Goal: Task Accomplishment & Management: Complete application form

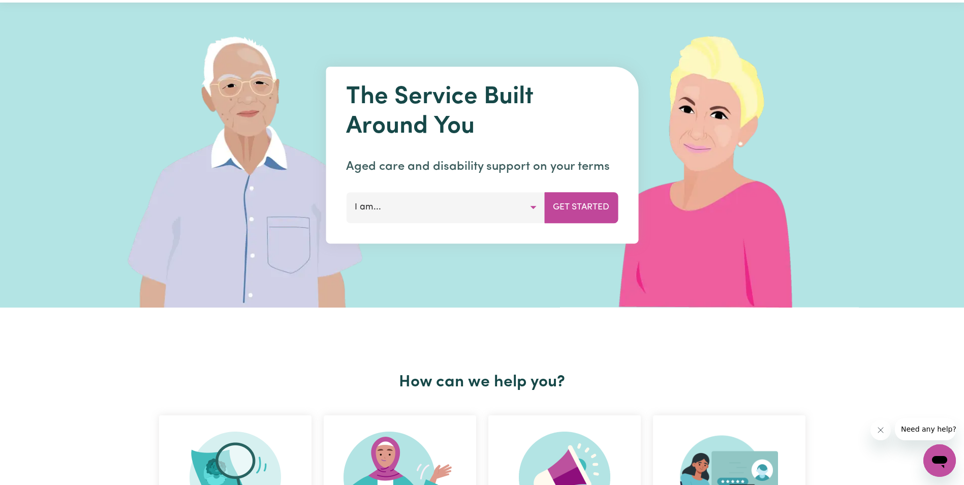
scroll to position [51, 0]
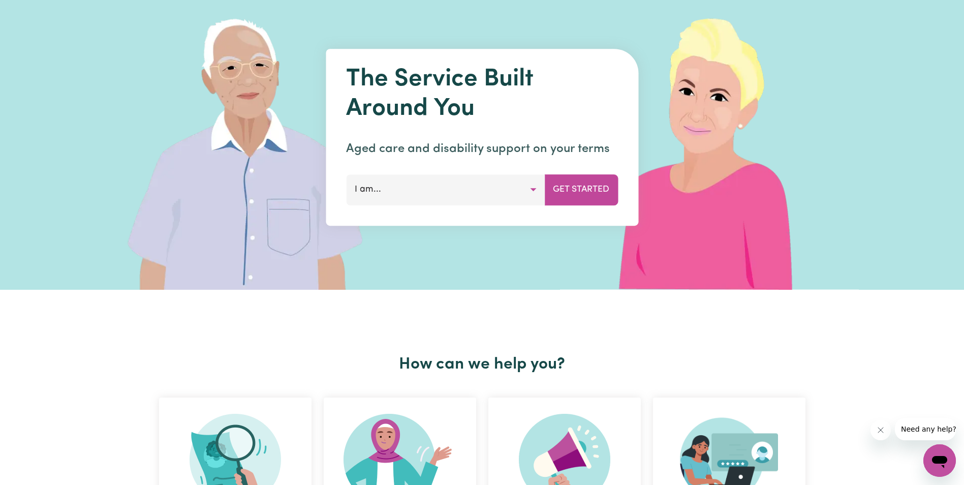
click at [489, 195] on button "I am..." at bounding box center [445, 189] width 199 height 30
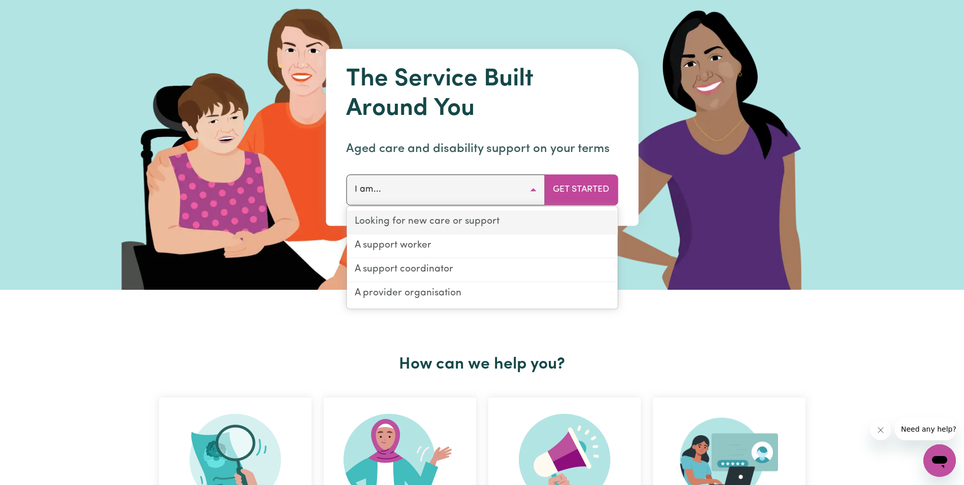
click at [509, 225] on link "Looking for new care or support" at bounding box center [481, 222] width 271 height 24
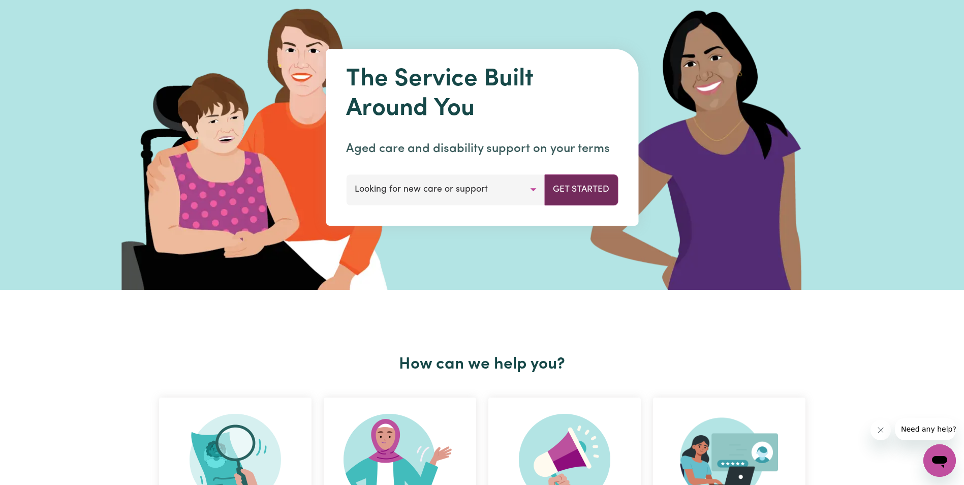
click at [565, 183] on button "Get Started" at bounding box center [581, 189] width 74 height 30
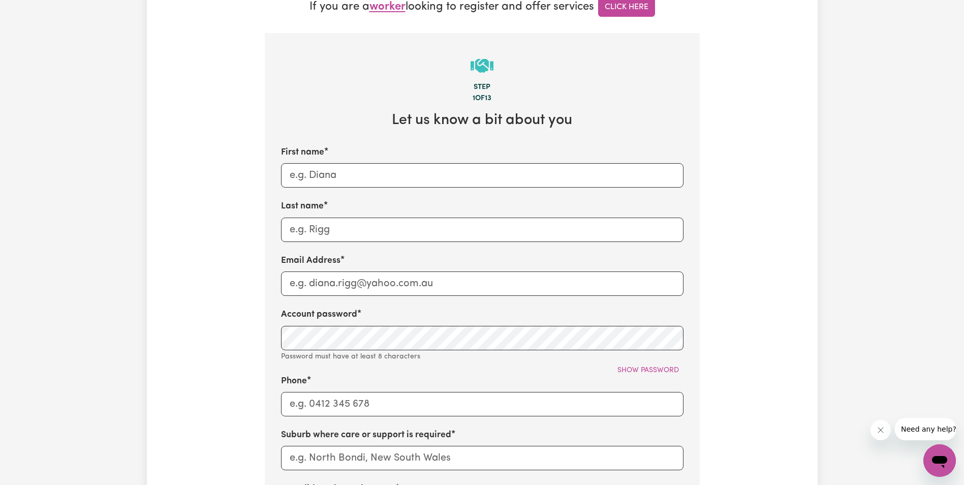
scroll to position [305, 0]
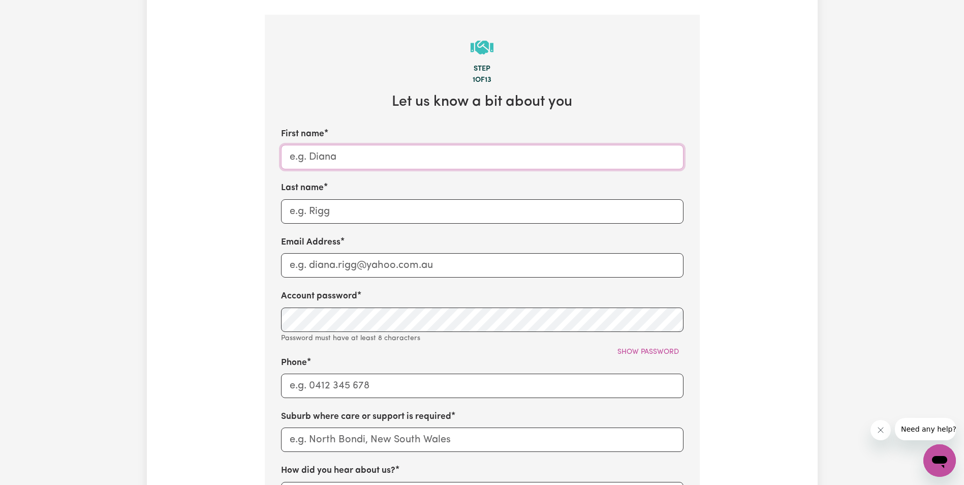
click at [449, 149] on input "First name" at bounding box center [482, 157] width 402 height 24
type input "Aida"
drag, startPoint x: 482, startPoint y: 207, endPoint x: 478, endPoint y: 202, distance: 6.1
click at [482, 207] on input "Last name" at bounding box center [482, 211] width 402 height 24
type input "Tauna"
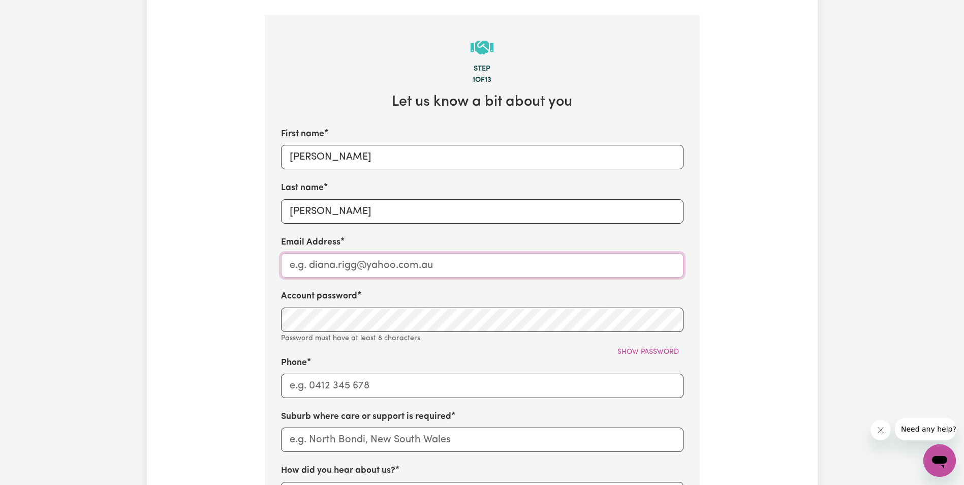
click at [491, 268] on input "Email Address" at bounding box center [482, 265] width 402 height 24
type input "admin@henarisupport.com"
type input "04 5170 4227"
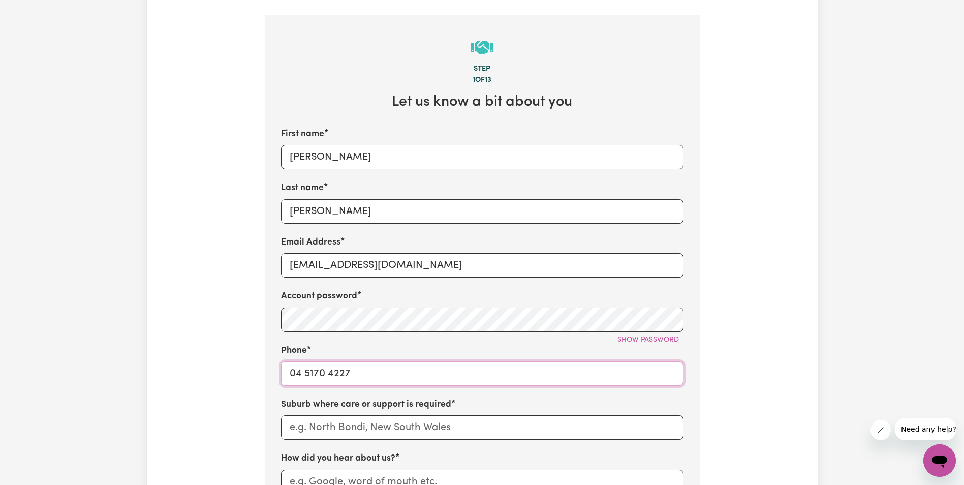
drag, startPoint x: 402, startPoint y: 372, endPoint x: 66, endPoint y: 405, distance: 338.4
click at [66, 405] on div "Tell us your care and support requirements Welcome to Careseekers. We are excit…" at bounding box center [482, 268] width 964 height 1074
type input "0437496326"
click at [202, 338] on div "Tell us your care and support requirements Welcome to Careseekers. We are excit…" at bounding box center [482, 267] width 670 height 1017
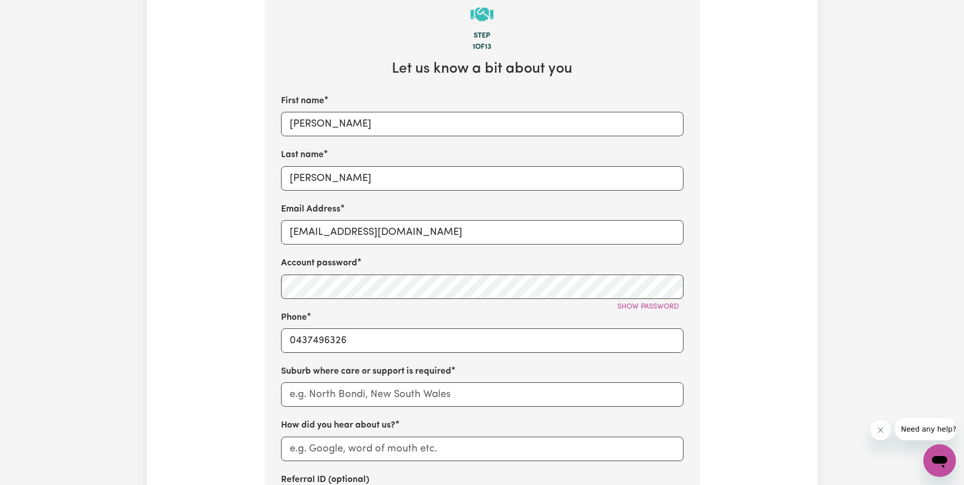
scroll to position [356, 0]
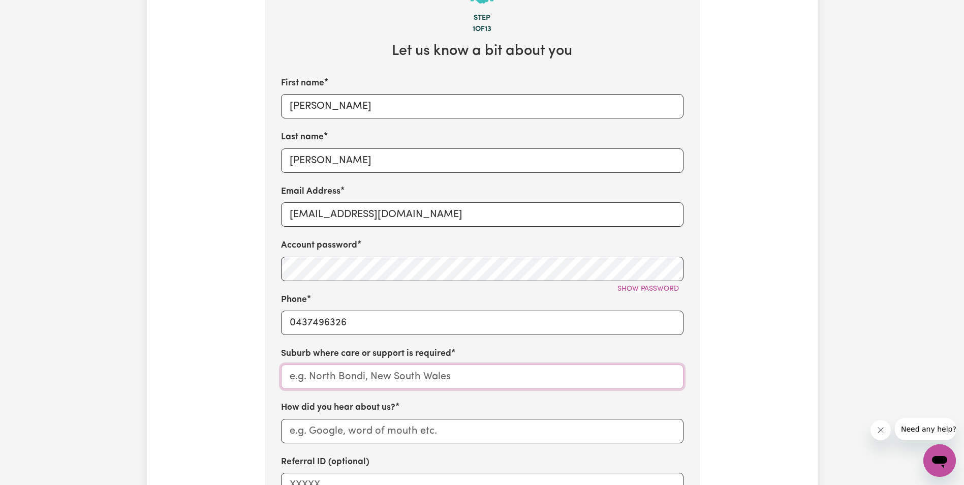
click at [317, 380] on input "text" at bounding box center [482, 376] width 402 height 24
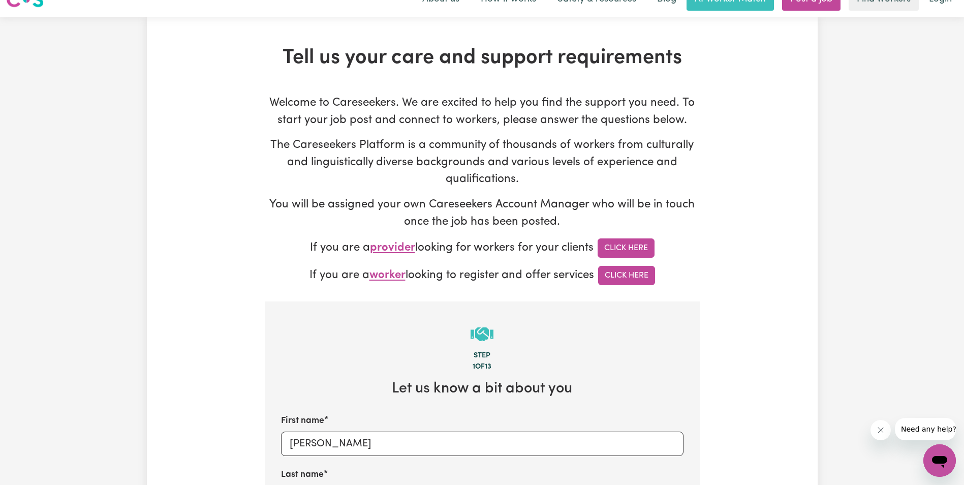
scroll to position [0, 0]
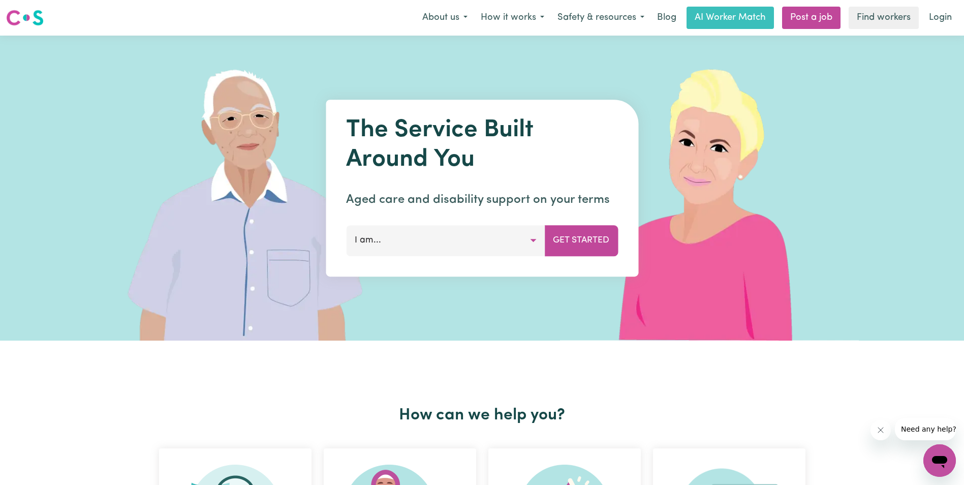
click at [490, 229] on button "I am..." at bounding box center [445, 240] width 199 height 30
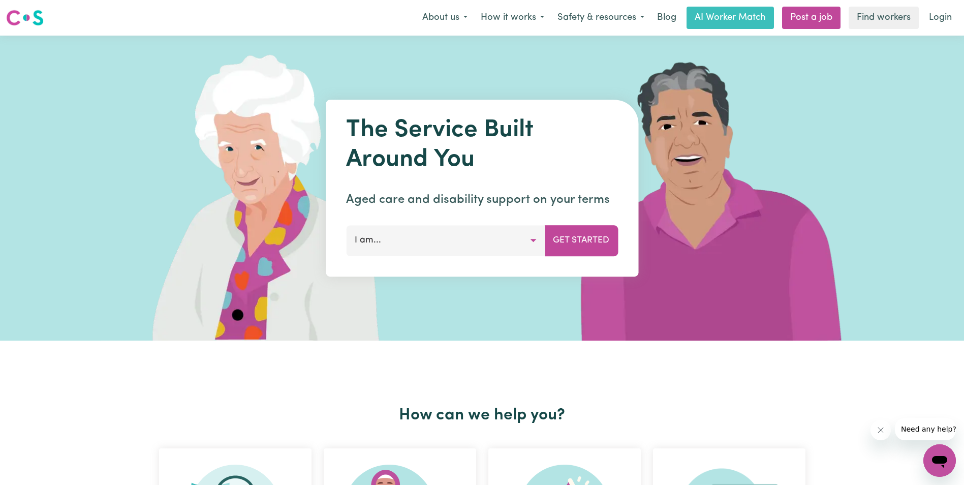
click at [520, 239] on button "I am..." at bounding box center [445, 240] width 199 height 30
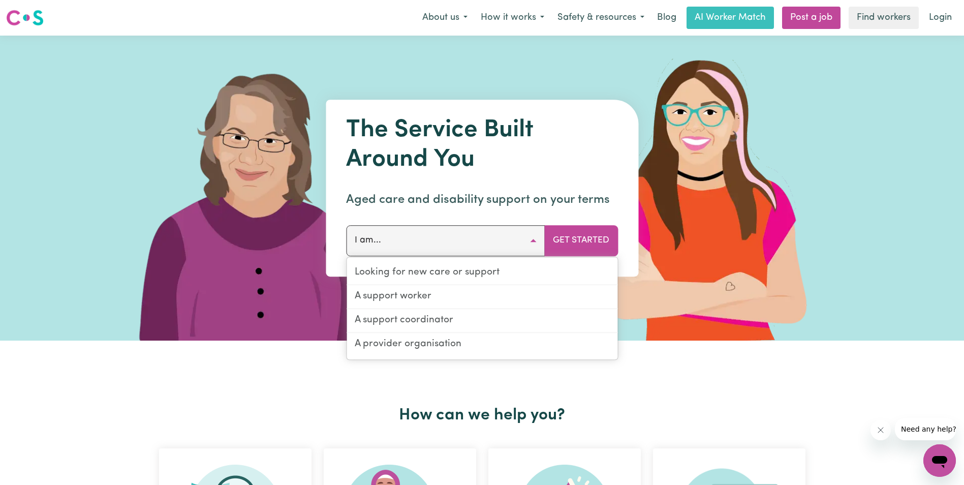
drag, startPoint x: 113, startPoint y: 174, endPoint x: 61, endPoint y: 88, distance: 99.8
click at [115, 173] on img at bounding box center [252, 188] width 303 height 305
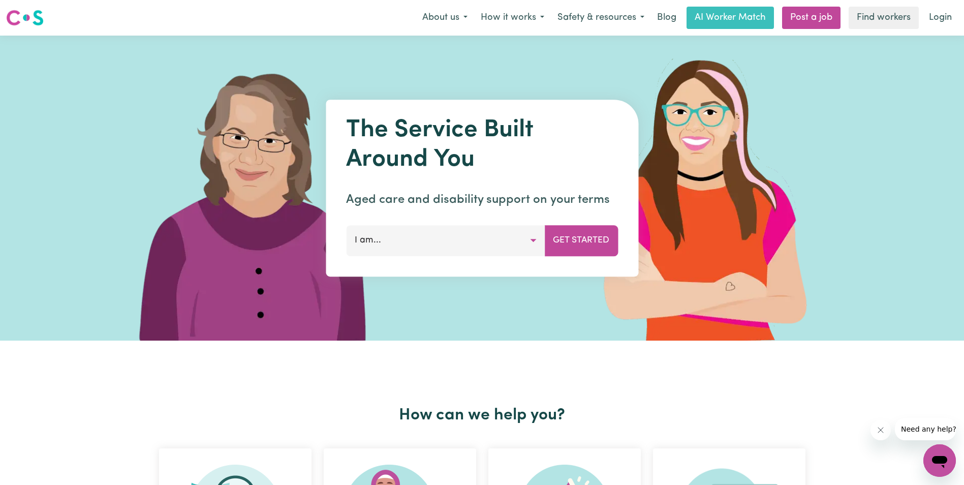
click at [537, 244] on button "I am..." at bounding box center [445, 240] width 199 height 30
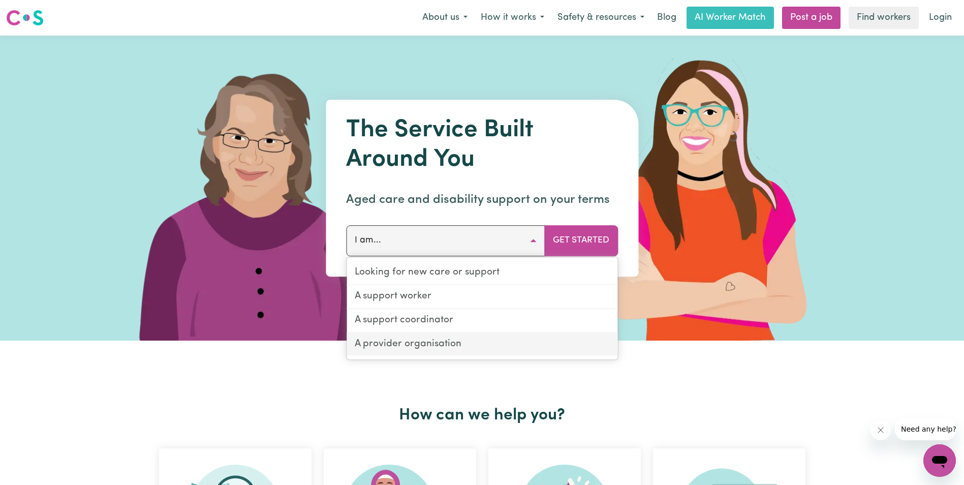
click at [427, 341] on link "A provider organisation" at bounding box center [481, 344] width 271 height 23
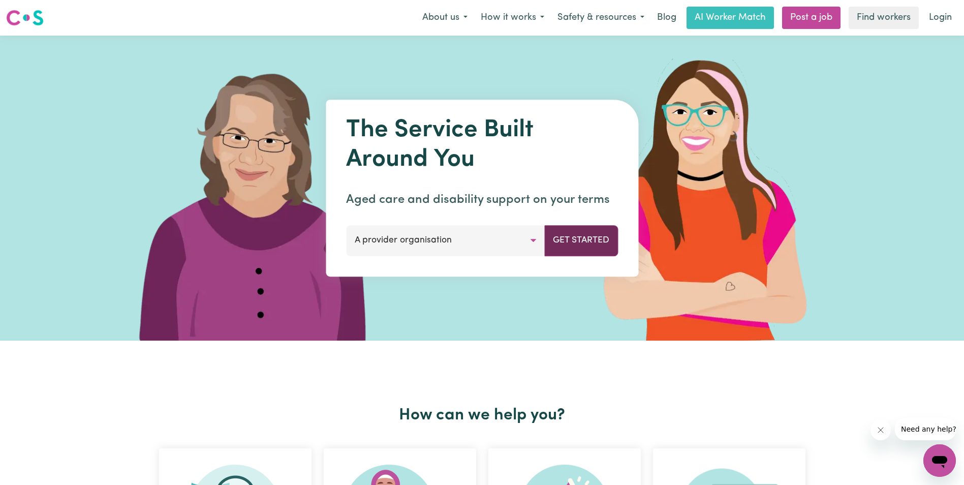
click at [563, 246] on button "Get Started" at bounding box center [581, 240] width 74 height 30
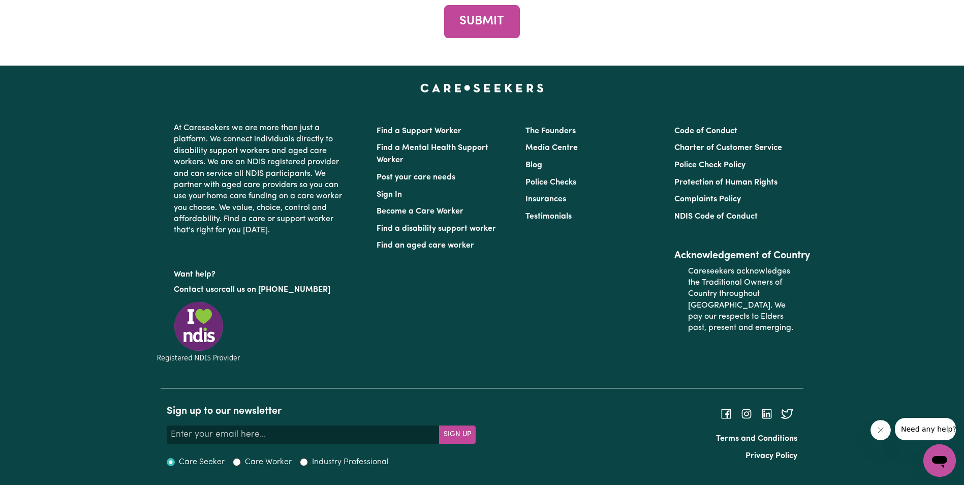
scroll to position [3860, 0]
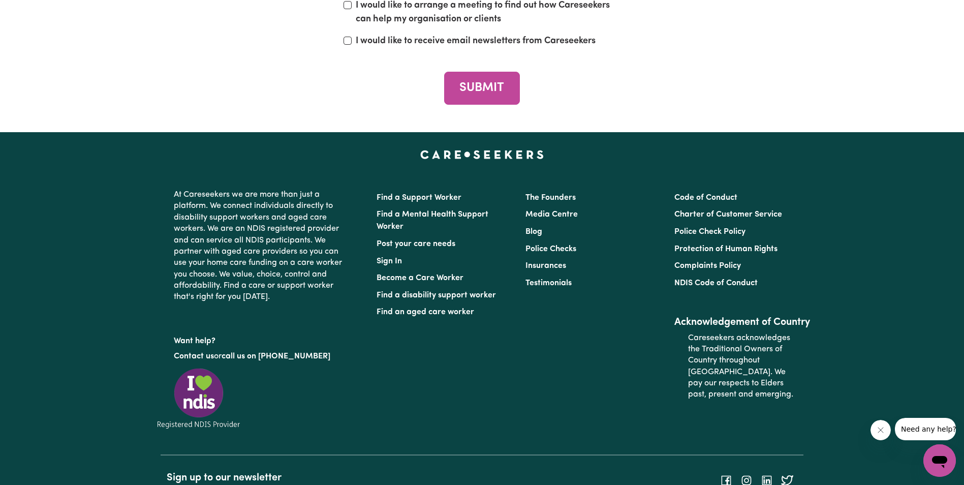
scroll to position [3556, 0]
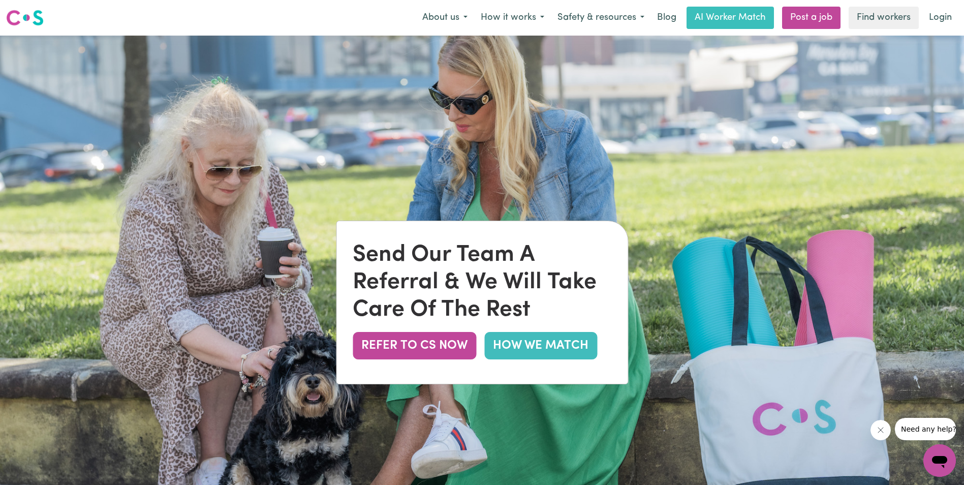
click at [510, 350] on link "HOW WE MATCH" at bounding box center [540, 345] width 113 height 27
click at [441, 349] on button "REFER TO CS NOW" at bounding box center [414, 345] width 123 height 27
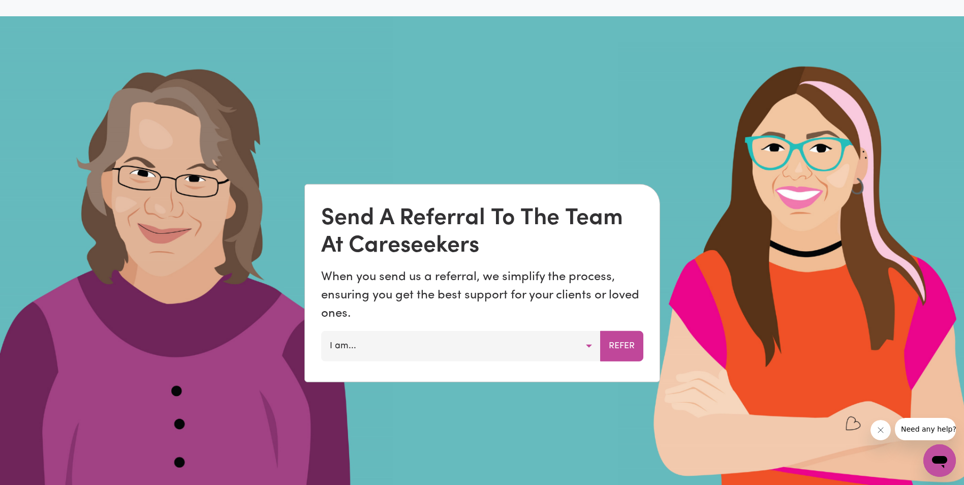
scroll to position [740, 0]
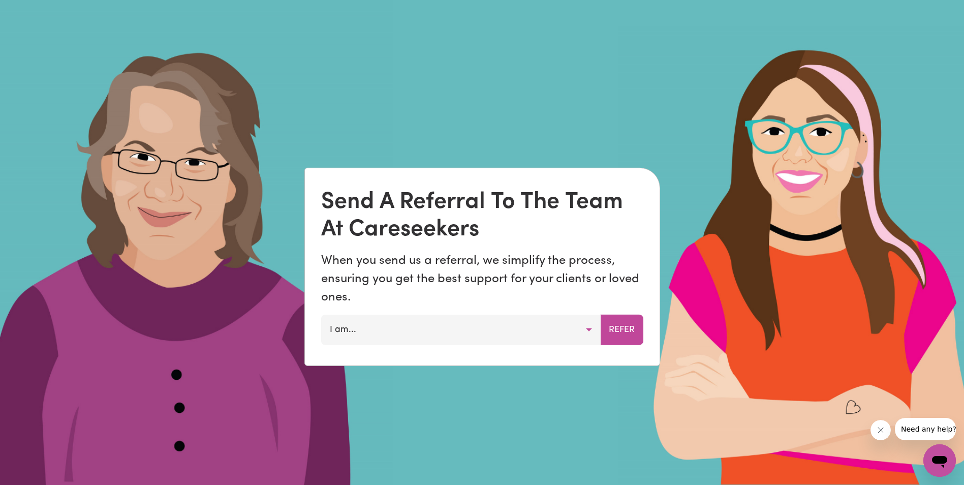
drag, startPoint x: 433, startPoint y: 334, endPoint x: 438, endPoint y: 331, distance: 6.1
click at [433, 334] on button "I am..." at bounding box center [460, 329] width 279 height 30
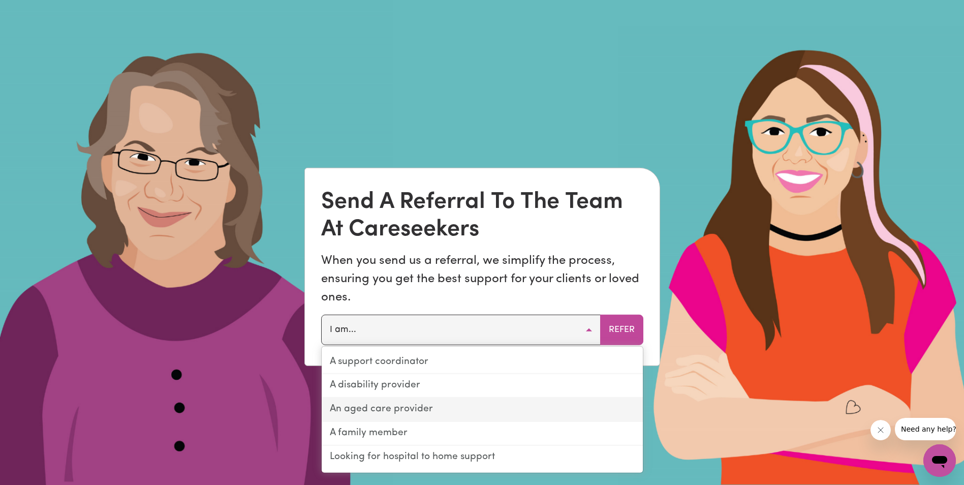
click at [418, 412] on link "An aged care provider" at bounding box center [482, 410] width 321 height 24
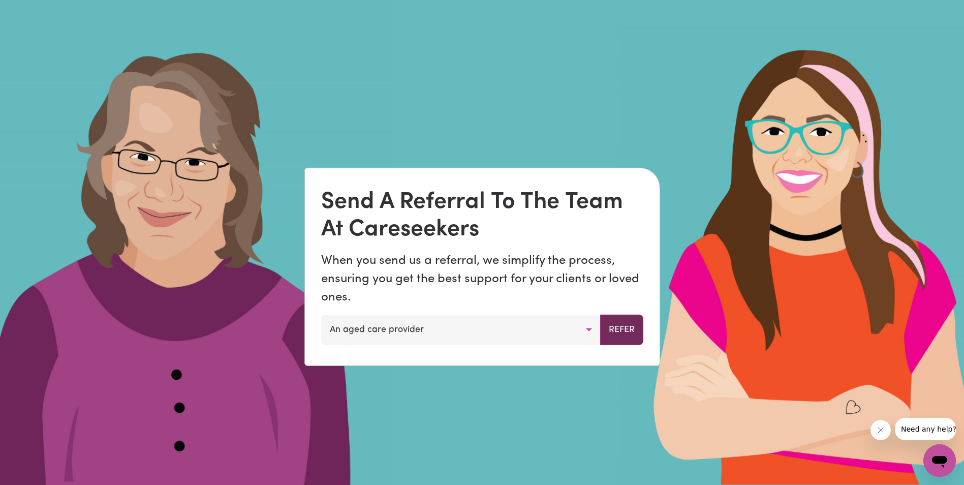
click at [607, 333] on button "Refer" at bounding box center [621, 329] width 43 height 30
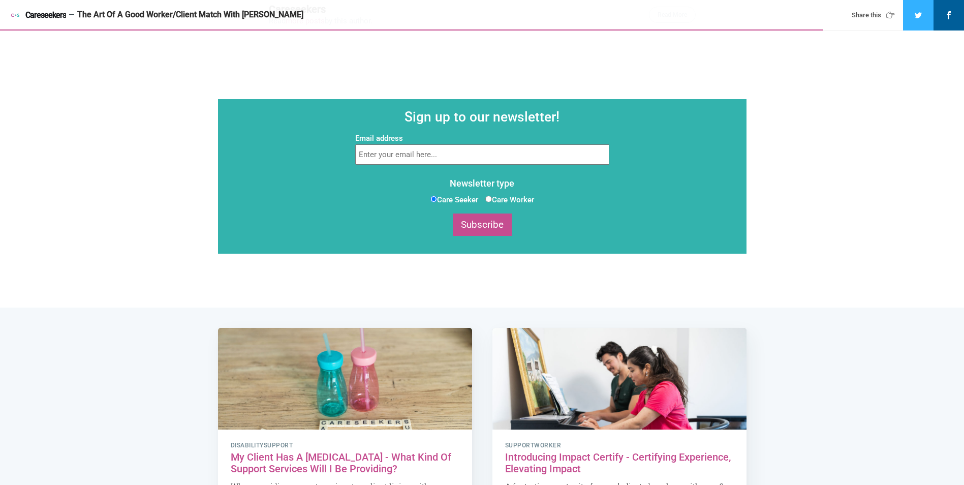
scroll to position [1188, 0]
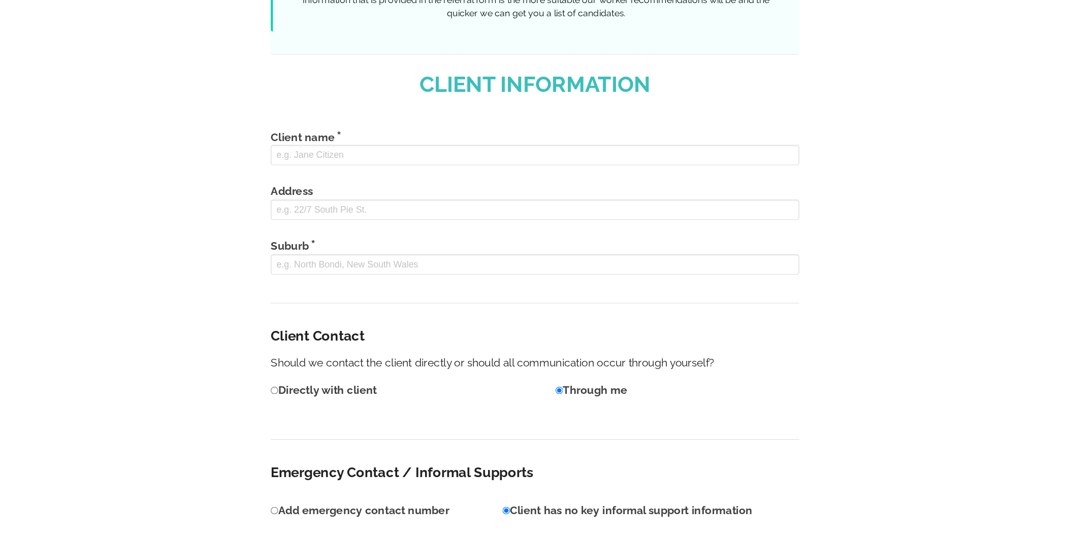
scroll to position [457, 0]
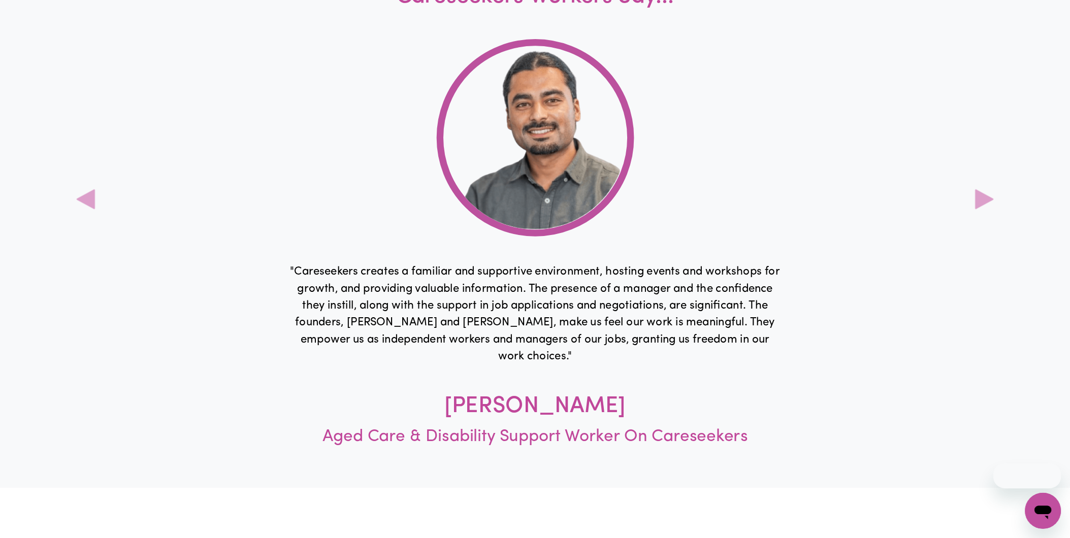
scroll to position [3556, 0]
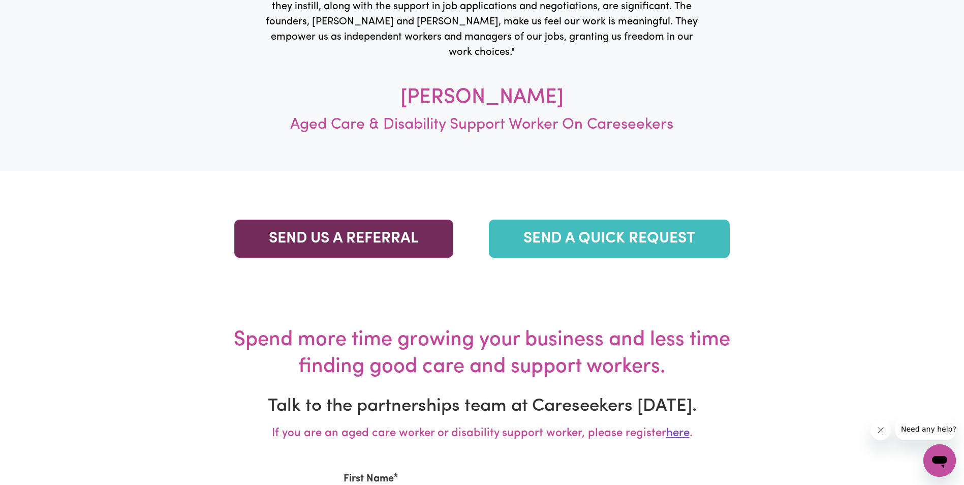
click at [324, 224] on link "SEND US A REFERRAL" at bounding box center [343, 238] width 218 height 38
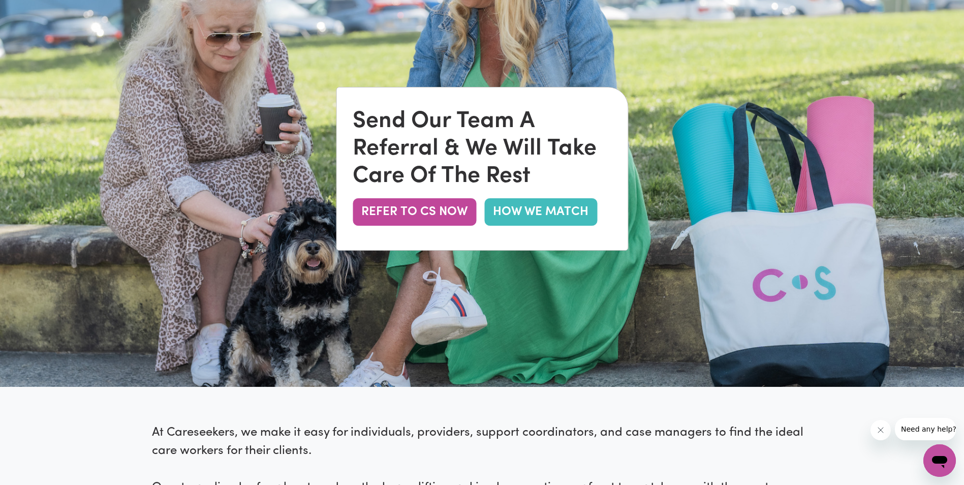
scroll to position [254, 0]
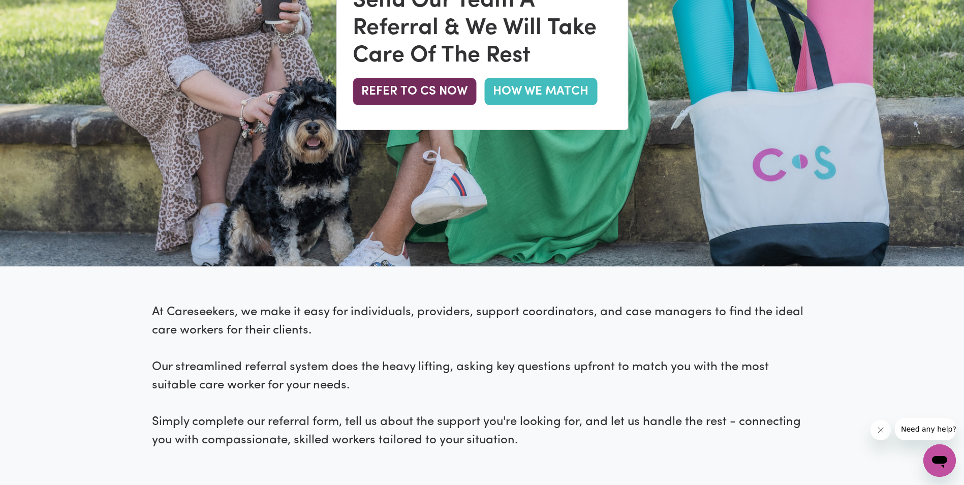
click at [409, 93] on button "REFER TO CS NOW" at bounding box center [414, 91] width 123 height 27
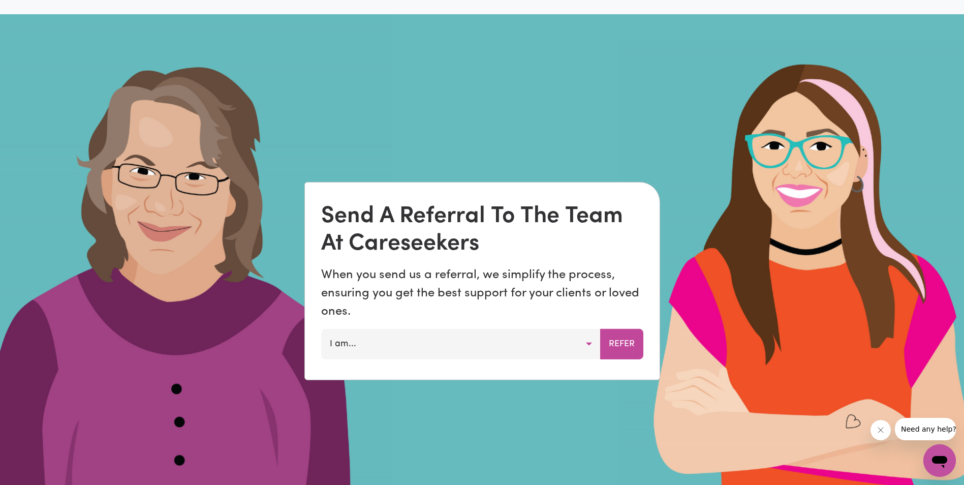
scroll to position [740, 0]
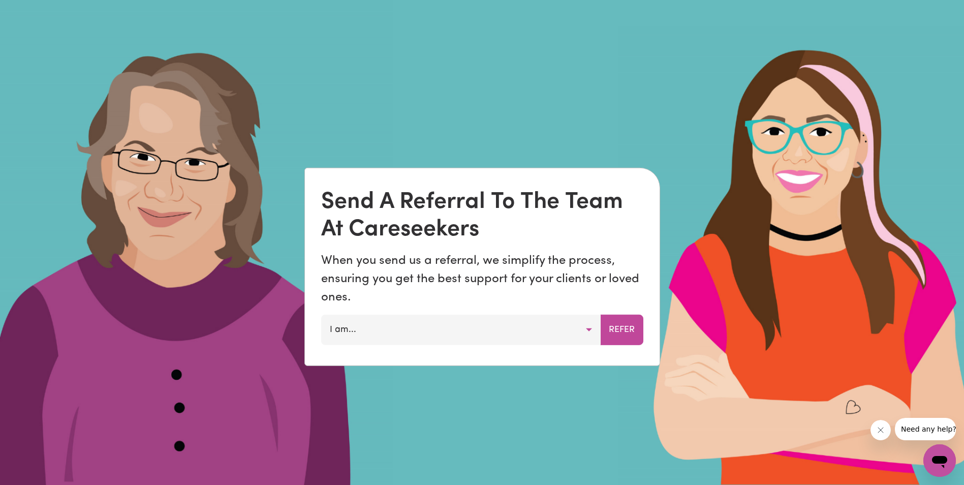
click at [390, 340] on button "I am..." at bounding box center [460, 329] width 279 height 30
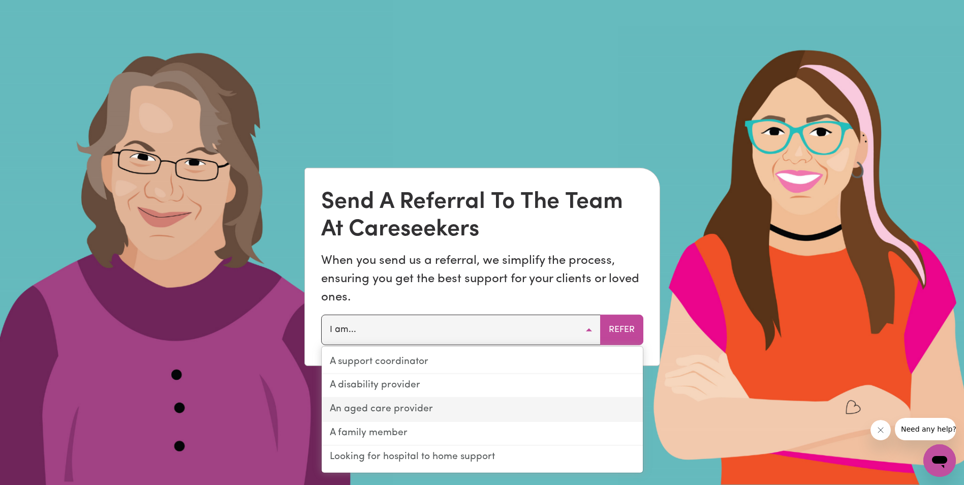
click at [380, 403] on link "An aged care provider" at bounding box center [482, 410] width 321 height 24
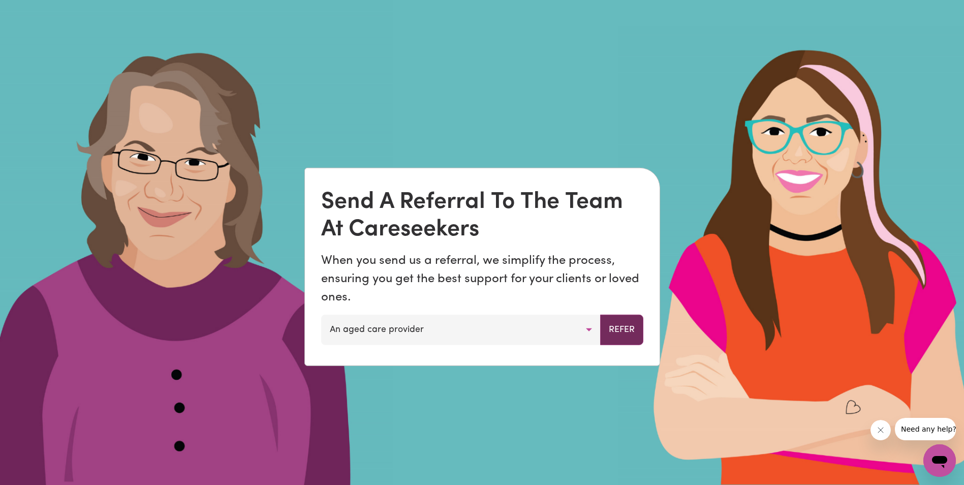
click at [610, 327] on button "Refer" at bounding box center [621, 329] width 43 height 30
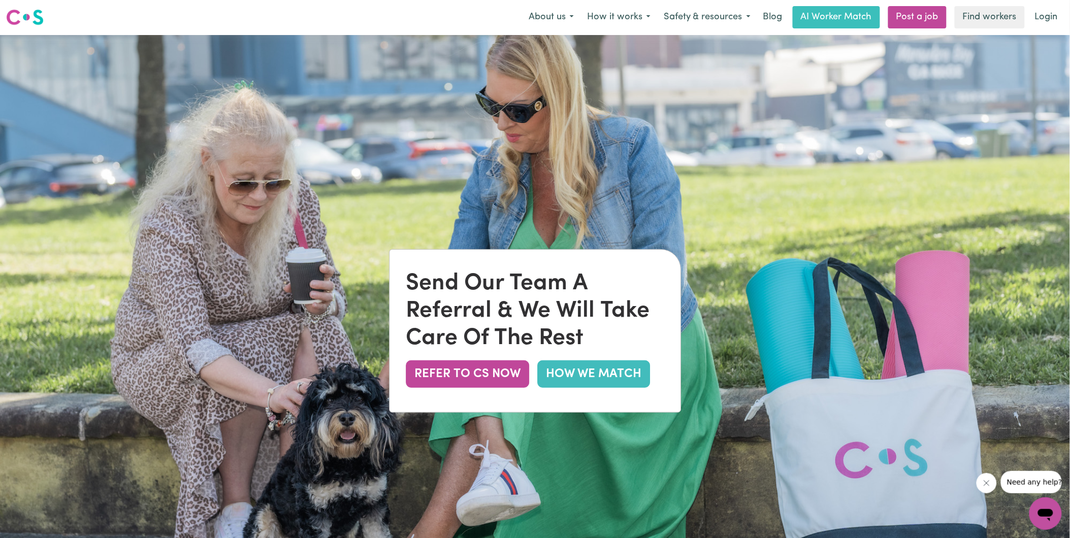
scroll to position [0, 0]
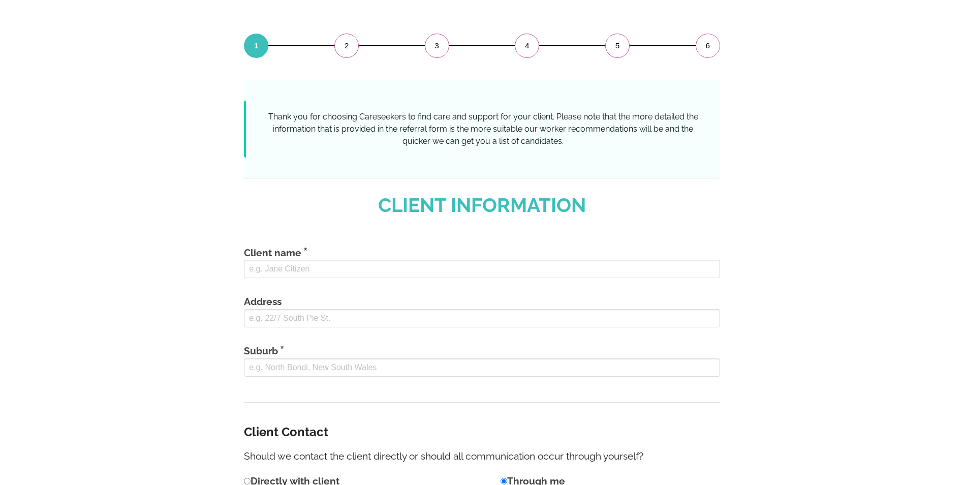
scroll to position [439, 0]
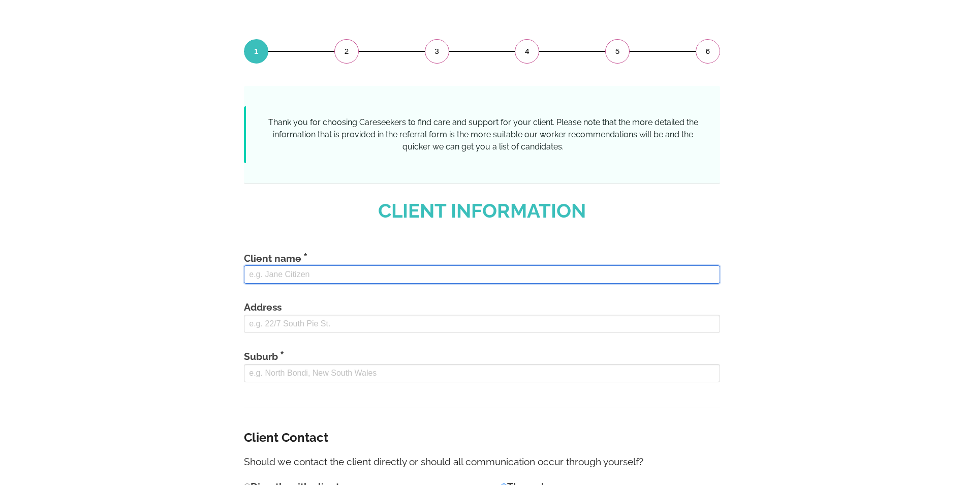
click at [284, 275] on input "Client name" at bounding box center [482, 274] width 476 height 18
type input "A"
type input "[PERSON_NAME]"
type input "[STREET_ADDRESS]"
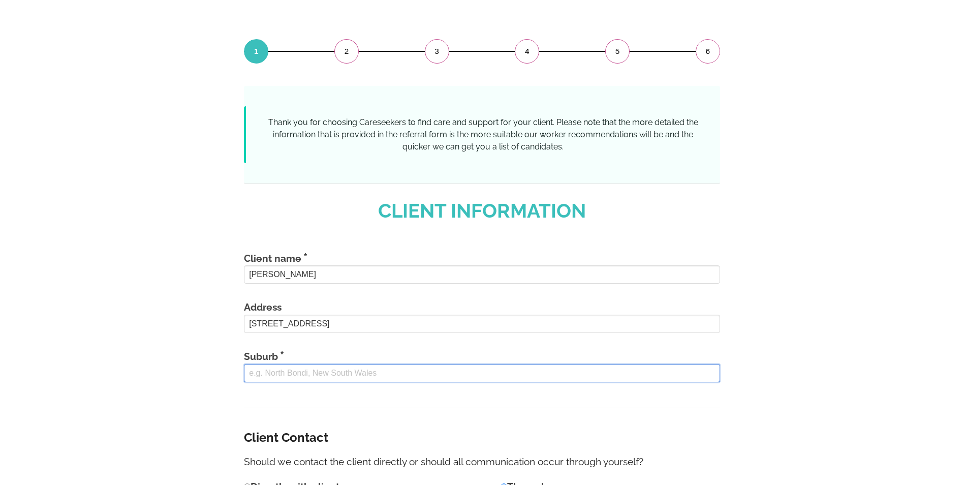
click at [354, 378] on input "Suburb" at bounding box center [482, 373] width 476 height 18
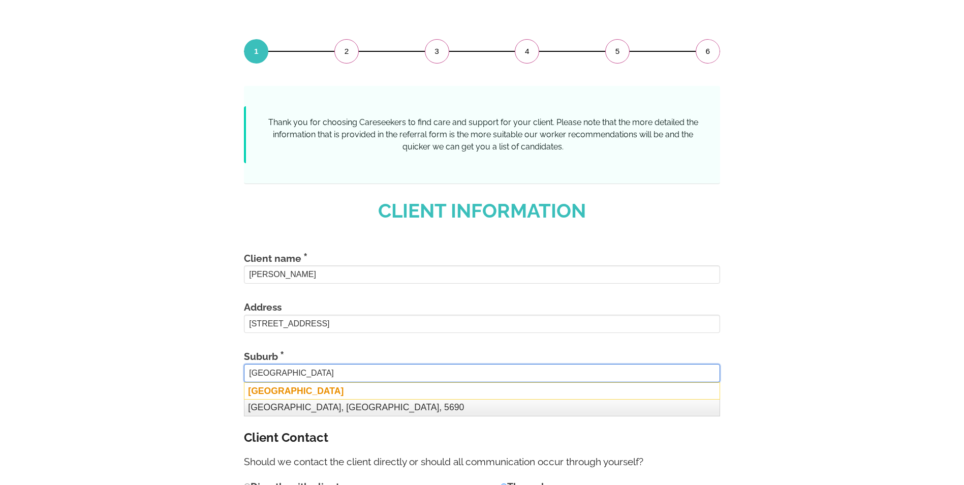
click at [334, 393] on div "[GEOGRAPHIC_DATA]" at bounding box center [482, 390] width 476 height 17
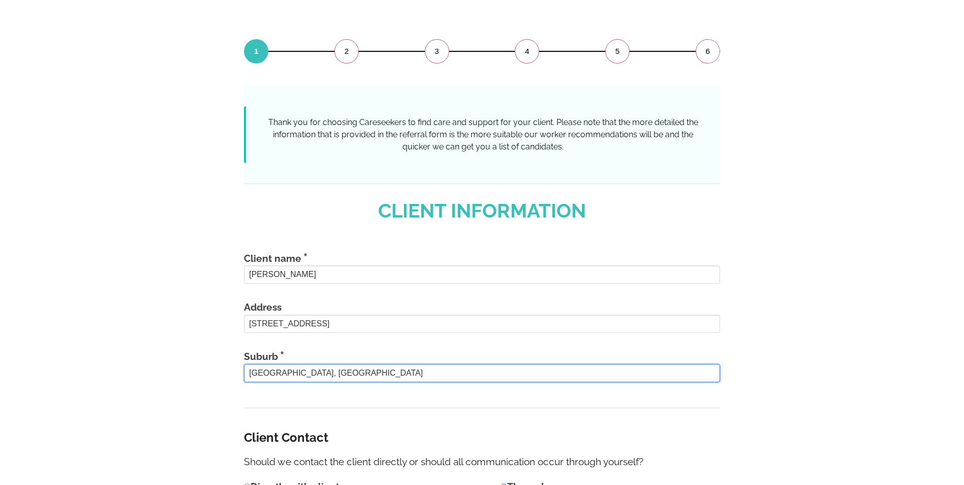
type input "[GEOGRAPHIC_DATA], [GEOGRAPHIC_DATA]"
click at [360, 400] on div "Client name Angela O'Keeffe Address 14 Glenrowan Drive, Oak Valley QLD, Austral…" at bounding box center [482, 317] width 476 height 182
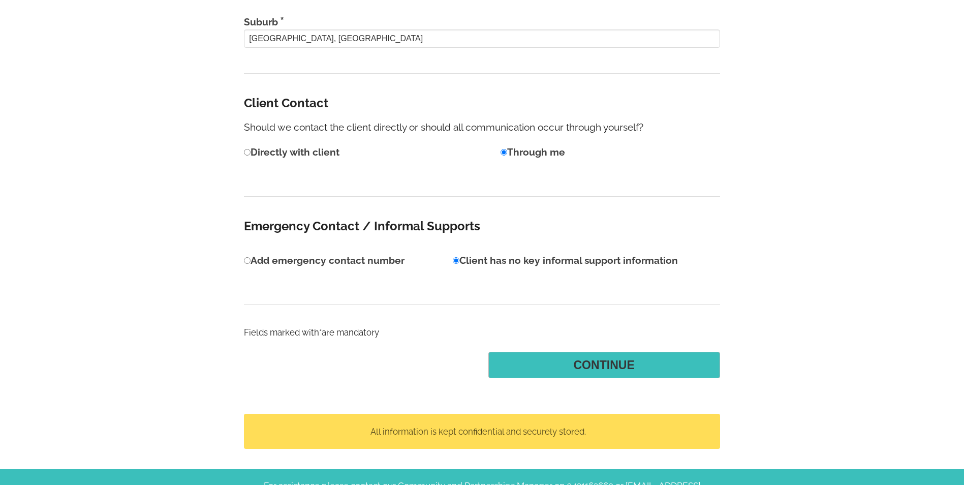
scroll to position [795, 0]
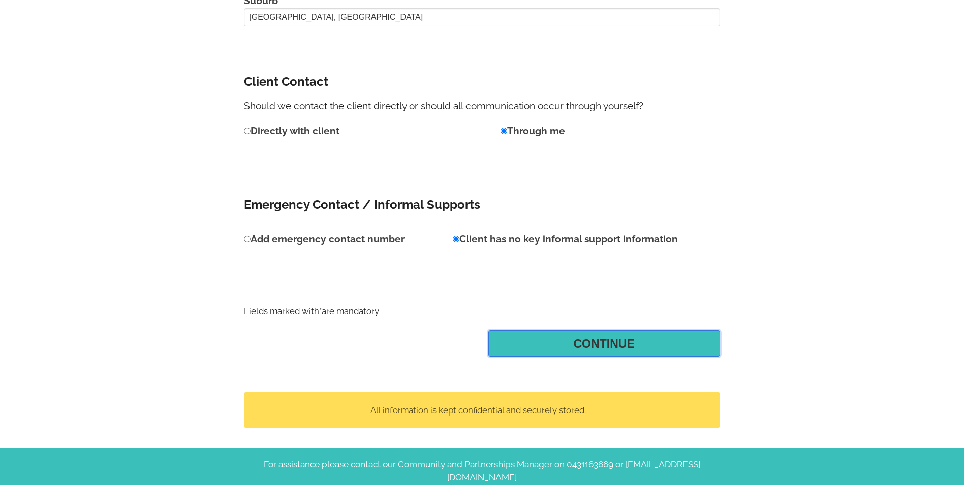
click at [585, 345] on button "Continue" at bounding box center [604, 343] width 232 height 26
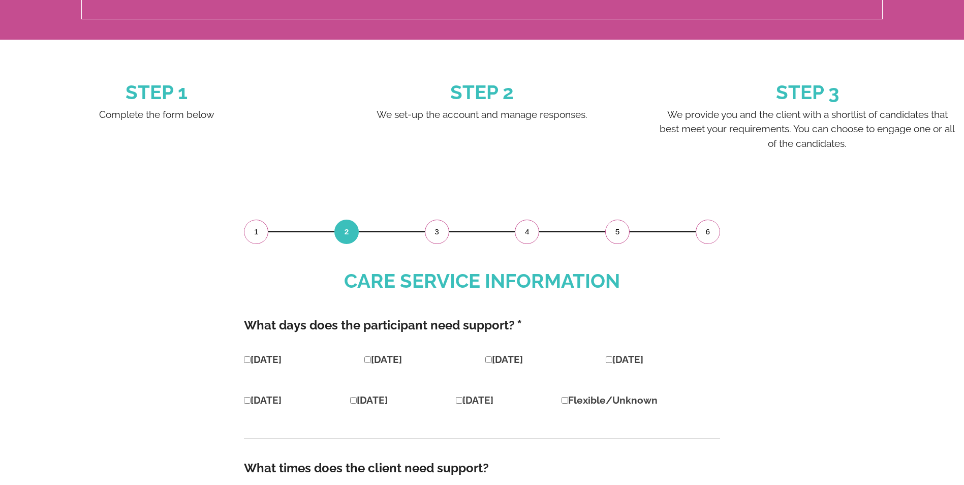
scroll to position [352, 0]
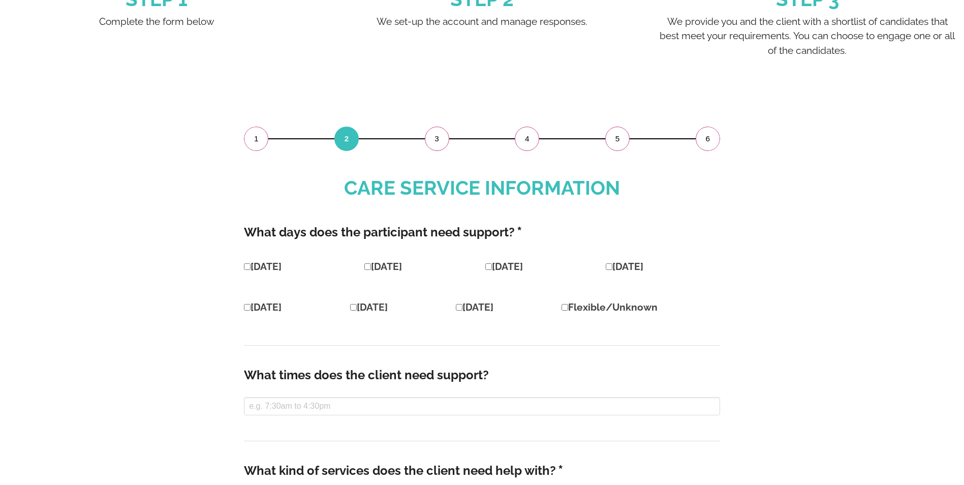
click at [485, 266] on input"] "Tuesday" at bounding box center [488, 266] width 7 height 7
checkbox input"] "true"
click at [364, 263] on input"] "Monday" at bounding box center [367, 266] width 7 height 7
checkbox input"] "true"
click at [245, 265] on input"] "Sunday" at bounding box center [247, 266] width 7 height 7
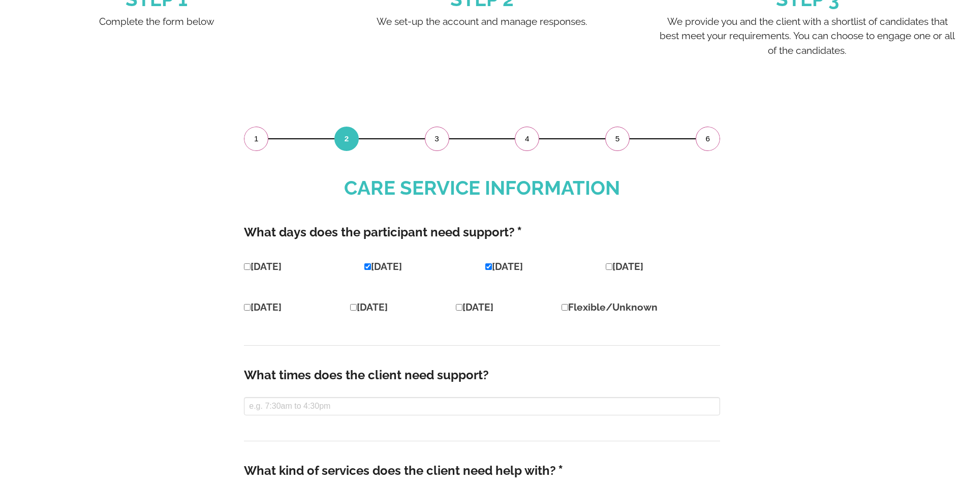
checkbox input"] "true"
click at [605, 264] on input"] "Wednesday" at bounding box center [608, 266] width 7 height 7
checkbox input"] "true"
drag, startPoint x: 570, startPoint y: 306, endPoint x: 561, endPoint y: 310, distance: 9.5
click at [568, 307] on input"] "Flexible/Unknown" at bounding box center [564, 307] width 7 height 7
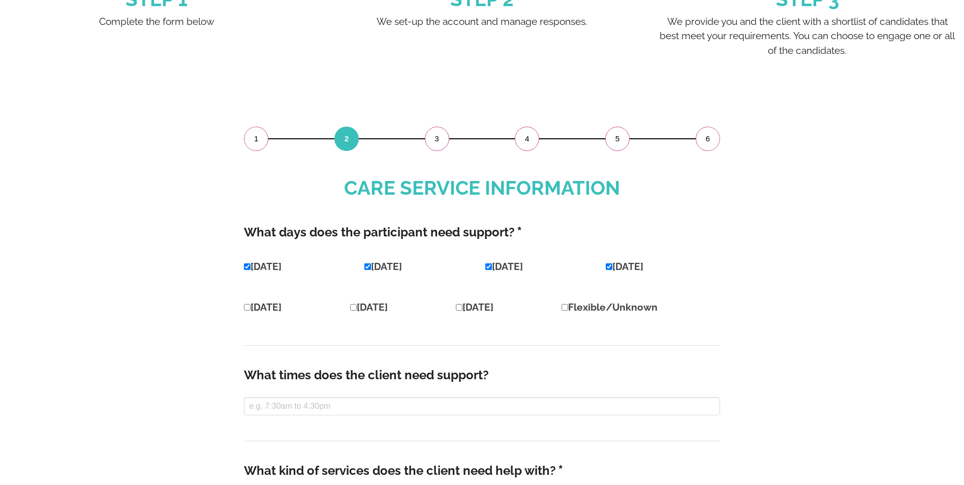
checkbox input"] "true"
click at [455, 307] on div "Thursday Friday Saturday Flexible/Unknown" at bounding box center [482, 307] width 476 height 25
click at [365, 304] on label "Friday" at bounding box center [369, 306] width 38 height 11
click at [357, 304] on input"] "Friday" at bounding box center [353, 307] width 7 height 7
checkbox input"] "true"
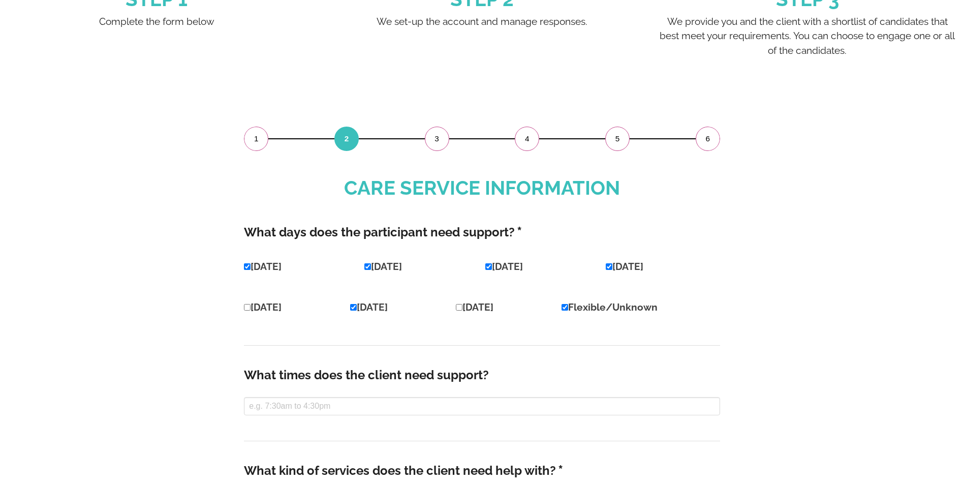
click at [462, 307] on input"] "Saturday" at bounding box center [459, 307] width 7 height 7
checkbox input"] "true"
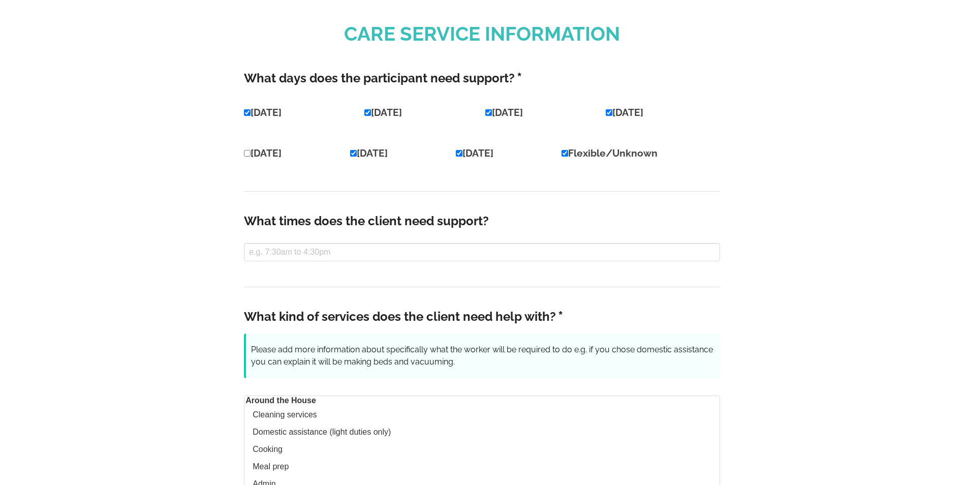
scroll to position [555, 0]
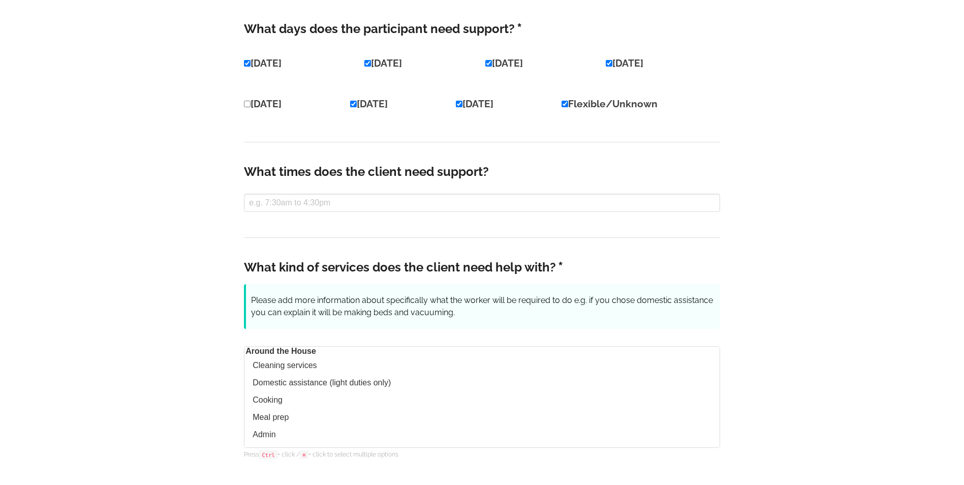
click at [248, 103] on input"] "Thursday" at bounding box center [247, 104] width 7 height 7
checkbox input"] "true"
click at [356, 200] on input "text" at bounding box center [482, 203] width 476 height 18
click button "Submit" at bounding box center [0, 0] width 0 height 0
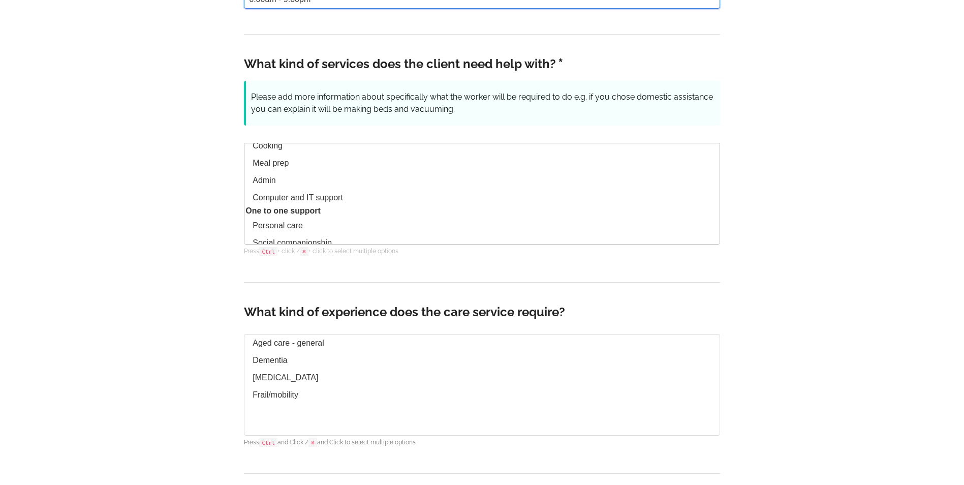
scroll to position [102, 0]
type input "6:00am - 9:00pm"
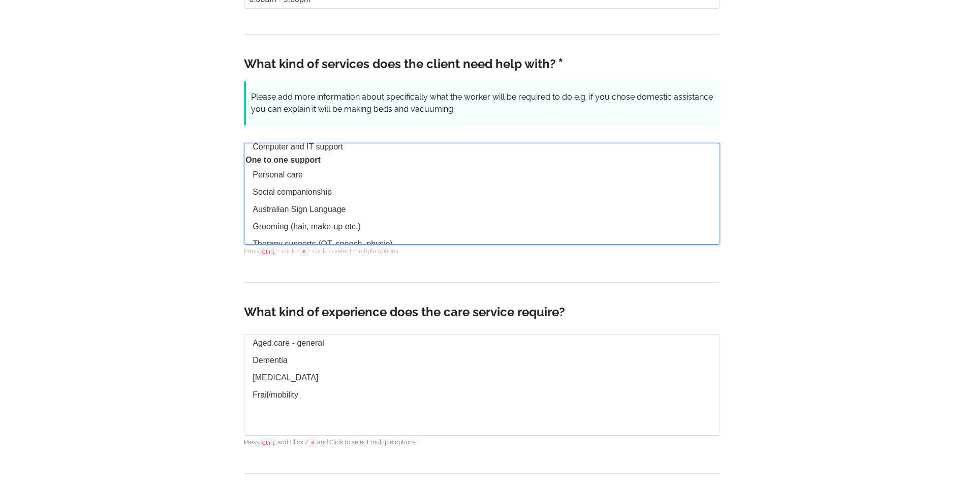
click at [288, 183] on option "Personal care" at bounding box center [481, 174] width 475 height 17
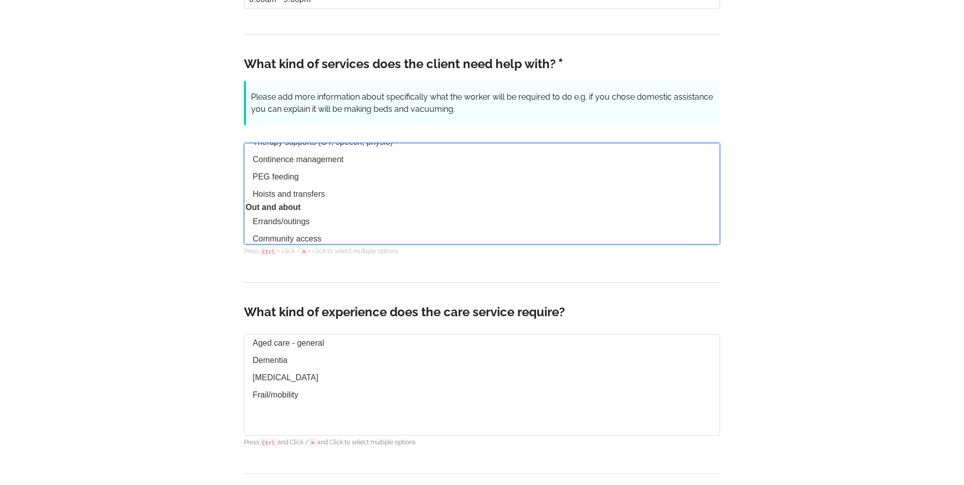
scroll to position [254, 0]
click at [311, 152] on option "Hoists and transfers" at bounding box center [481, 143] width 475 height 17
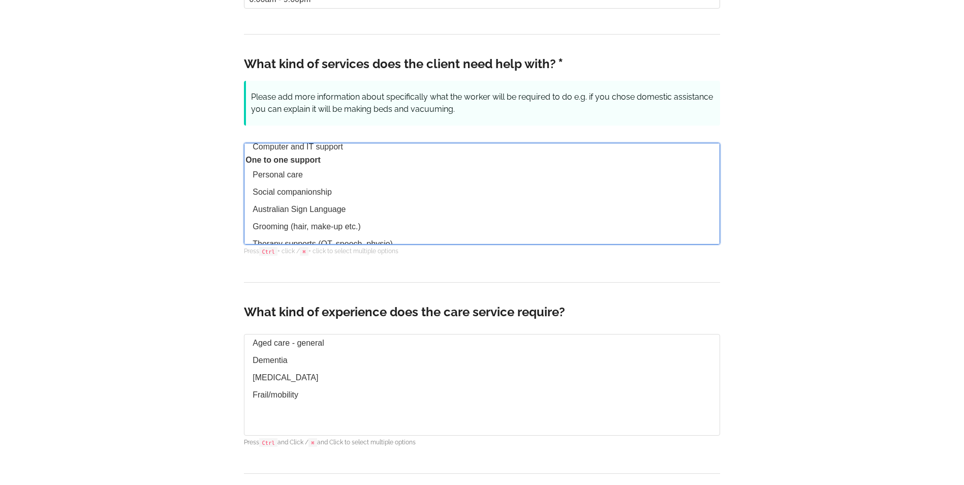
click at [296, 181] on option "Personal care" at bounding box center [481, 174] width 475 height 17
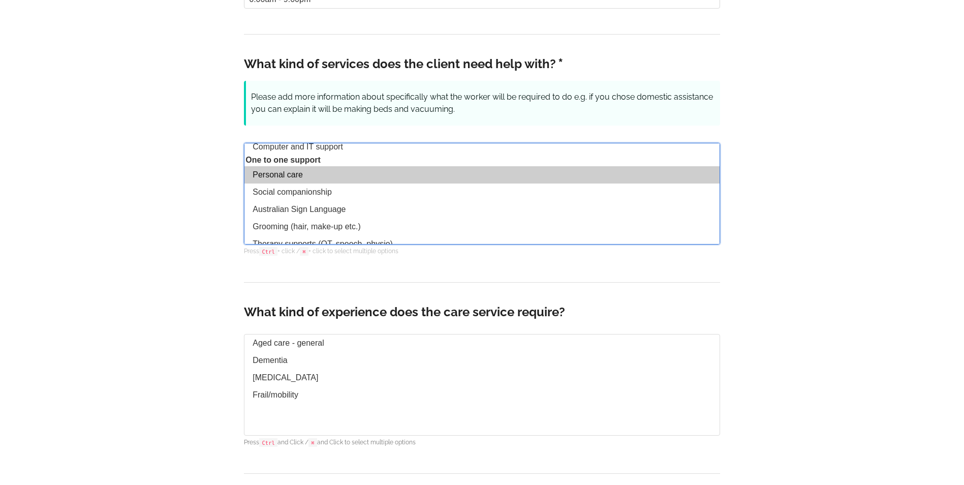
click at [285, 182] on option "Personal care" at bounding box center [481, 174] width 475 height 17
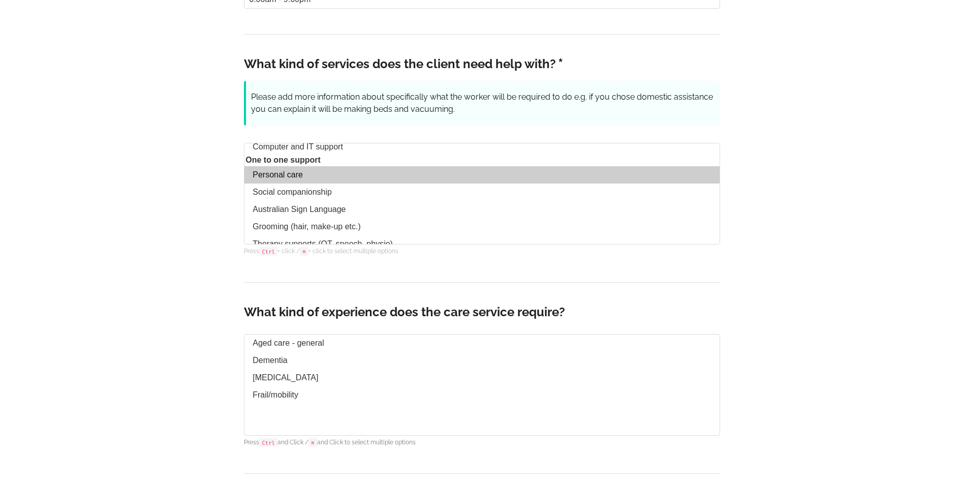
drag, startPoint x: 159, startPoint y: 193, endPoint x: 199, endPoint y: 188, distance: 39.3
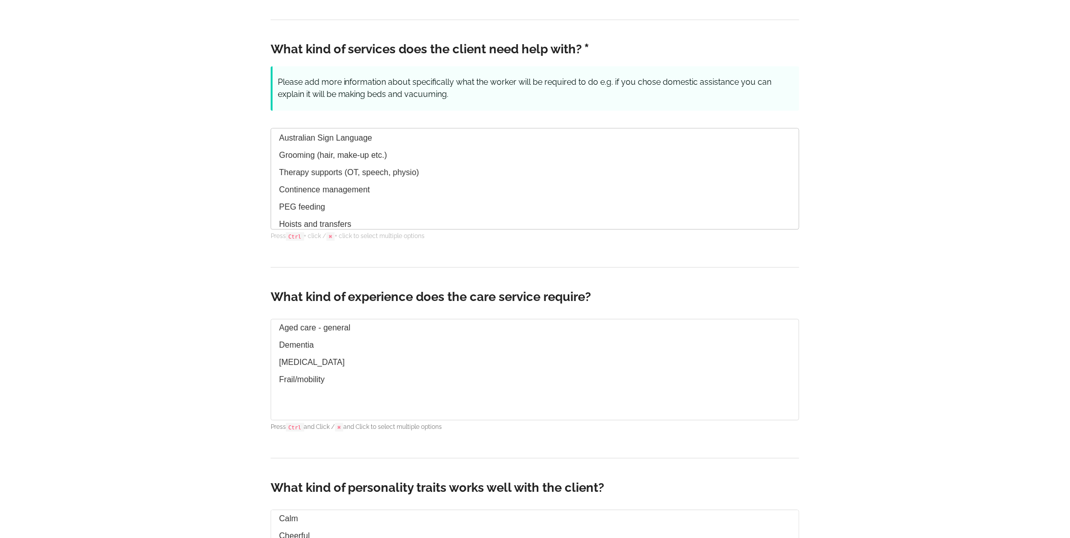
scroll to position [214, 0]
click at [353, 177] on option "Hoists and transfers" at bounding box center [535, 167] width 528 height 17
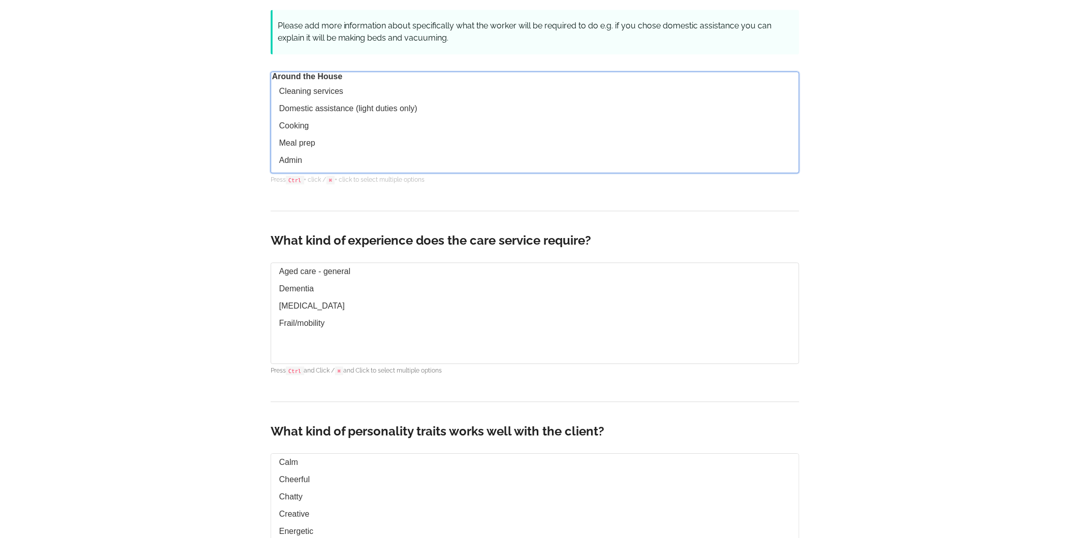
scroll to position [56, 0]
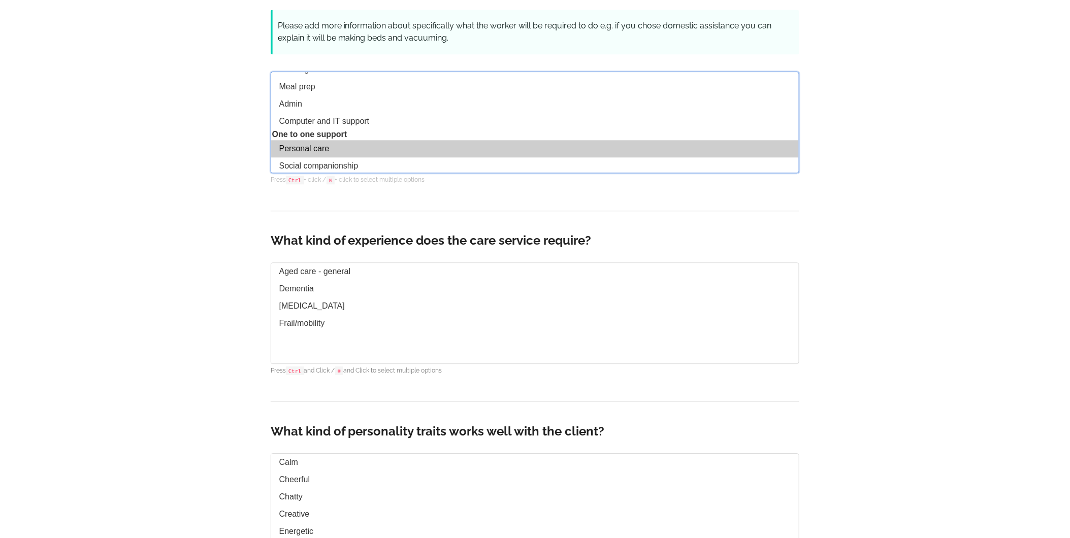
click at [364, 94] on option "Meal prep" at bounding box center [535, 86] width 528 height 17
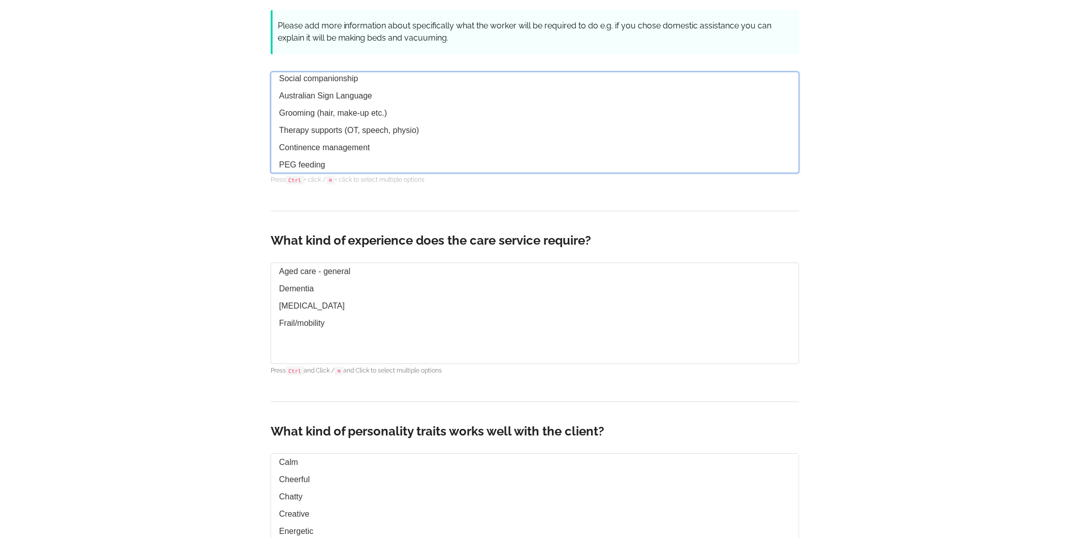
scroll to position [169, 0]
click at [379, 97] on option "Grooming (hair, make-up etc.)" at bounding box center [535, 87] width 528 height 17
select select "Meal prep"
click at [417, 114] on option "Therapy supports (OT, speech, physio)" at bounding box center [535, 105] width 528 height 17
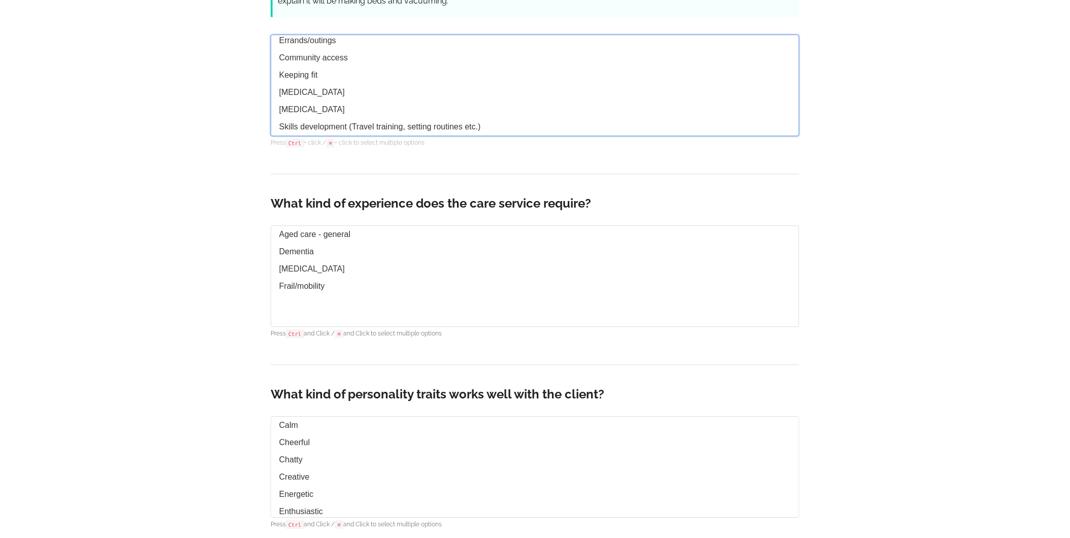
scroll to position [871, 0]
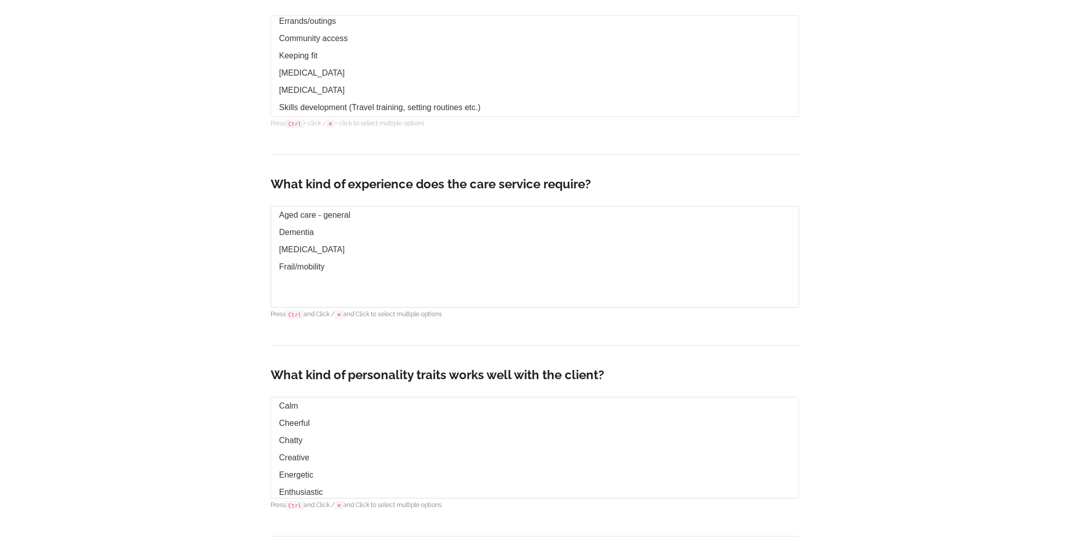
click at [309, 159] on div "What kind of experience does the care service require? Aged care - general Deme…" at bounding box center [535, 250] width 529 height 191
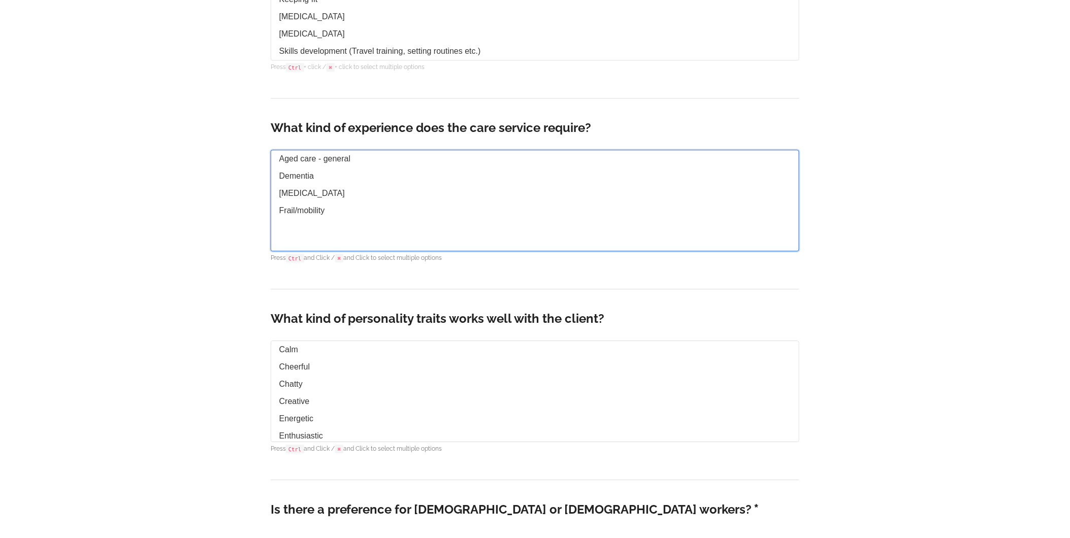
click at [383, 158] on option "Aged care - general" at bounding box center [535, 158] width 528 height 17
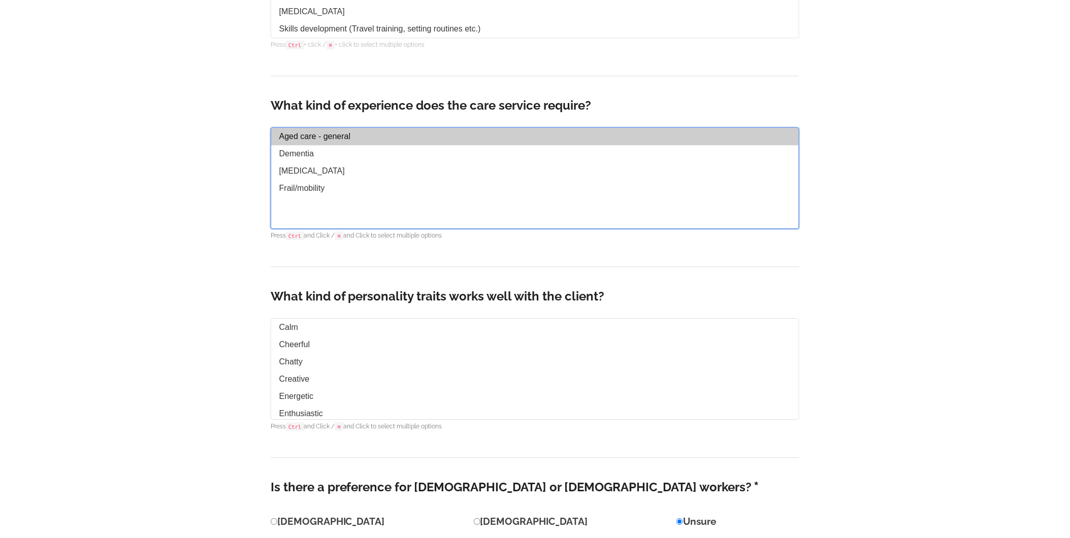
scroll to position [984, 0]
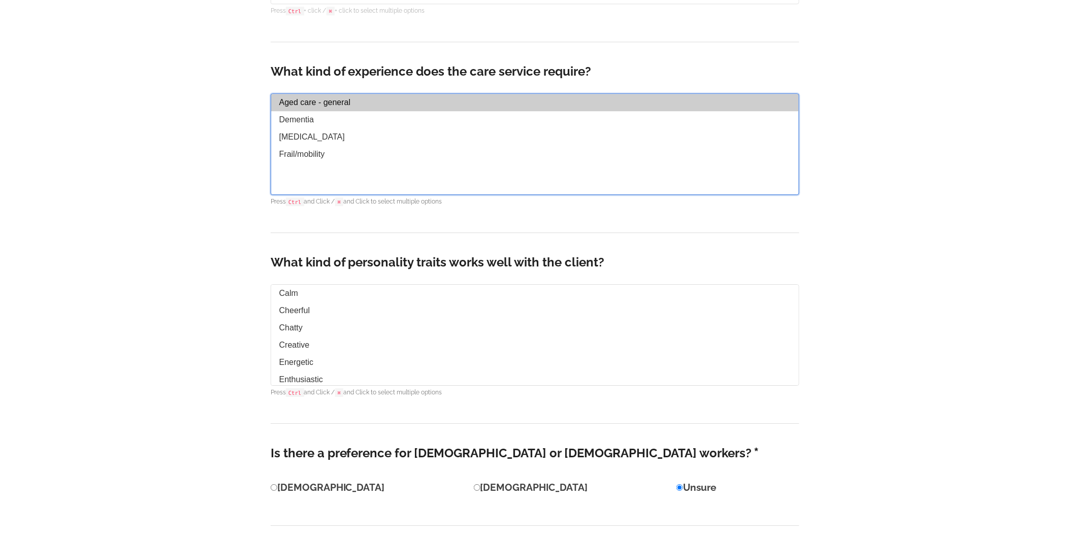
select select "Aged care - general"
click at [313, 163] on option "Frail/mobility" at bounding box center [535, 154] width 528 height 17
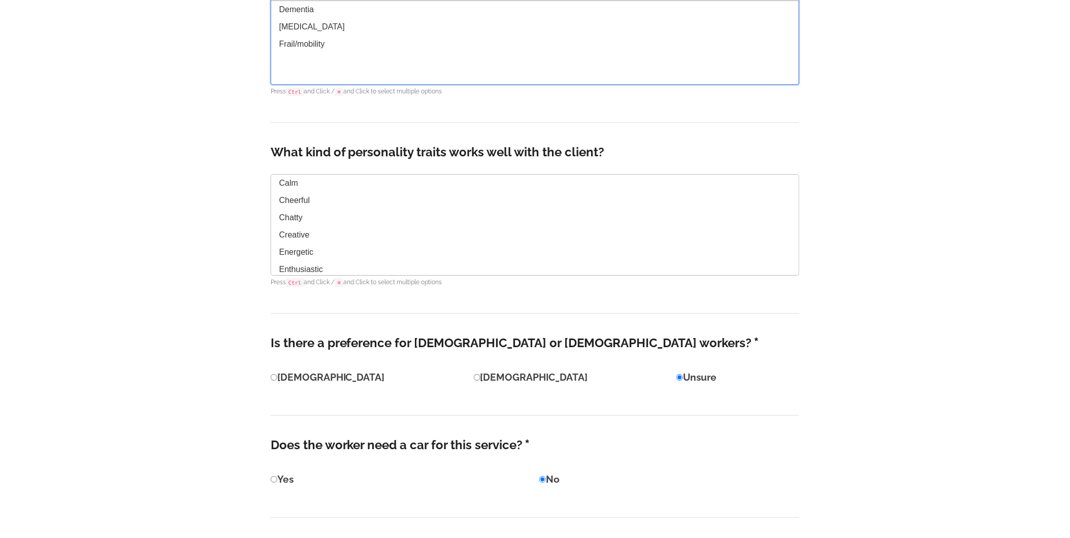
scroll to position [1097, 0]
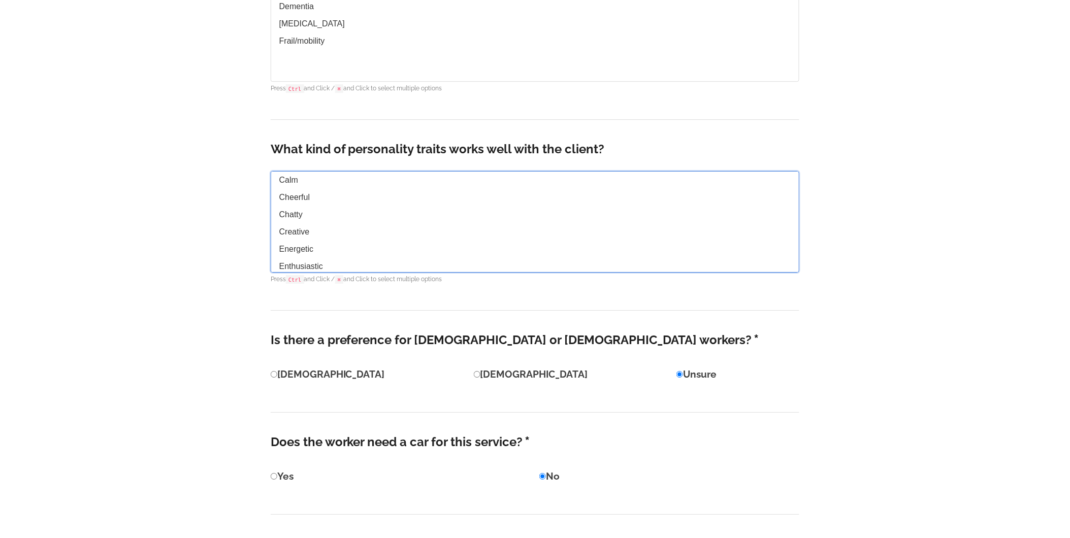
click at [348, 180] on option "Calm" at bounding box center [535, 180] width 528 height 17
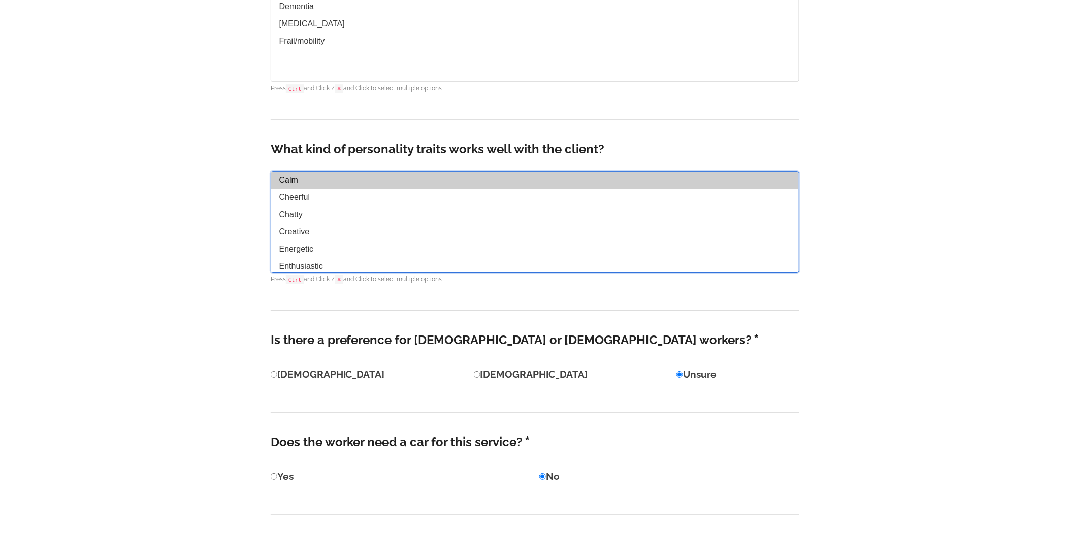
click at [328, 205] on option "Cheerful" at bounding box center [535, 197] width 528 height 17
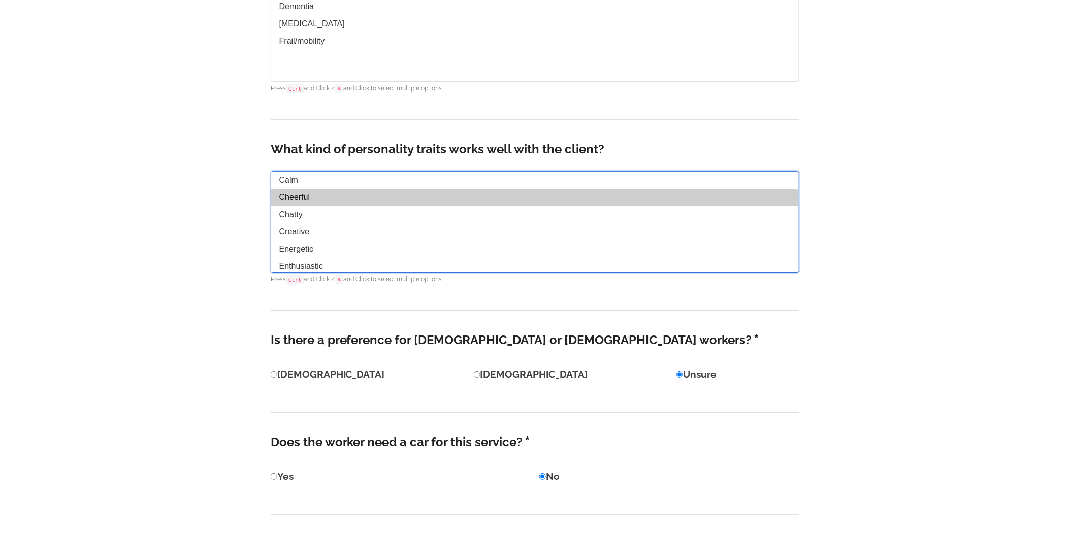
click at [342, 181] on option "Calm" at bounding box center [535, 180] width 528 height 17
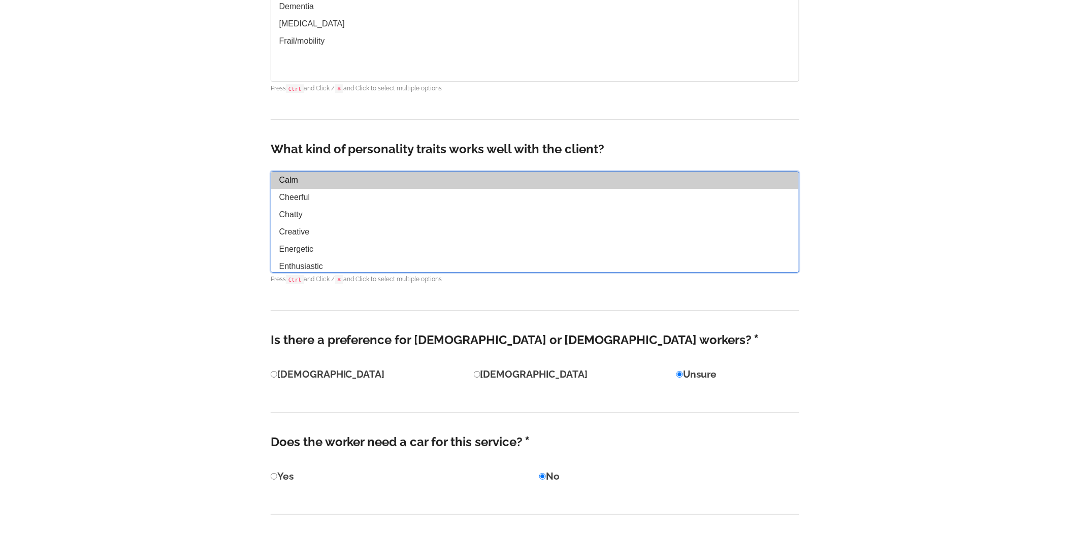
click at [323, 217] on option "Chatty" at bounding box center [535, 214] width 528 height 17
drag, startPoint x: 328, startPoint y: 264, endPoint x: 327, endPoint y: 256, distance: 8.1
click at [327, 258] on option "Energetic" at bounding box center [535, 249] width 528 height 17
click at [327, 255] on option "Energetic" at bounding box center [535, 249] width 528 height 17
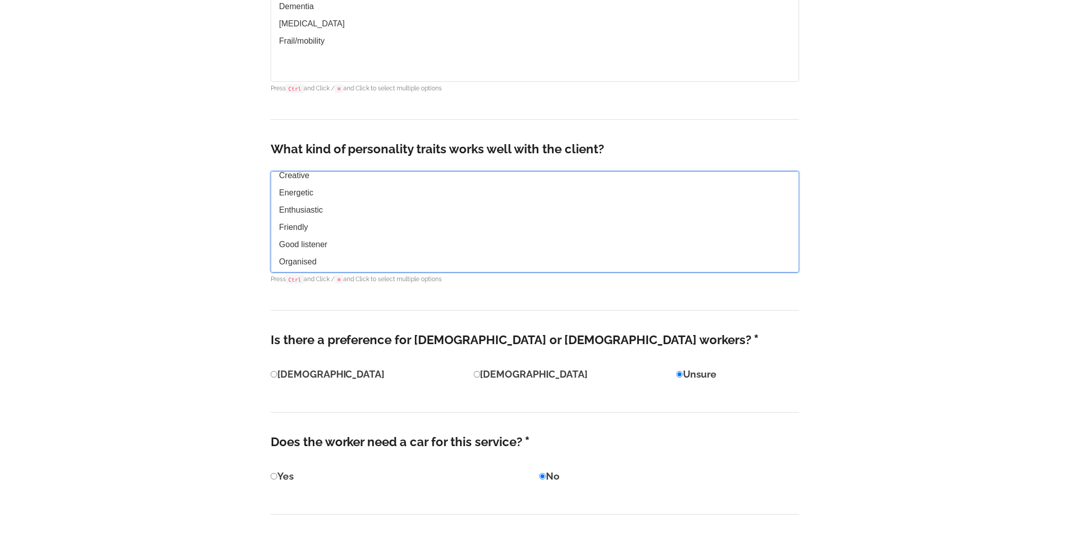
scroll to position [76, 0]
drag, startPoint x: 305, startPoint y: 202, endPoint x: 306, endPoint y: 210, distance: 8.2
click at [305, 199] on option "Enthusiastic" at bounding box center [535, 190] width 528 height 17
click at [310, 216] on option "Friendly" at bounding box center [535, 207] width 528 height 17
click at [314, 234] on option "Good listener" at bounding box center [535, 224] width 528 height 17
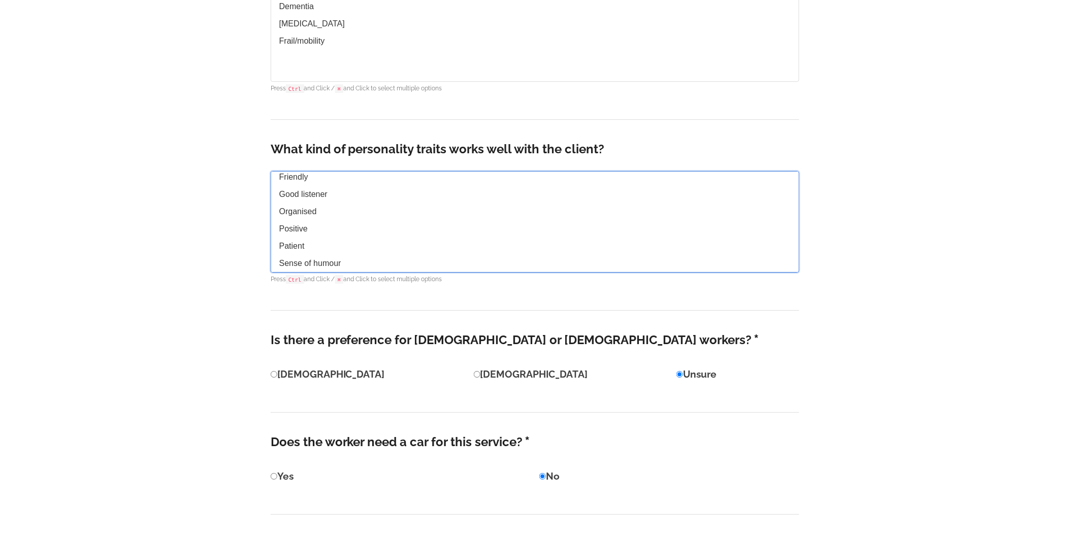
scroll to position [133, 0]
click at [302, 227] on option "Positive" at bounding box center [535, 228] width 528 height 17
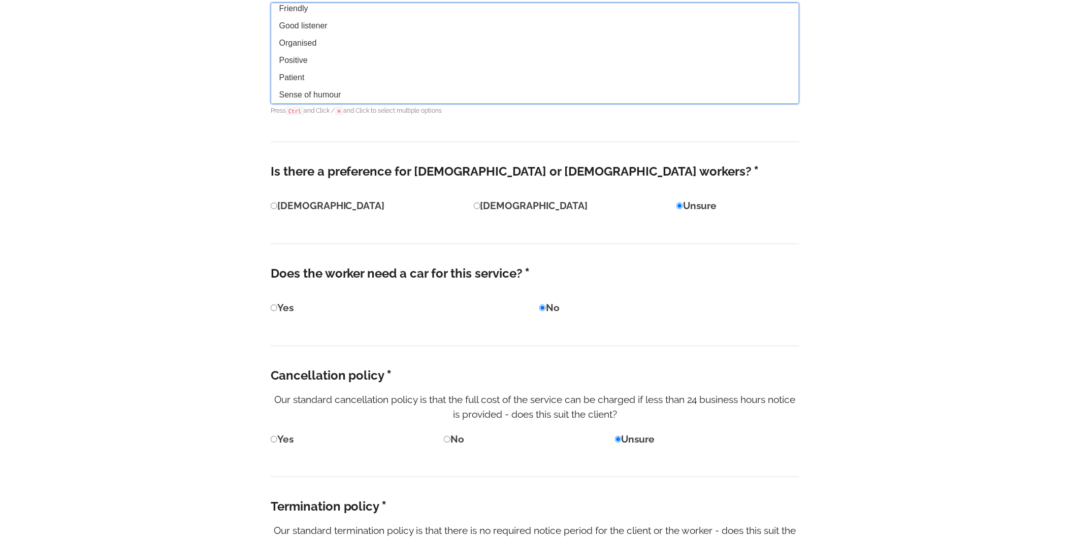
scroll to position [1266, 0]
click at [348, 95] on option "Sense of humour" at bounding box center [535, 94] width 528 height 17
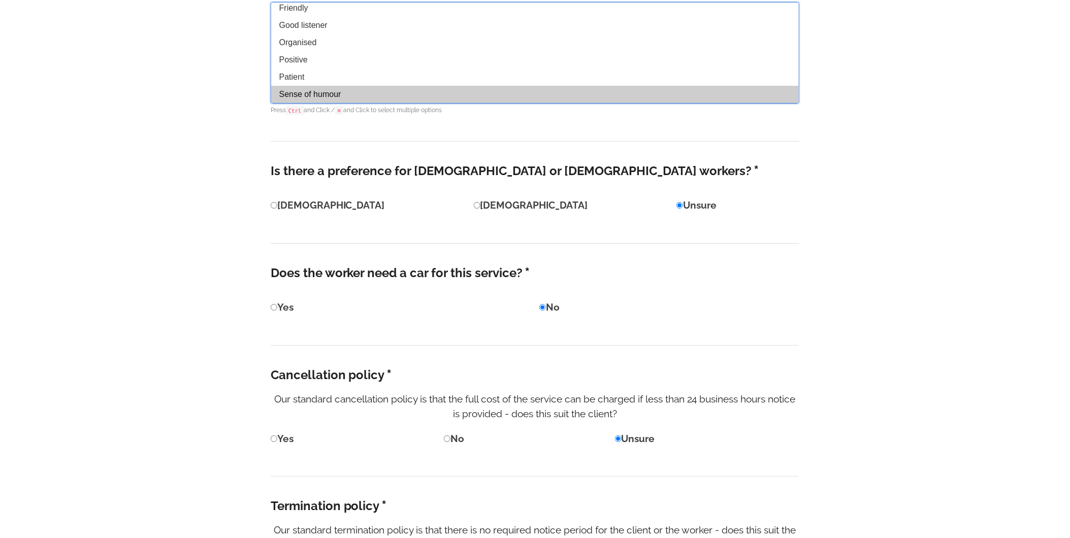
select select "Sense of humour"
click at [352, 98] on option "Sense of humour" at bounding box center [535, 94] width 528 height 17
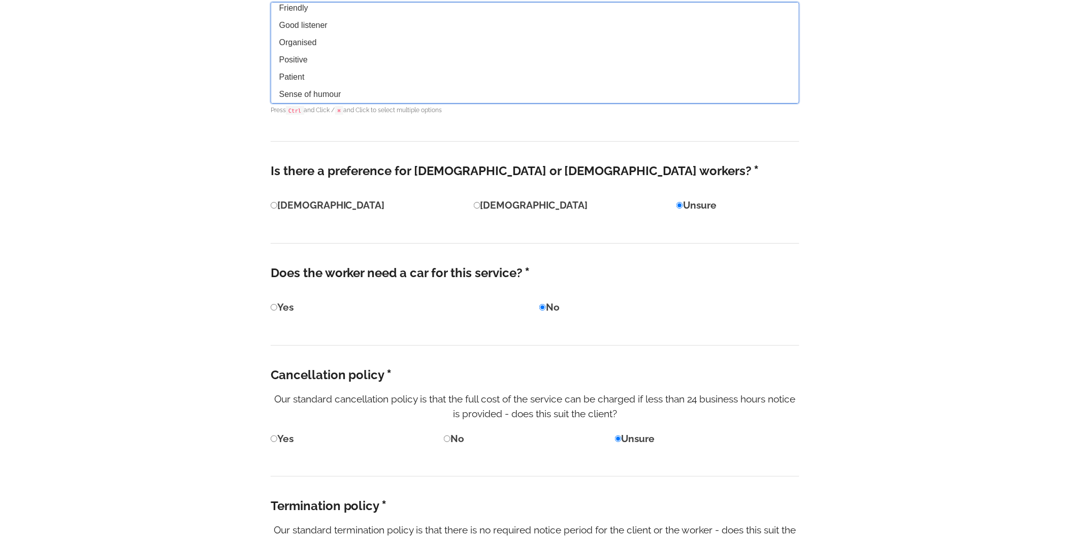
click at [353, 95] on option "Sense of humour" at bounding box center [535, 94] width 528 height 17
click at [354, 95] on option "Sense of humour" at bounding box center [535, 94] width 528 height 17
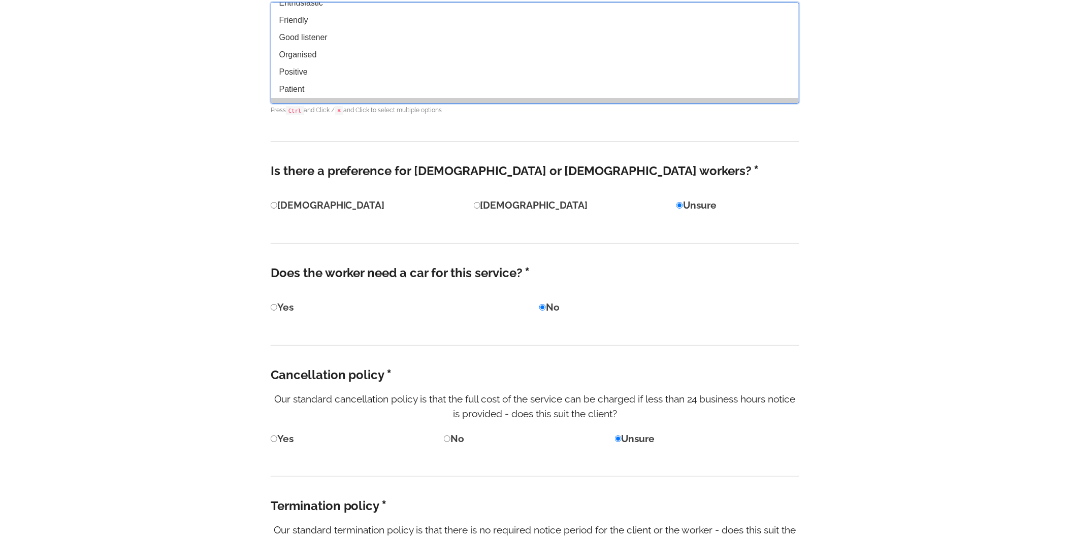
scroll to position [76, 0]
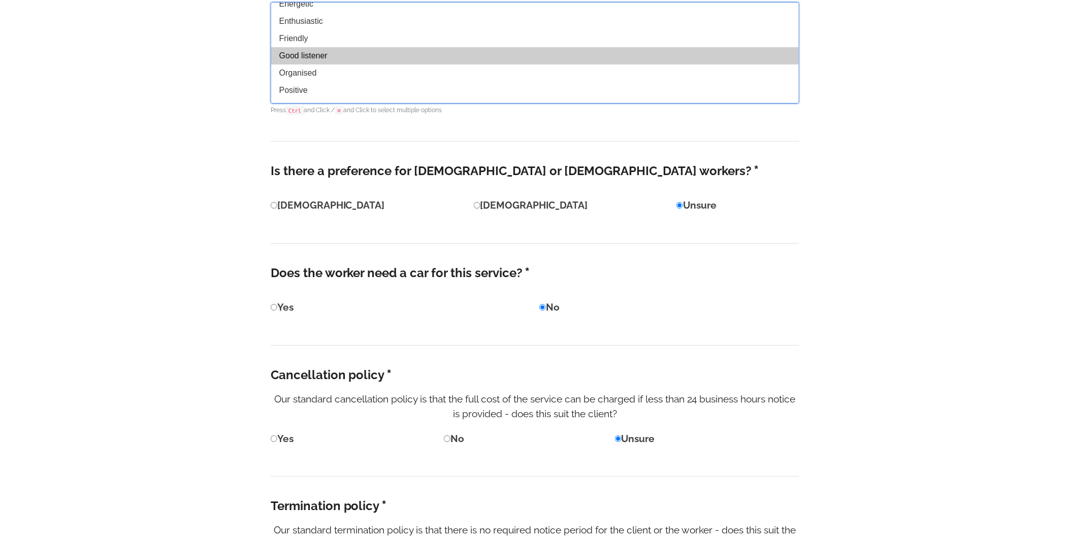
click at [338, 65] on option "Good listener" at bounding box center [535, 55] width 528 height 17
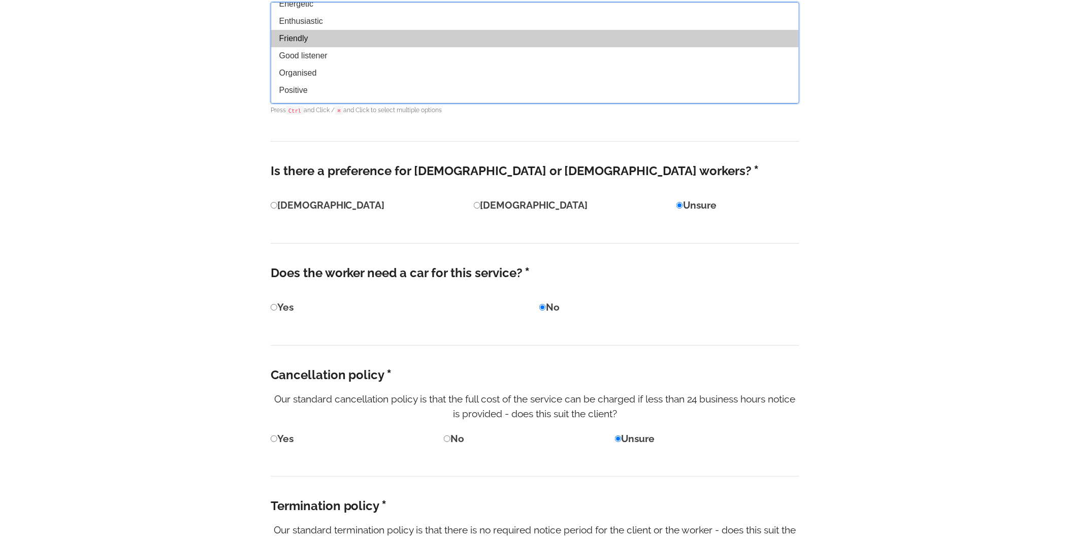
click at [340, 43] on option "Friendly" at bounding box center [535, 38] width 528 height 17
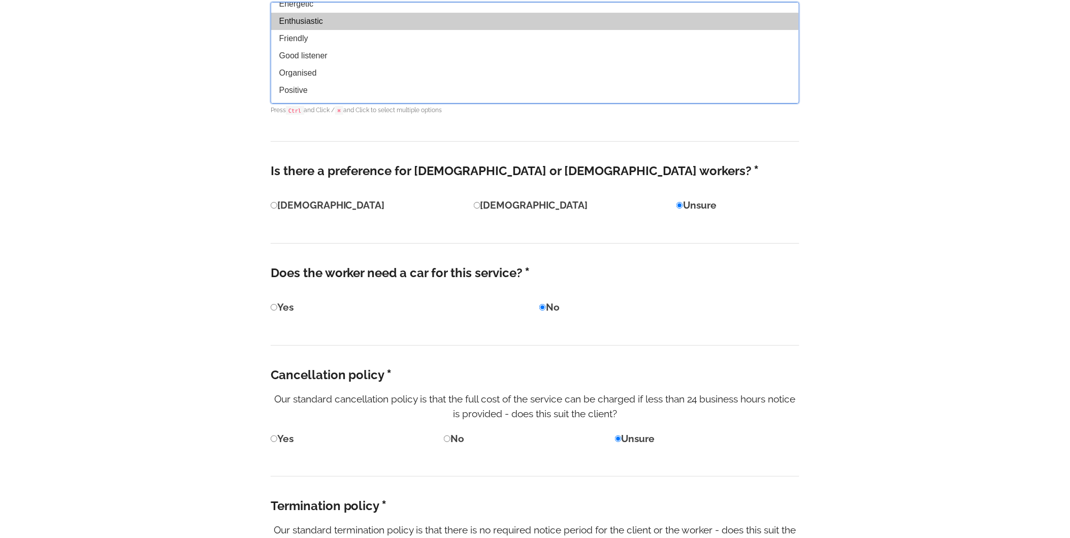
click at [348, 24] on option "Enthusiastic" at bounding box center [535, 21] width 528 height 17
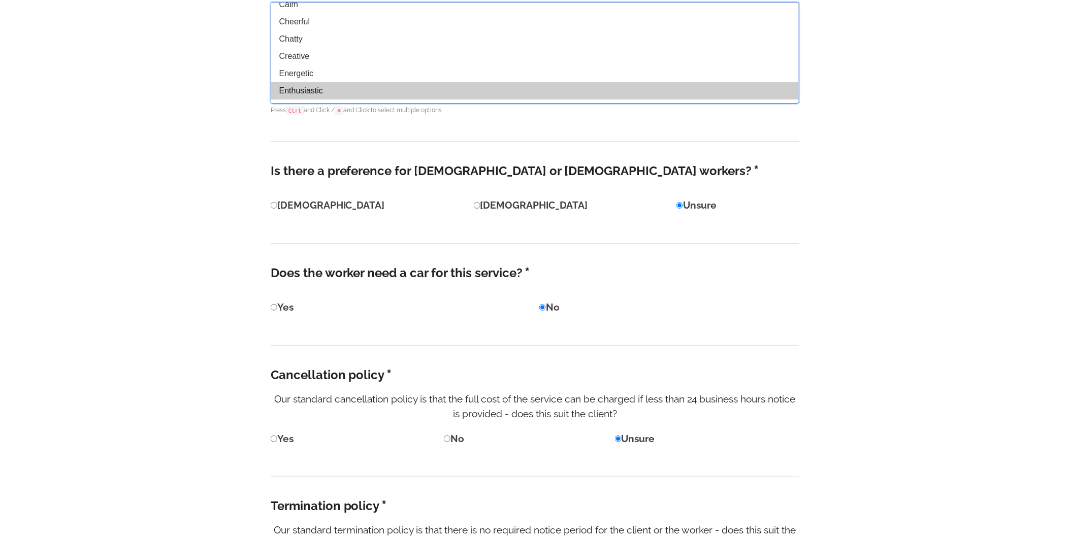
scroll to position [0, 0]
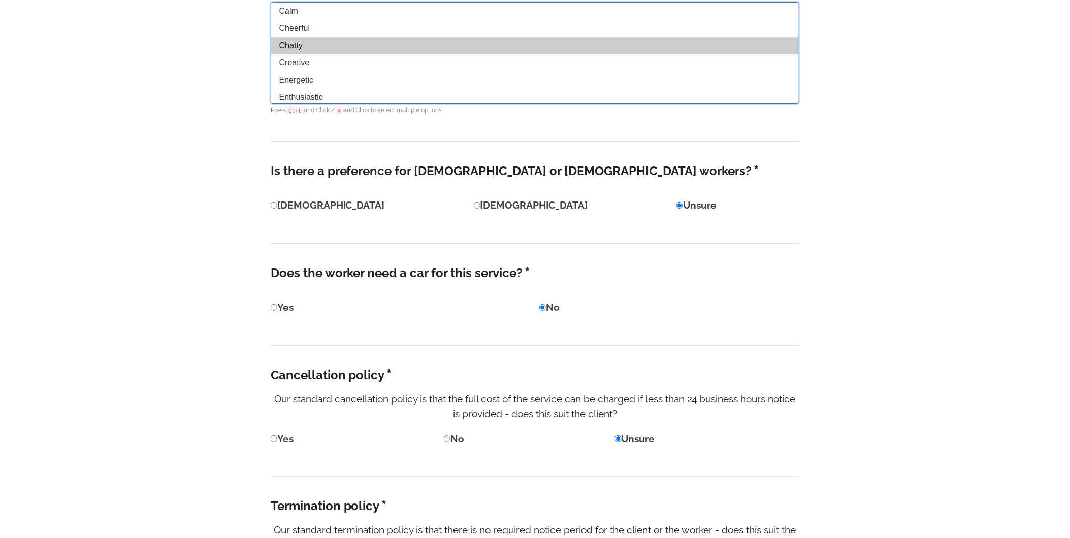
click at [303, 47] on option "Chatty" at bounding box center [535, 45] width 528 height 17
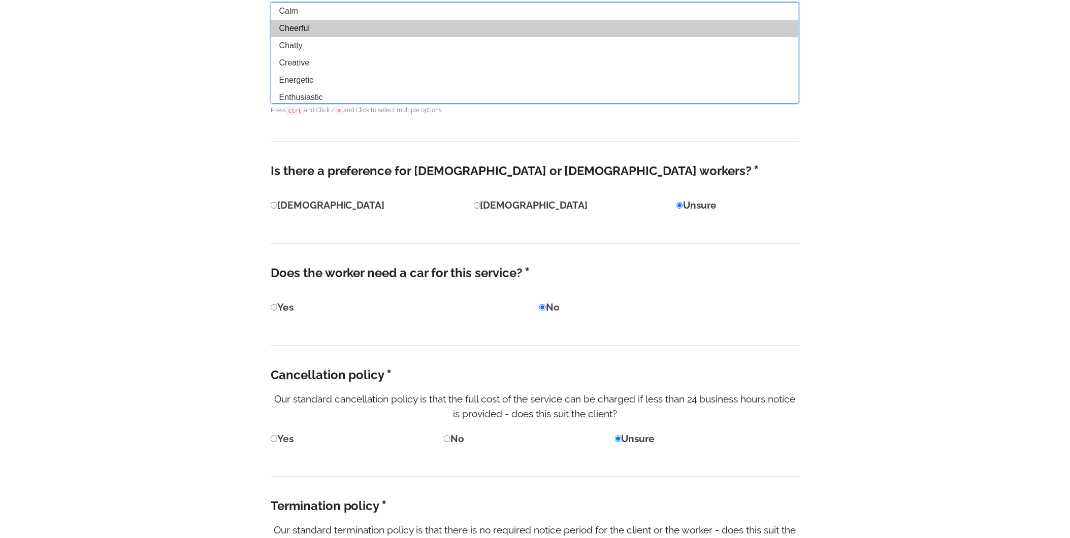
click at [298, 32] on option "Cheerful" at bounding box center [535, 28] width 528 height 17
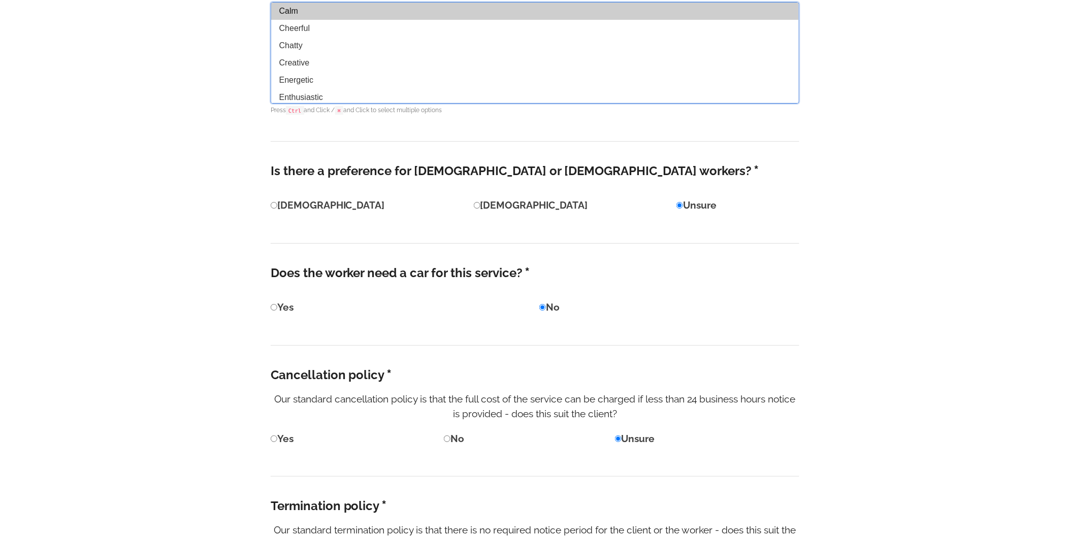
select select "Calm"
click at [297, 6] on option "Calm" at bounding box center [535, 11] width 528 height 17
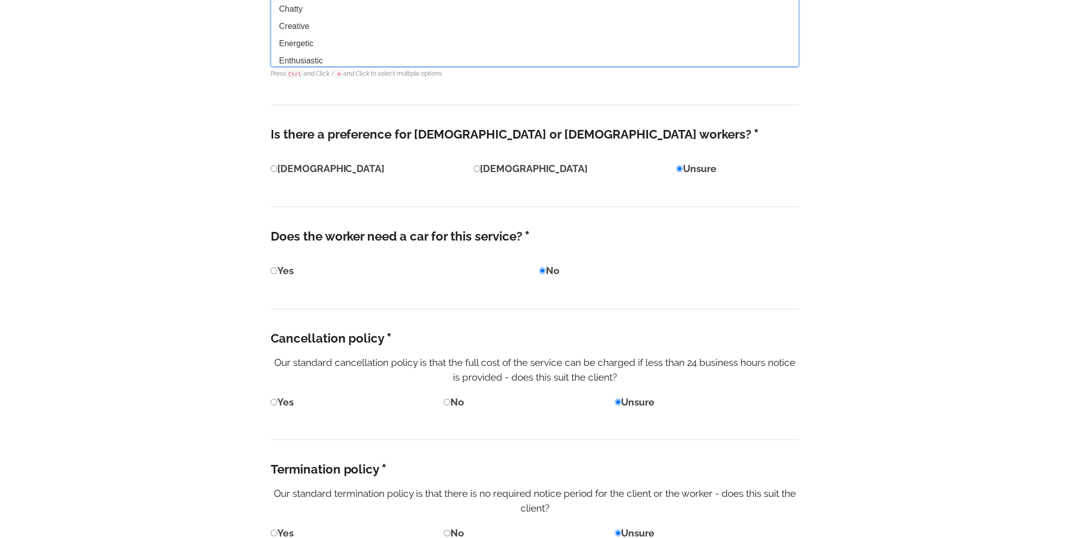
scroll to position [1323, 0]
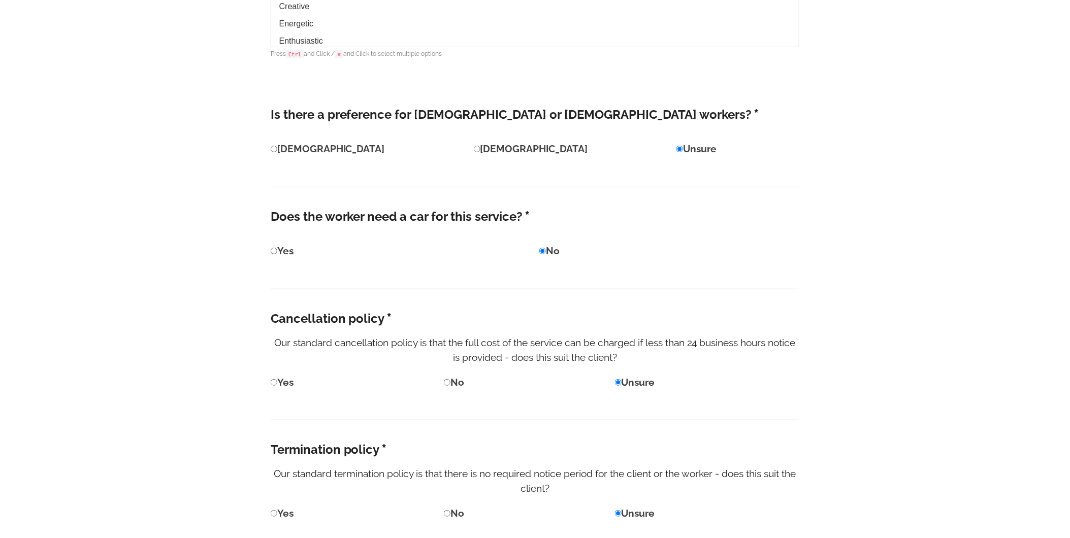
click at [474, 150] on input "Female" at bounding box center [477, 149] width 7 height 7
radio input "true"
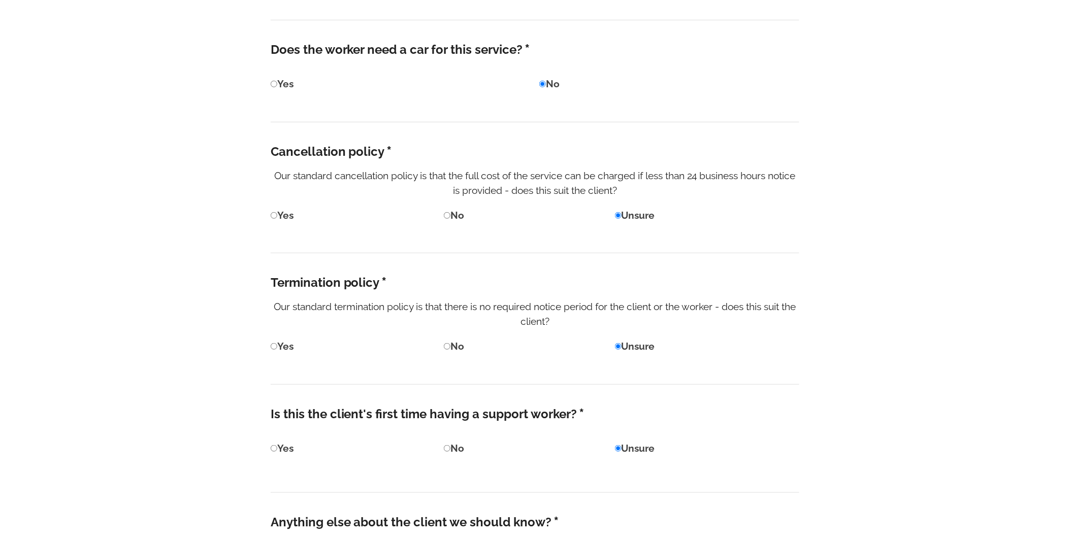
scroll to position [1492, 0]
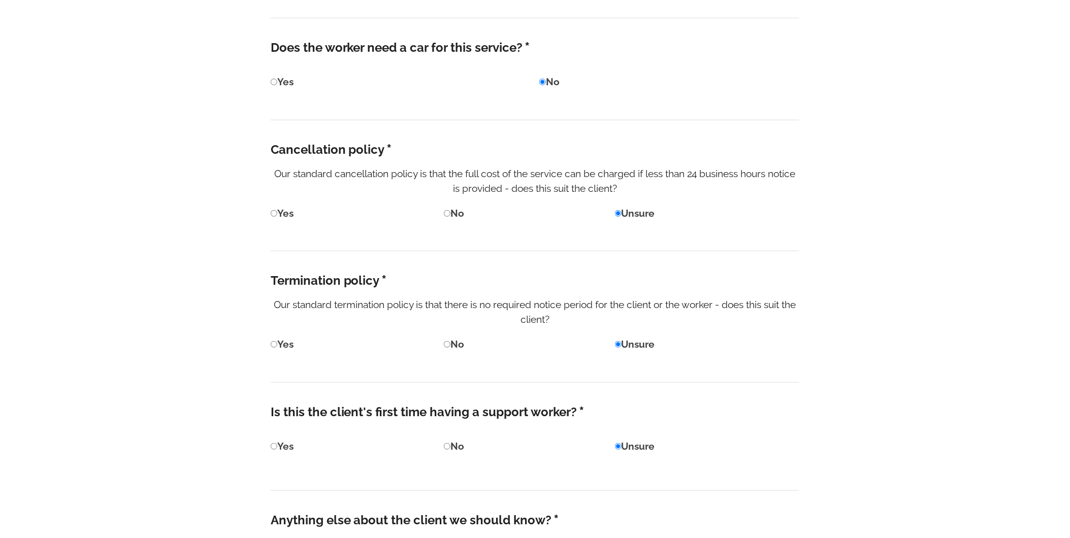
click at [274, 84] on input "Yes" at bounding box center [274, 82] width 7 height 7
radio input "true"
click at [450, 210] on input "No" at bounding box center [447, 213] width 7 height 7
radio input "true"
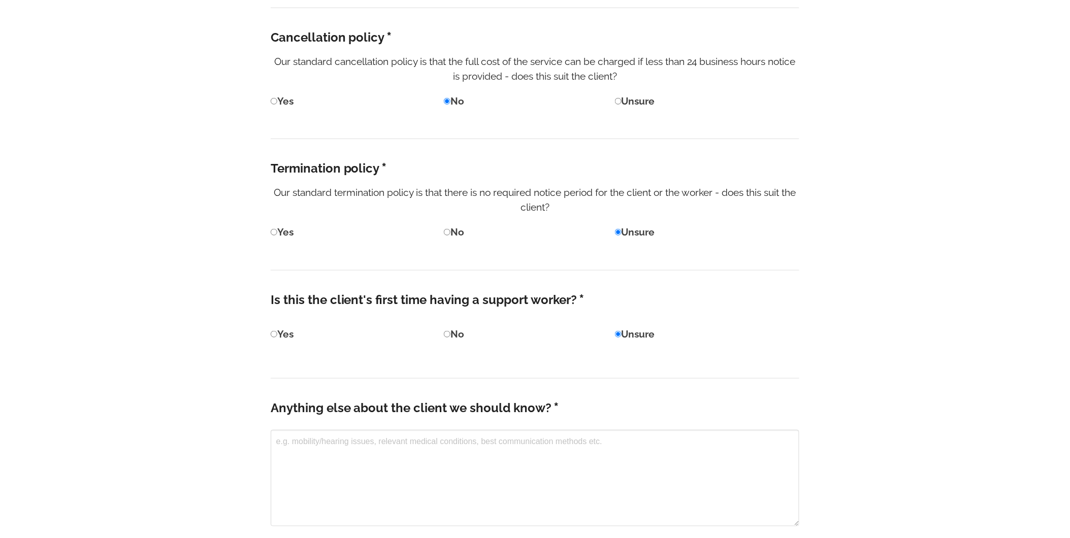
scroll to position [1605, 0]
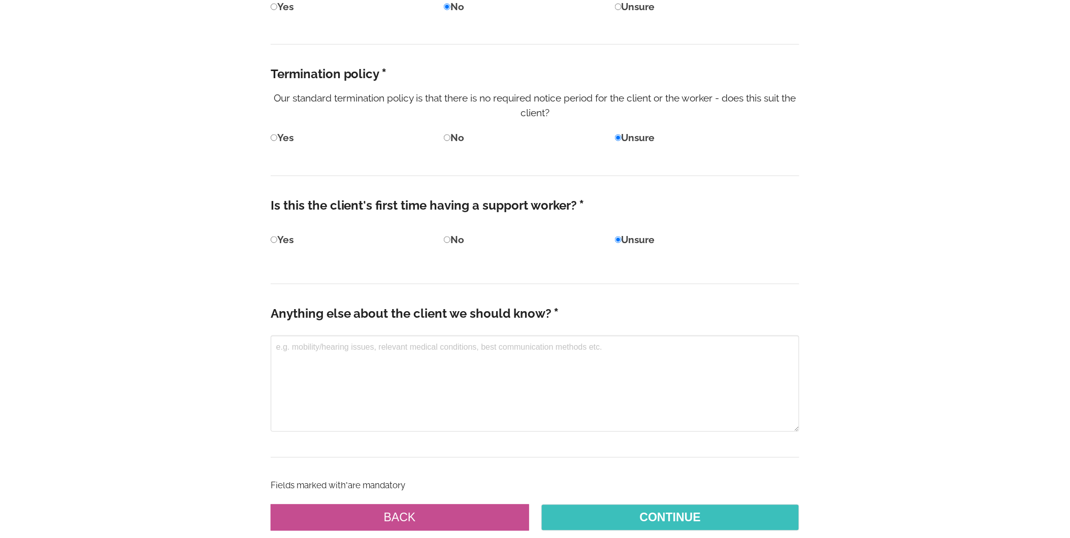
scroll to position [1718, 0]
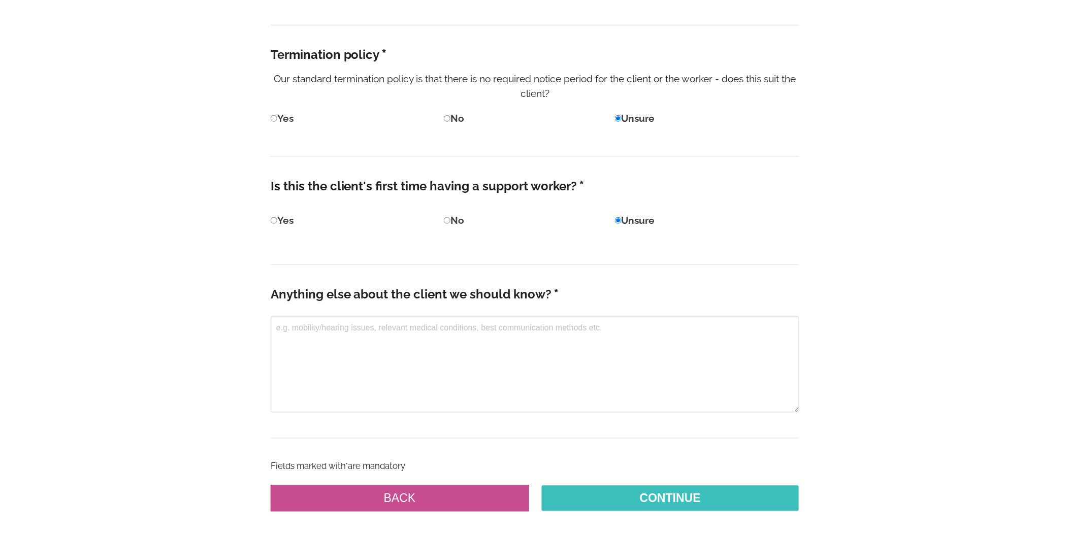
click at [449, 219] on input "No" at bounding box center [447, 220] width 7 height 7
radio input "true"
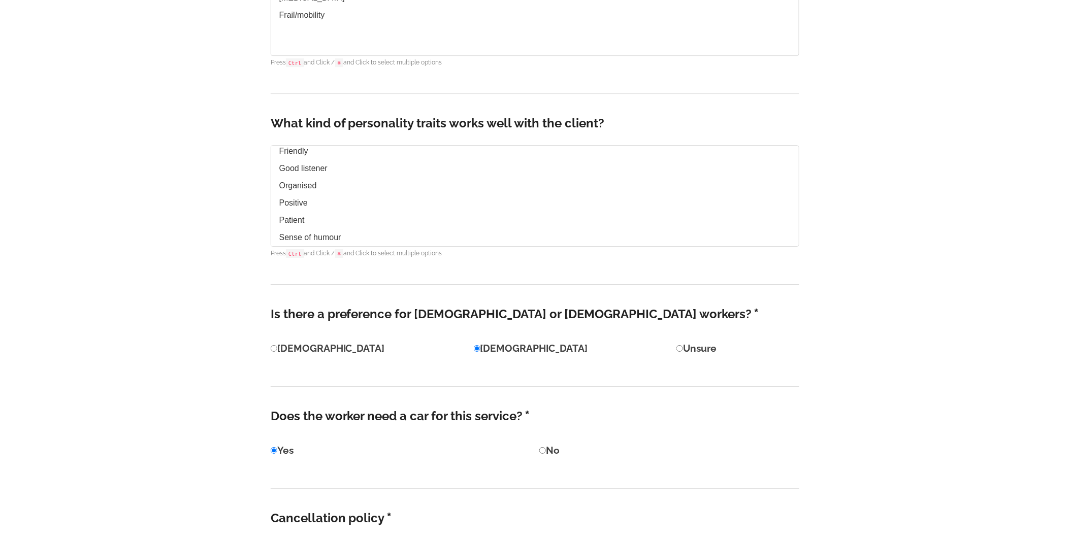
scroll to position [1269, 0]
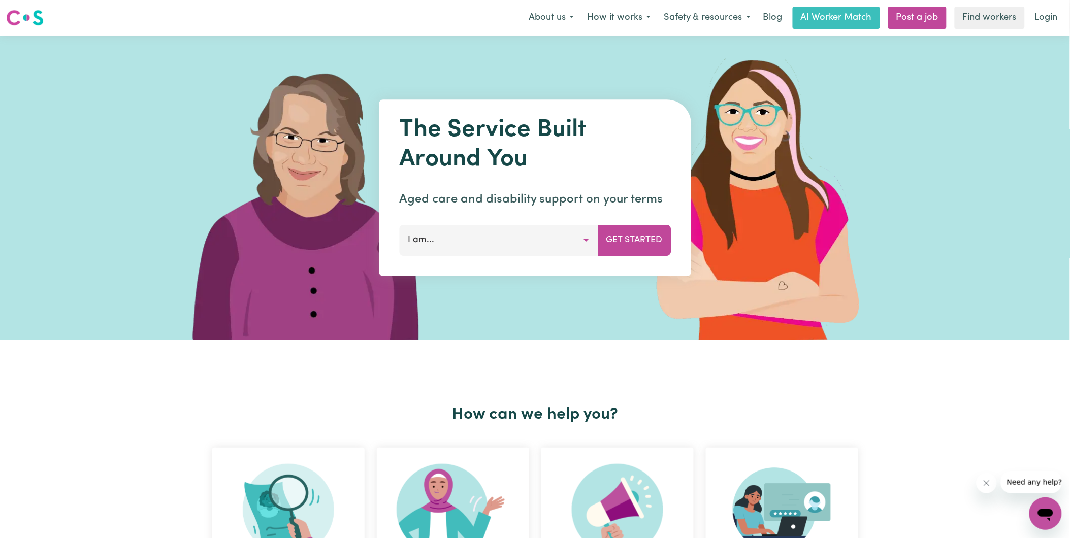
click at [563, 240] on button "I am..." at bounding box center [498, 240] width 199 height 30
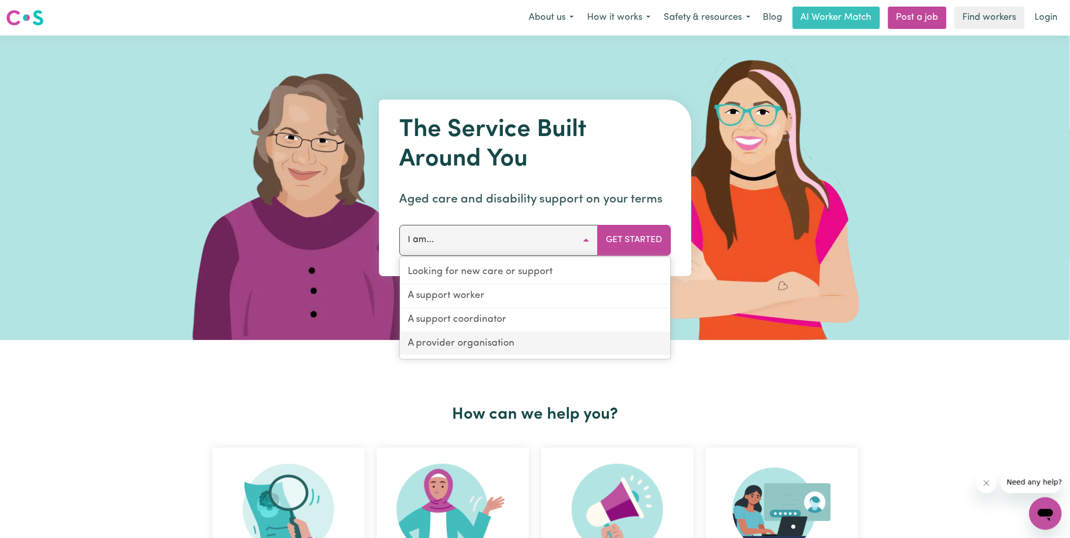
click at [509, 341] on link "A provider organisation" at bounding box center [535, 344] width 271 height 23
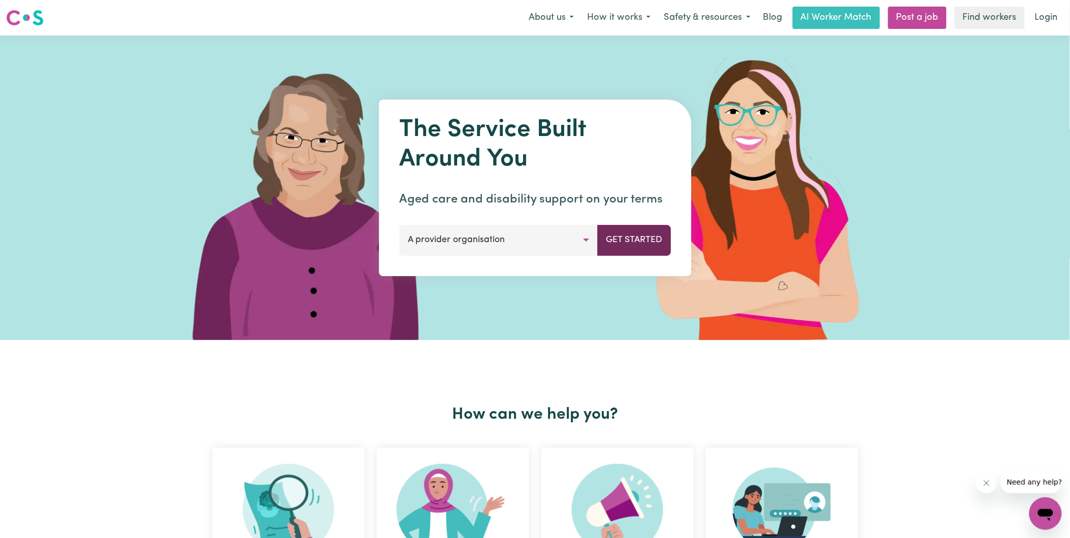
click at [638, 238] on button "Get Started" at bounding box center [634, 240] width 74 height 30
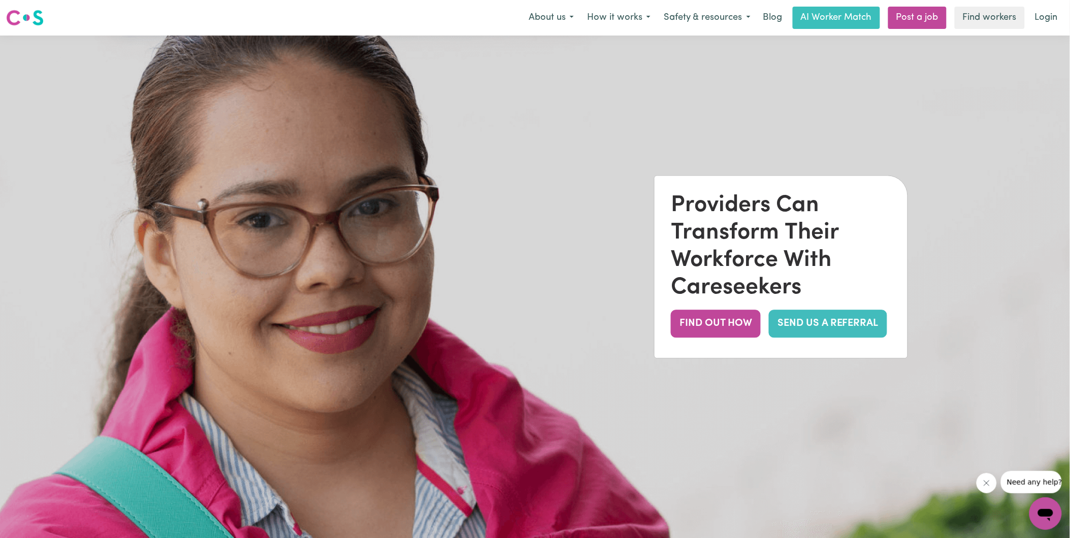
click at [812, 326] on link "SEND US A REFERRAL" at bounding box center [828, 324] width 118 height 28
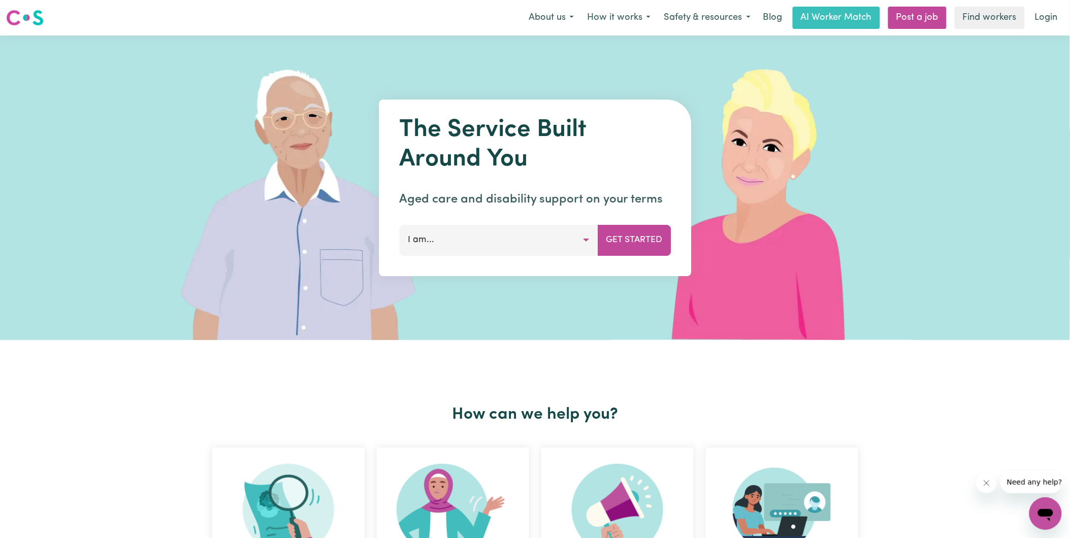
click at [510, 234] on button "I am..." at bounding box center [498, 240] width 199 height 30
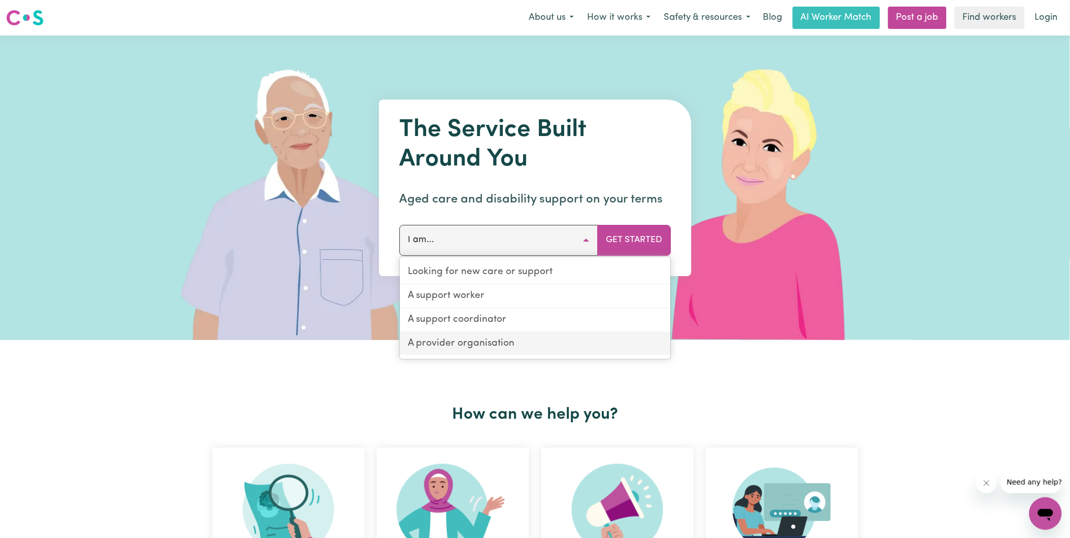
click at [510, 341] on link "A provider organisation" at bounding box center [535, 344] width 271 height 23
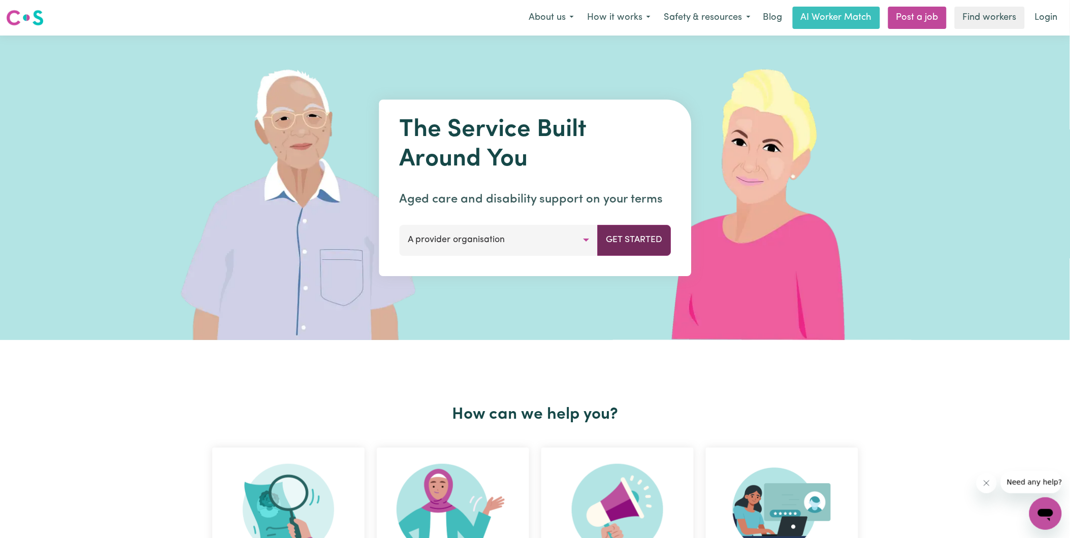
click at [613, 245] on button "Get Started" at bounding box center [634, 240] width 74 height 30
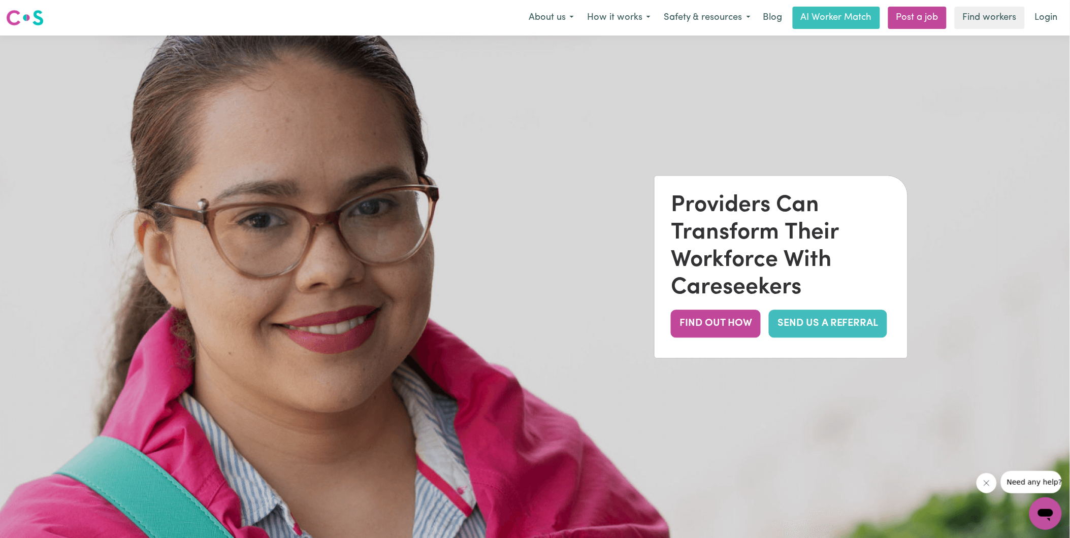
click at [821, 322] on link "SEND US A REFERRAL" at bounding box center [828, 324] width 118 height 28
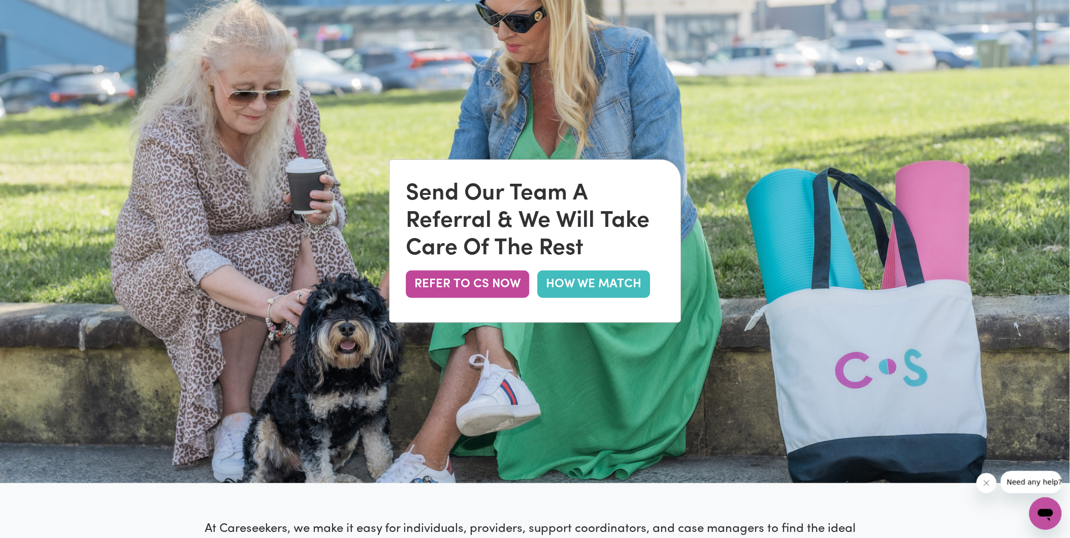
scroll to position [113, 0]
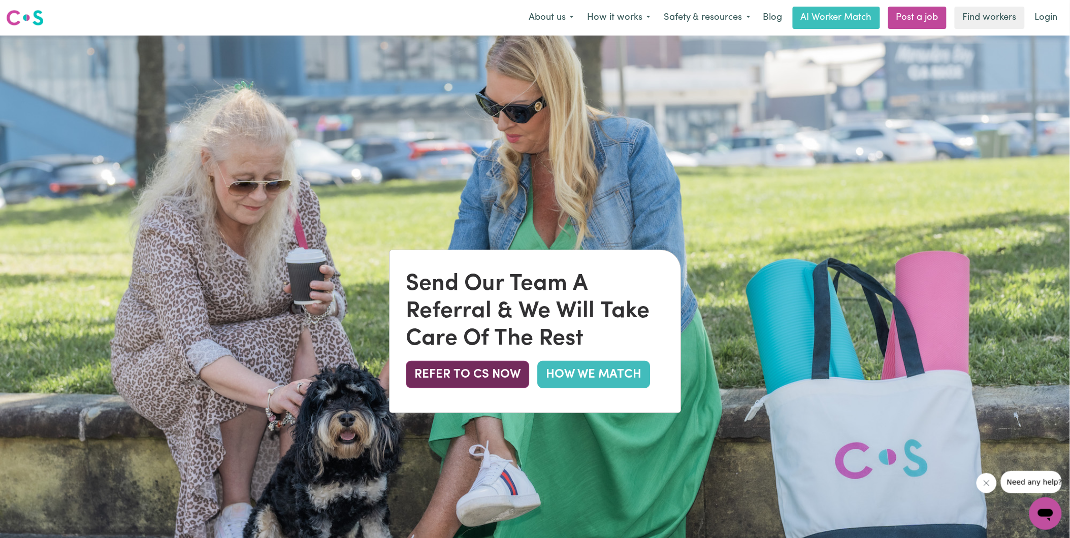
click at [428, 377] on button "REFER TO CS NOW" at bounding box center [467, 374] width 123 height 27
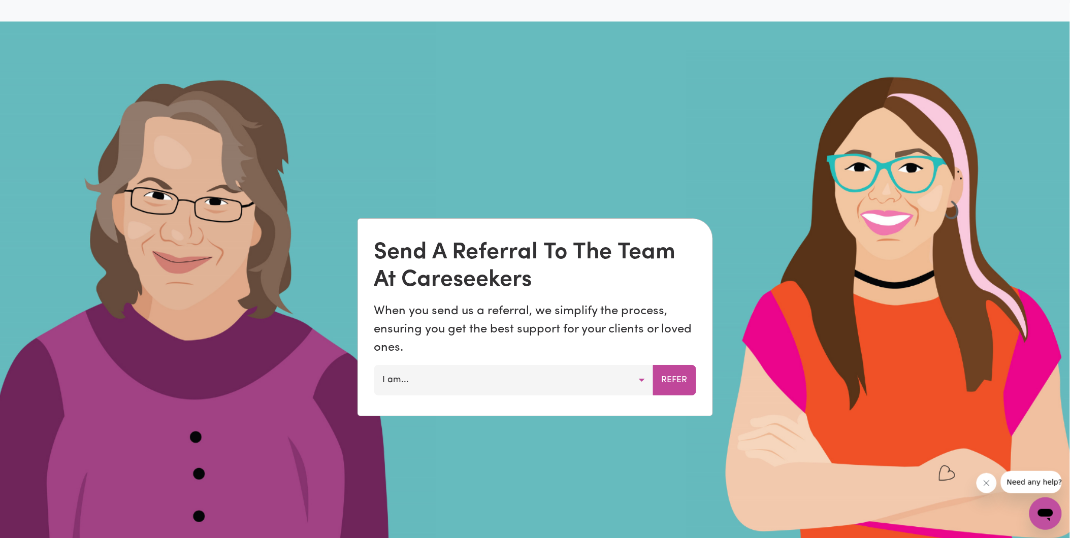
scroll to position [793, 0]
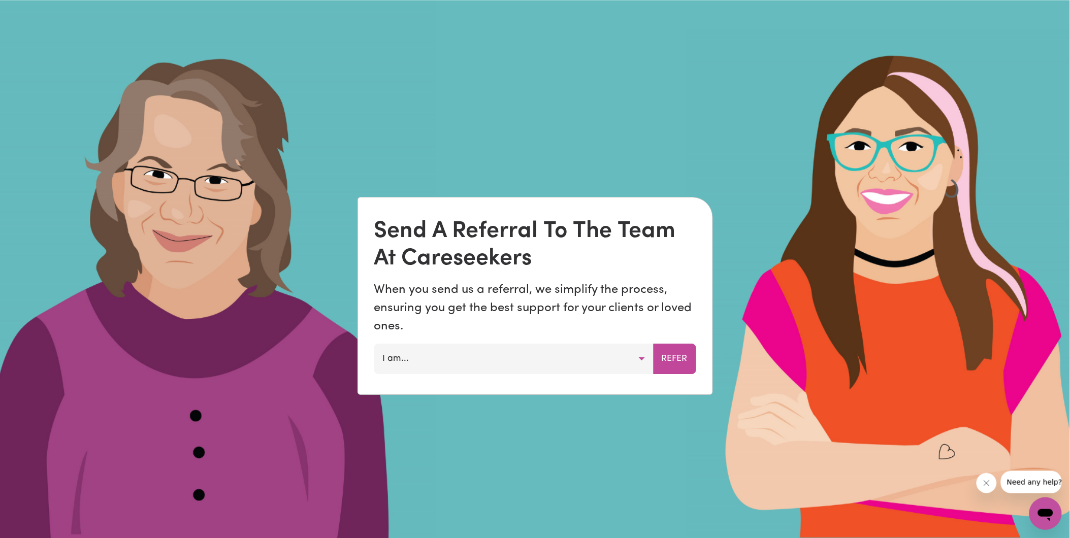
click at [465, 368] on button "I am..." at bounding box center [513, 359] width 279 height 30
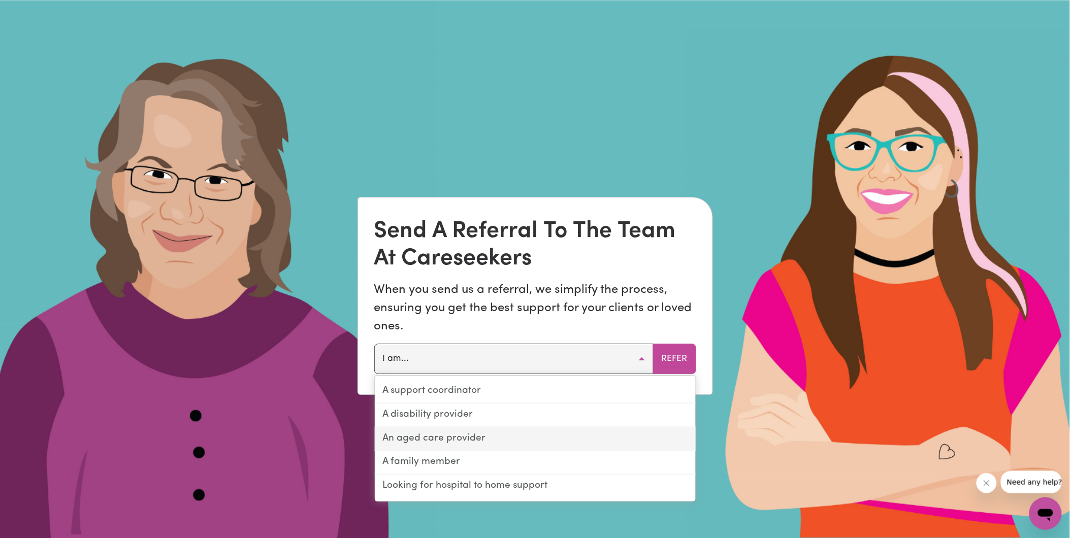
click at [510, 434] on link "An aged care provider" at bounding box center [535, 440] width 321 height 24
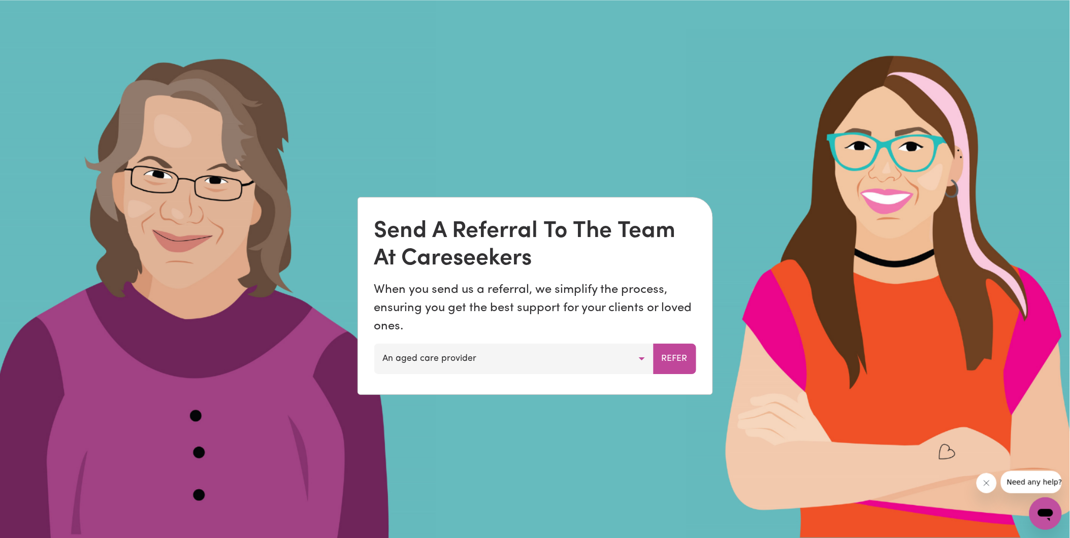
click at [593, 373] on button "An aged care provider" at bounding box center [513, 359] width 279 height 30
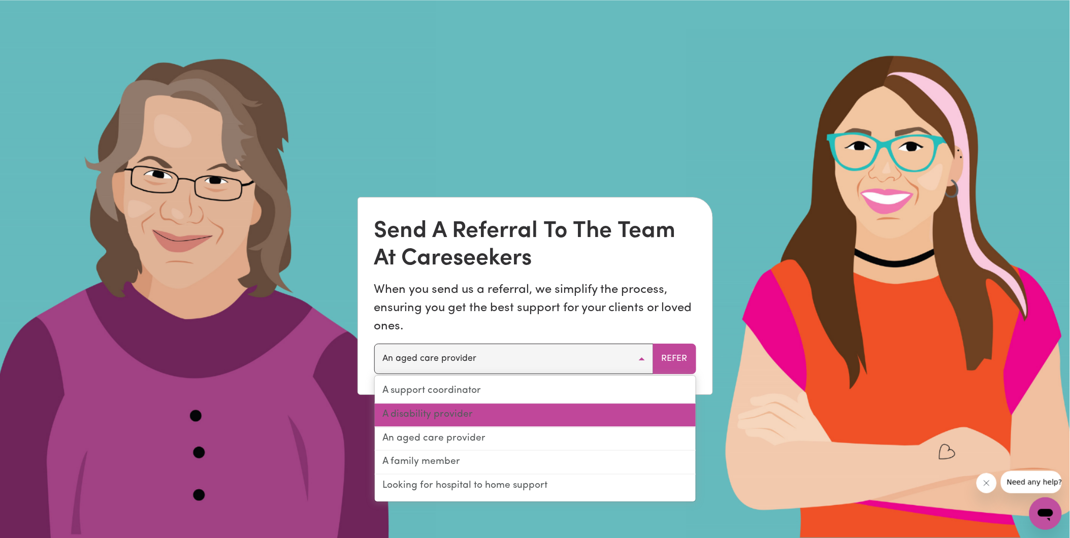
drag, startPoint x: 501, startPoint y: 417, endPoint x: 532, endPoint y: 401, distance: 34.5
click at [502, 414] on link "A disability provider" at bounding box center [535, 416] width 321 height 24
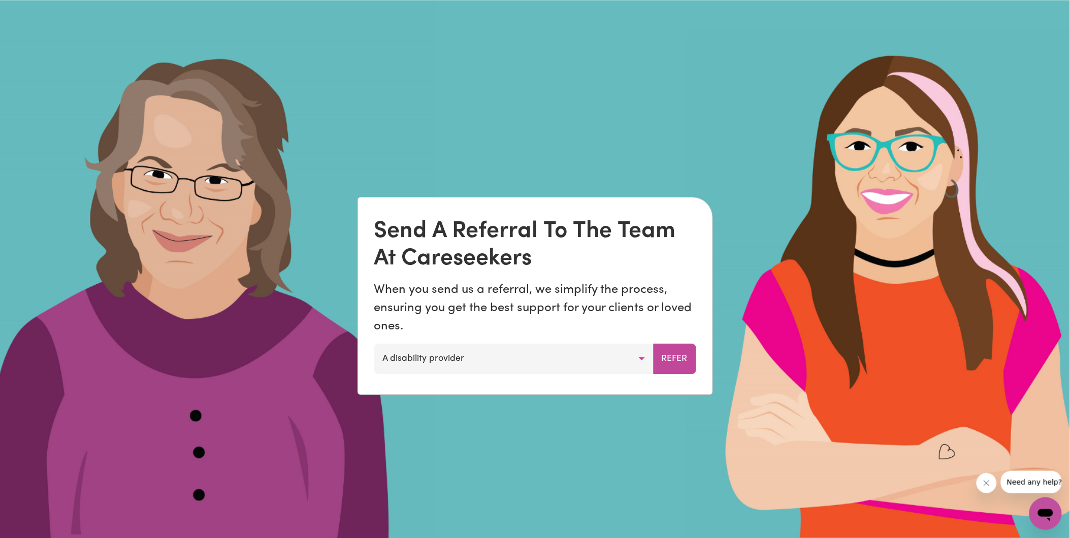
click at [593, 364] on button "A disability provider" at bounding box center [513, 359] width 279 height 30
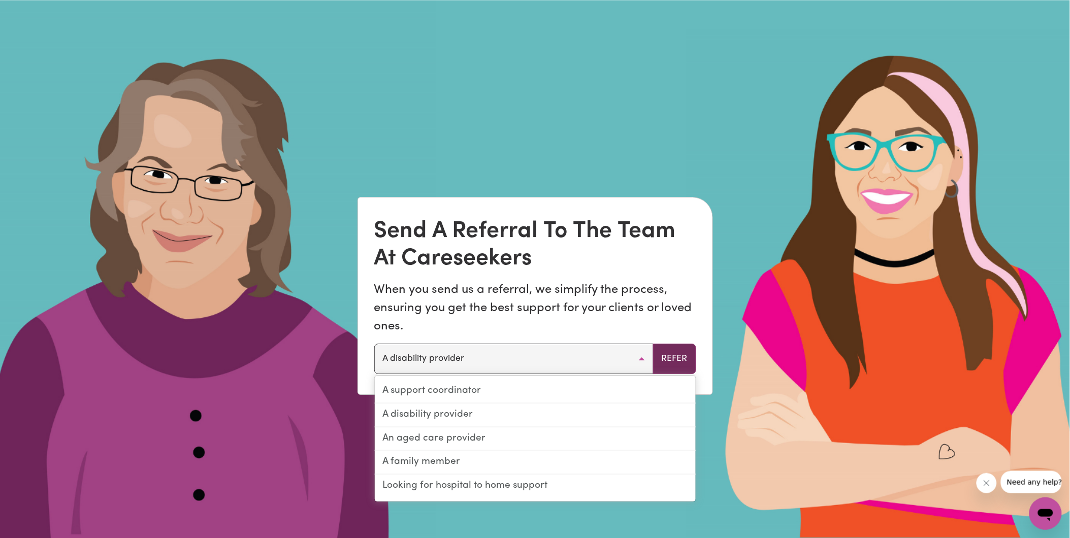
click at [673, 359] on button "Refer" at bounding box center [674, 359] width 43 height 30
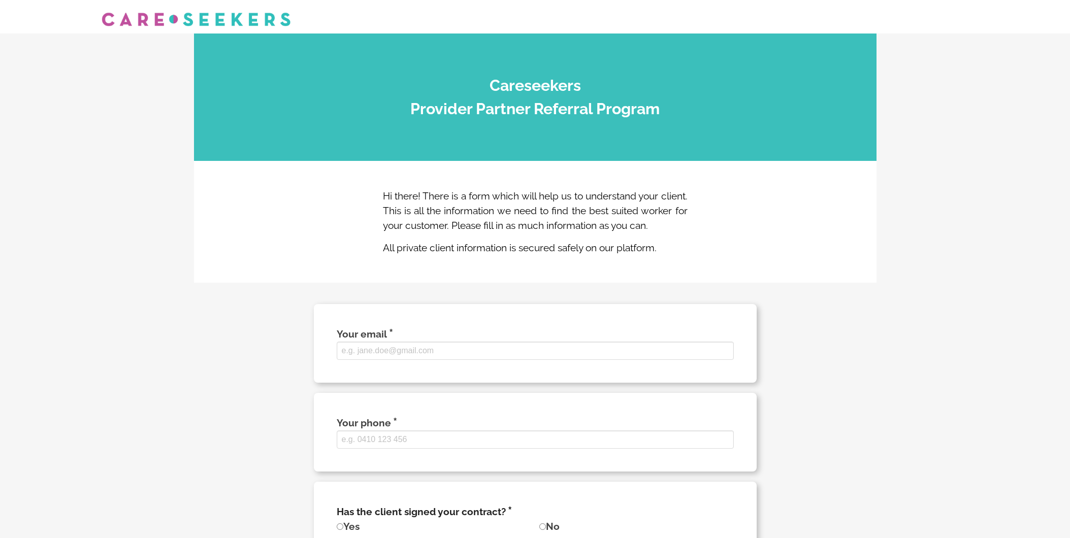
select select
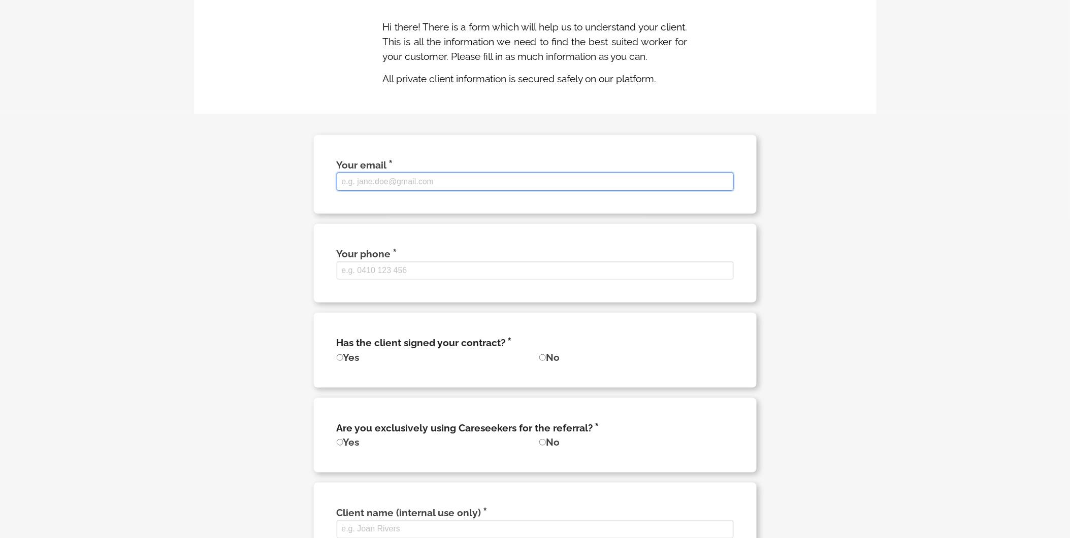
click at [392, 191] on input "Your email" at bounding box center [535, 182] width 397 height 18
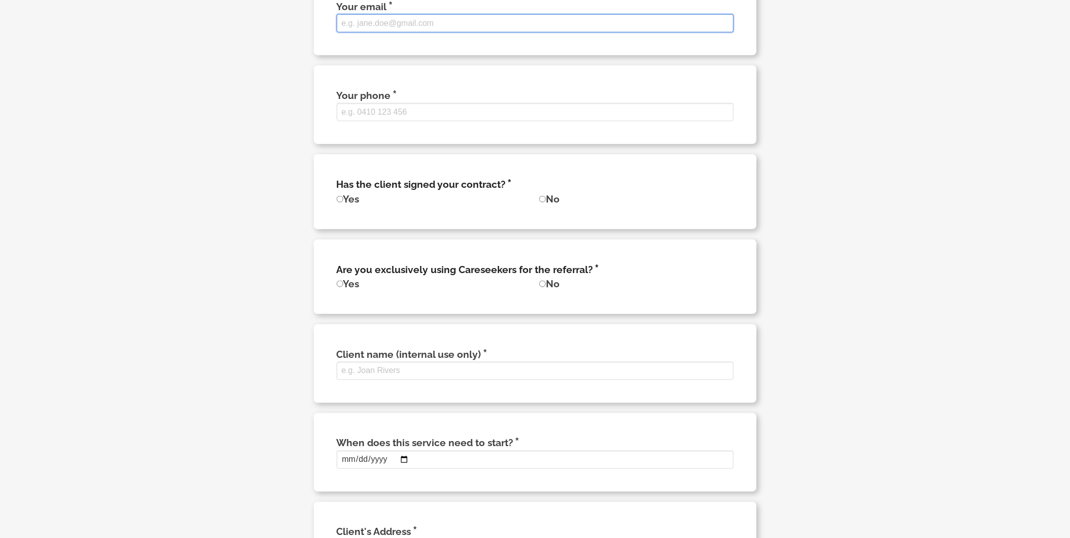
scroll to position [327, 0]
click at [390, 33] on input "Your email" at bounding box center [535, 24] width 397 height 18
type input "admin@henarisupport.com"
type input "0451704227"
type input "Henari Support Services Admin"
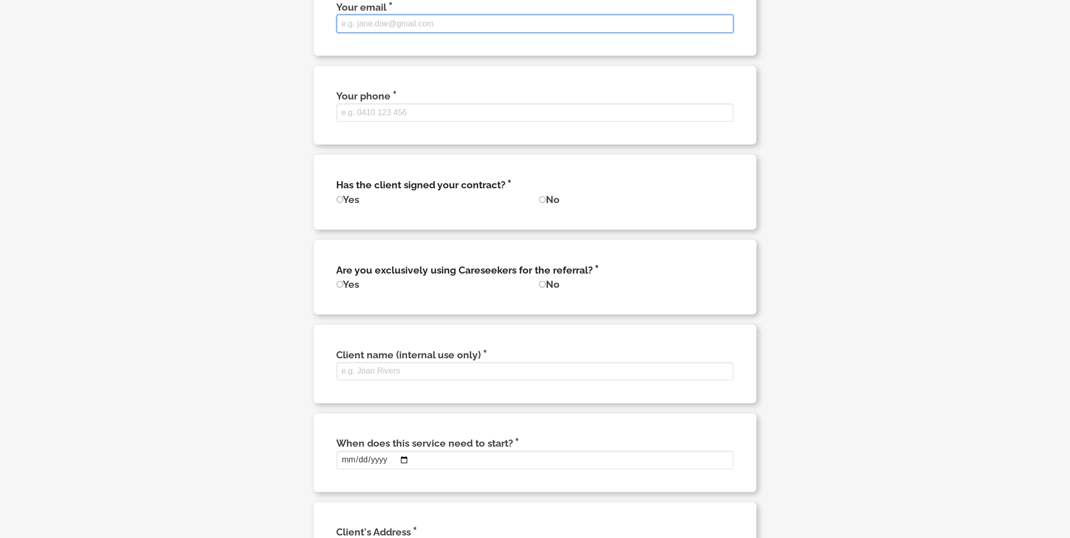
type input "1 Coen Street, Douglas QLD 4814, Australia"
type input "Douglas"
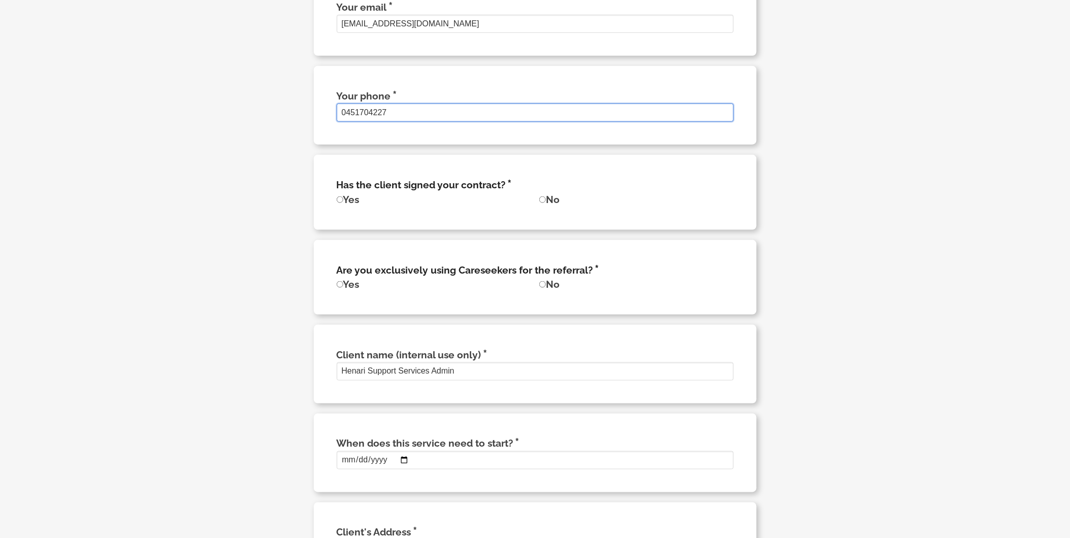
drag, startPoint x: 293, startPoint y: 146, endPoint x: 221, endPoint y: 156, distance: 72.3
type input "0437496326"
click at [337, 203] on input "Yes" at bounding box center [340, 200] width 7 height 7
radio input "true"
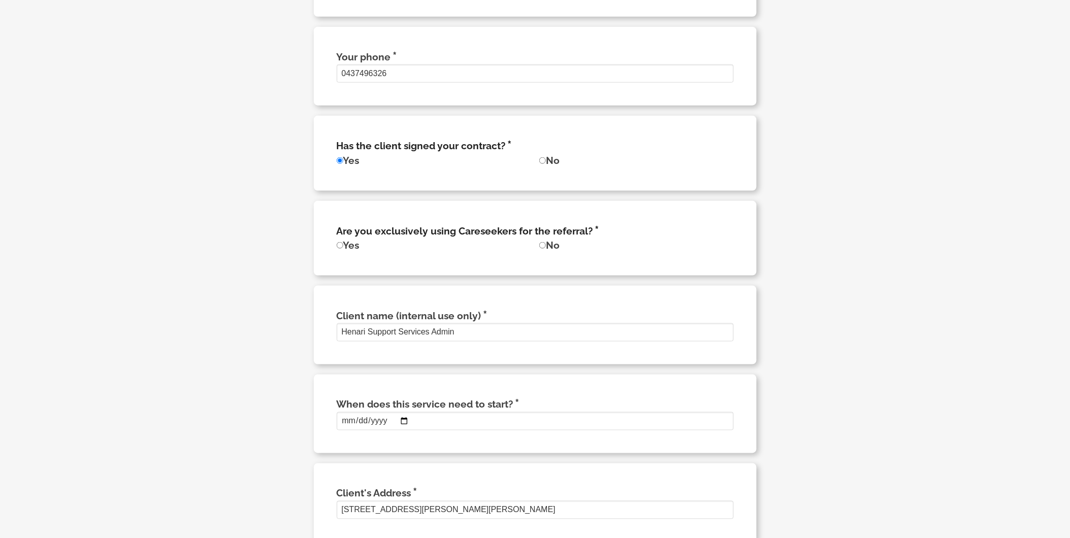
scroll to position [384, 0]
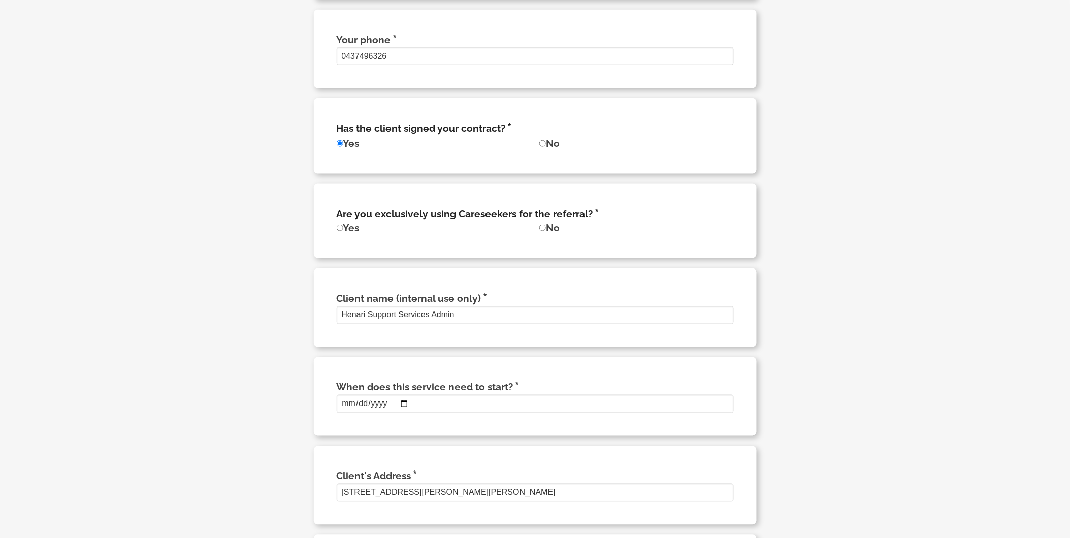
click at [542, 232] on input "No" at bounding box center [542, 228] width 7 height 7
radio input "true"
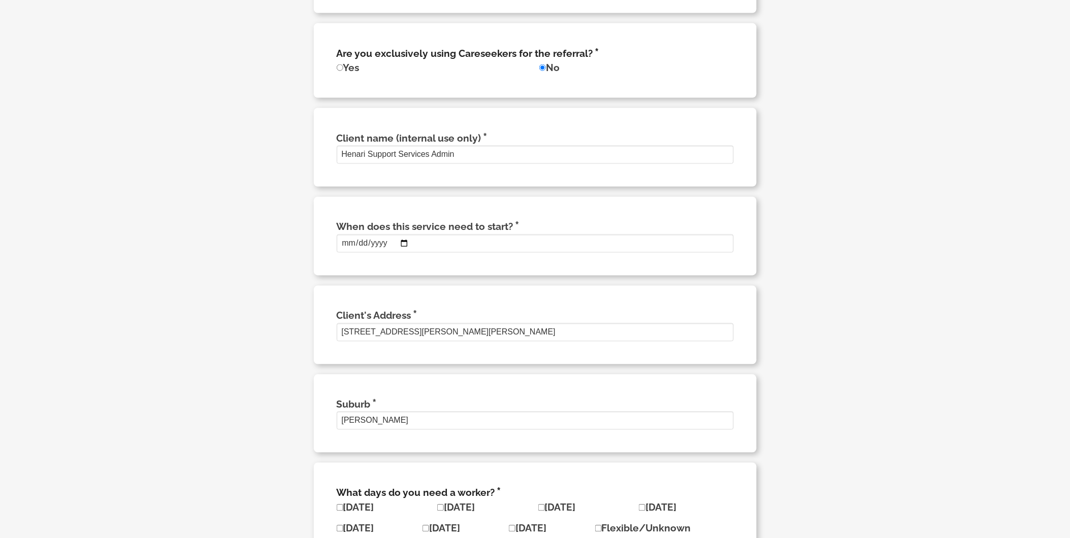
scroll to position [553, 0]
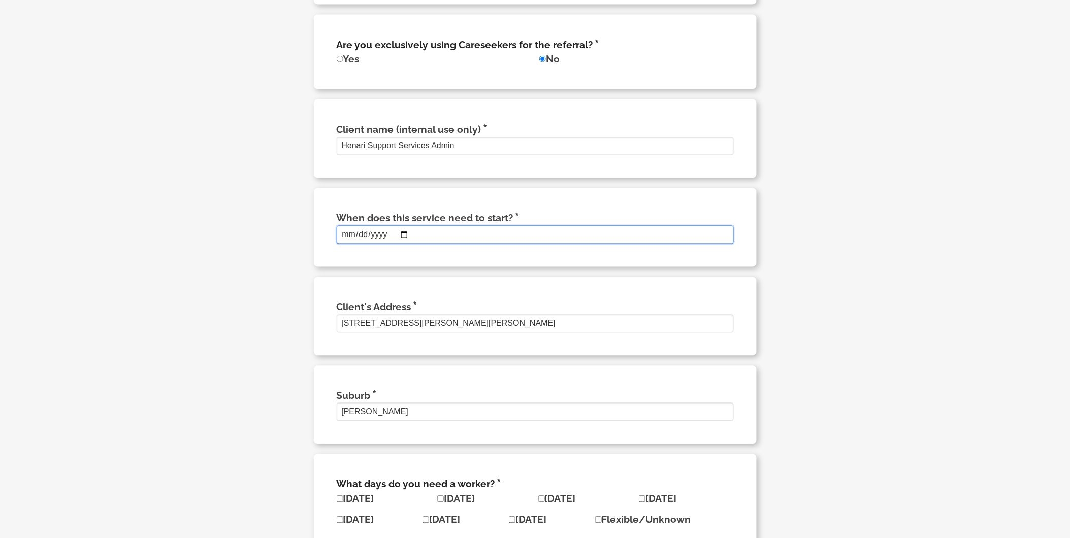
click at [373, 244] on input "When does this service need to start?" at bounding box center [535, 235] width 397 height 18
drag, startPoint x: 378, startPoint y: 249, endPoint x: 385, endPoint y: 250, distance: 6.2
click at [381, 244] on input "When does this service need to start?" at bounding box center [535, 235] width 397 height 18
click at [407, 244] on input "When does this service need to start?" at bounding box center [535, 235] width 397 height 18
type input "2025-10-01"
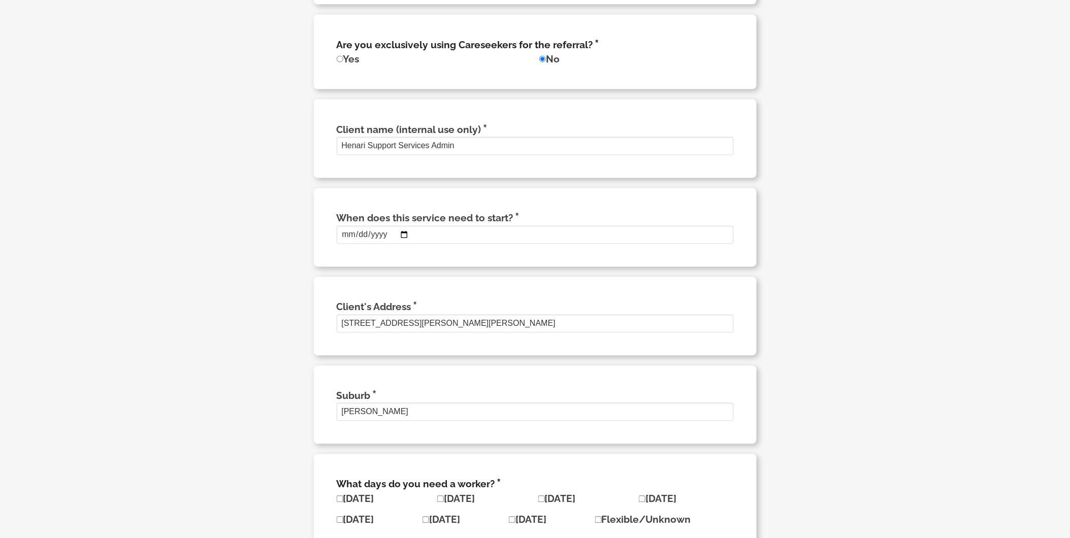
click at [517, 298] on div "Client's Address 1 Coen Street, Douglas QLD 4814, Australia" at bounding box center [535, 316] width 443 height 79
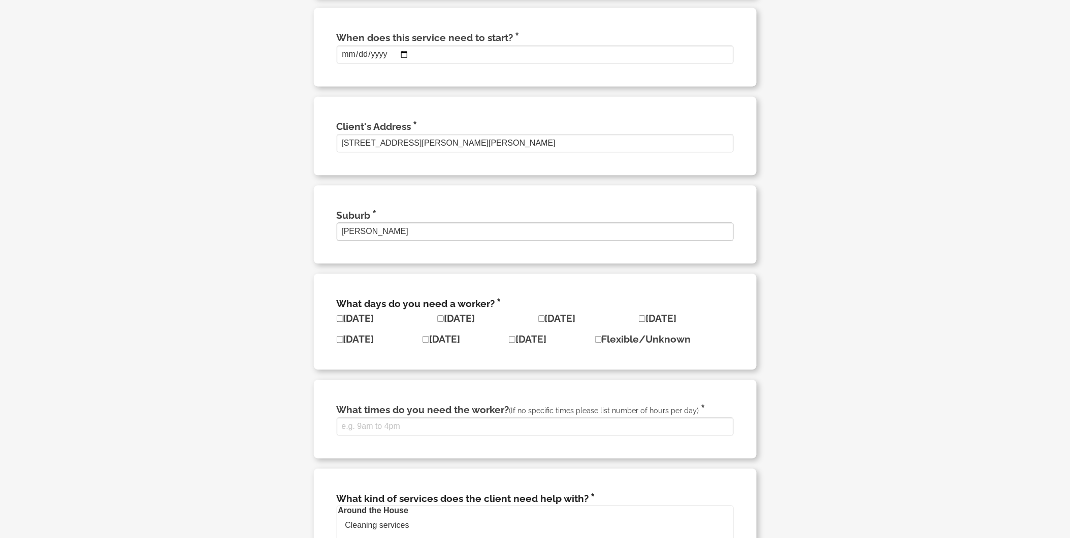
scroll to position [779, 0]
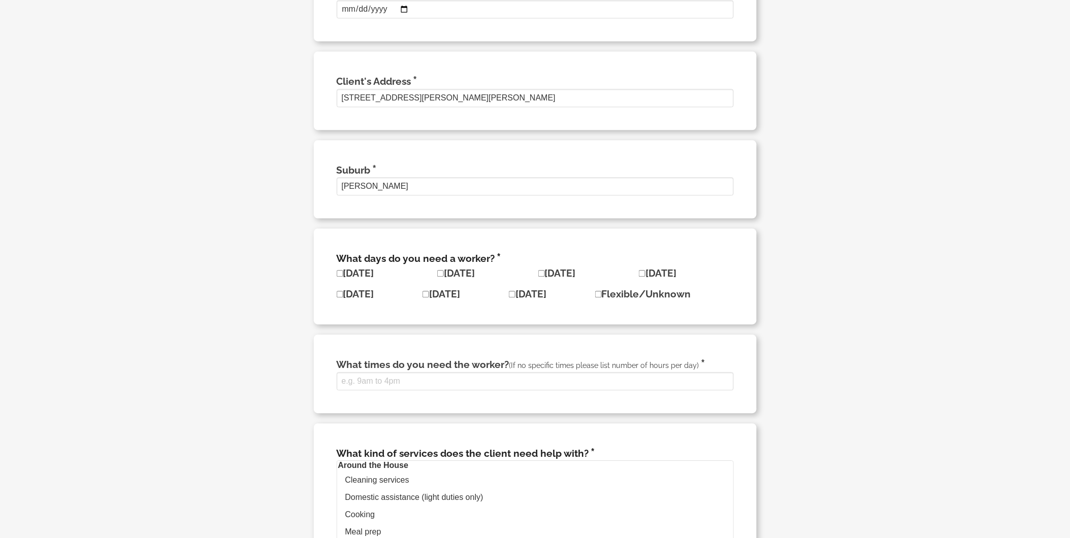
click at [341, 277] on input"] "Sunday" at bounding box center [340, 273] width 7 height 7
checkbox input"] "true"
click at [339, 298] on input"] "Thursday" at bounding box center [340, 294] width 7 height 7
checkbox input"] "true"
click at [437, 277] on input"] "Monday" at bounding box center [440, 273] width 7 height 7
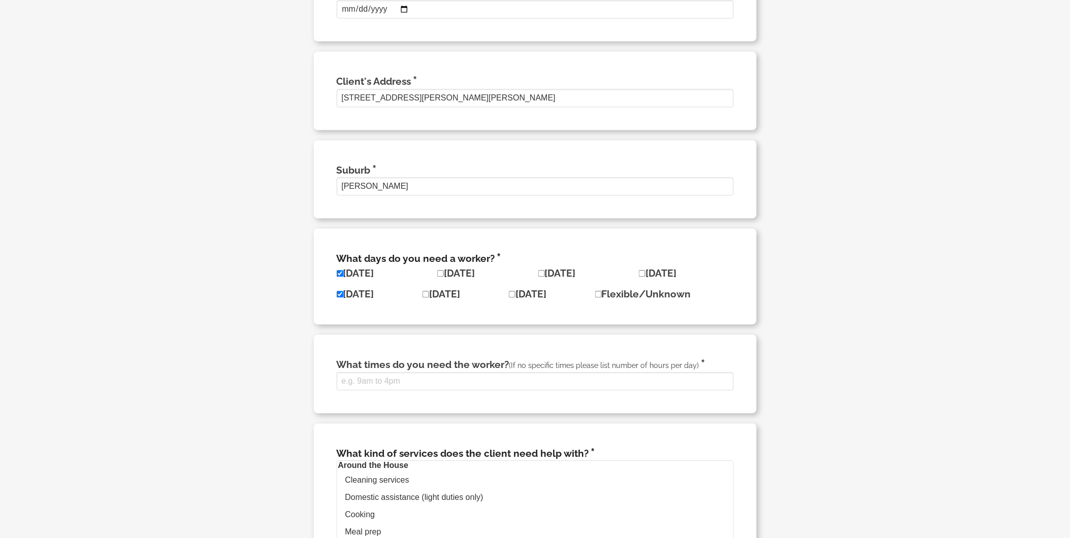
checkbox input"] "true"
click at [429, 298] on input"] "Friday" at bounding box center [426, 294] width 7 height 7
checkbox input"] "true"
click at [538, 277] on input"] "Tuesday" at bounding box center [541, 273] width 7 height 7
checkbox input"] "true"
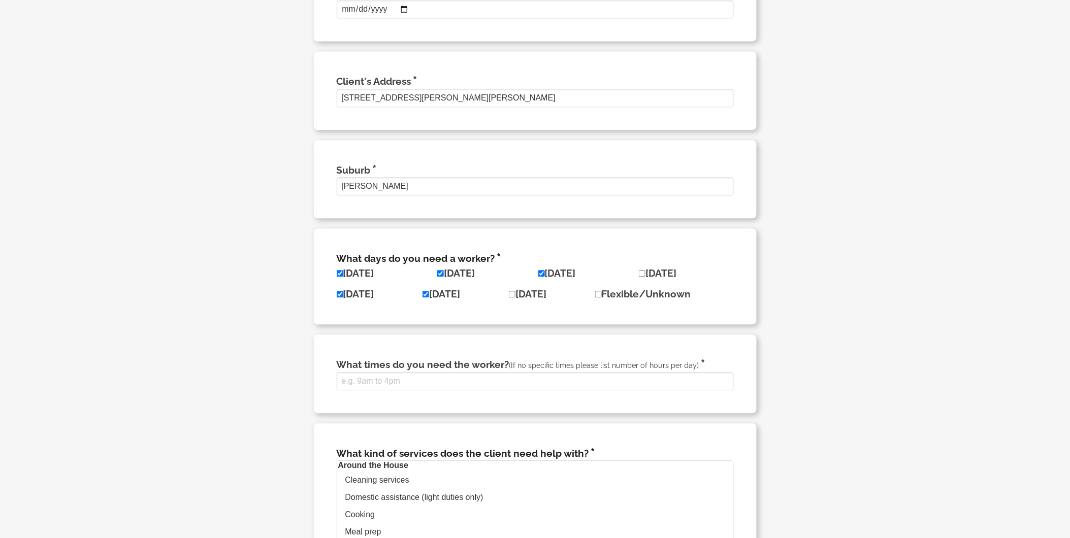
drag, startPoint x: 515, startPoint y: 310, endPoint x: 606, endPoint y: 289, distance: 93.9
click at [531, 300] on label "Saturday" at bounding box center [528, 294] width 38 height 11
click at [516, 298] on input"] "Saturday" at bounding box center [512, 294] width 7 height 7
checkbox input"] "true"
click at [639, 277] on input"] "Wednesday" at bounding box center [642, 273] width 7 height 7
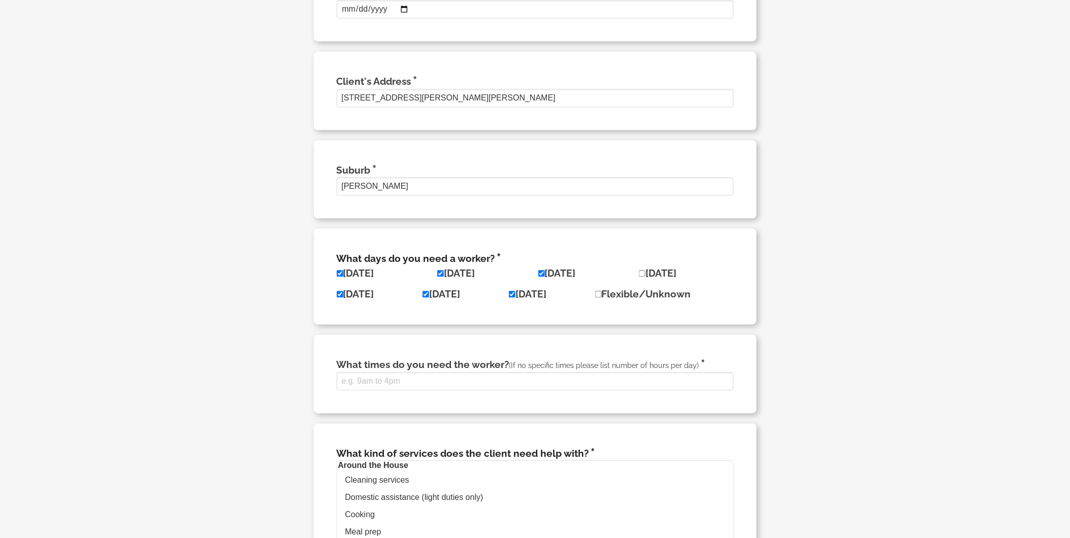
checkbox input"] "true"
click at [611, 300] on label "Flexible/Unknown" at bounding box center [643, 294] width 96 height 11
click at [602, 298] on input"] "Flexible/Unknown" at bounding box center [598, 294] width 7 height 7
checkbox input"] "true"
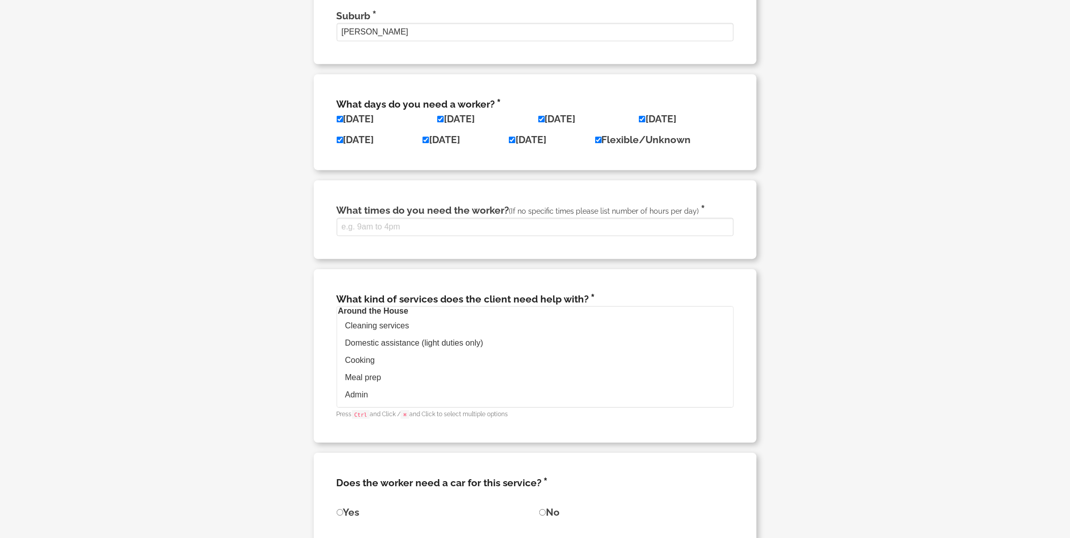
scroll to position [948, 0]
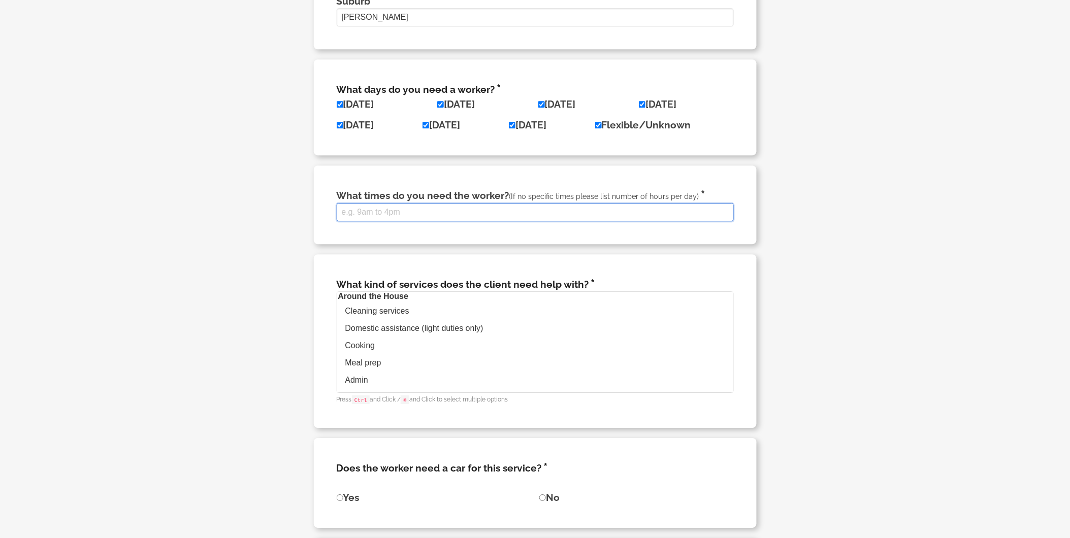
click at [417, 221] on input "What times do you need the worker? (If no specific times please list number of …" at bounding box center [535, 212] width 397 height 18
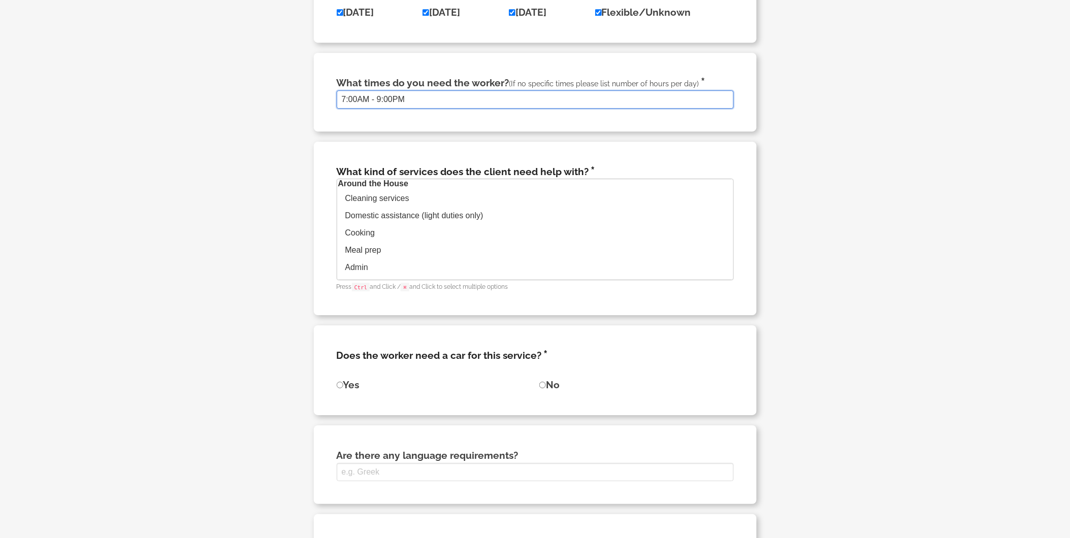
scroll to position [56, 0]
type input "7:00AM - 9:00PM"
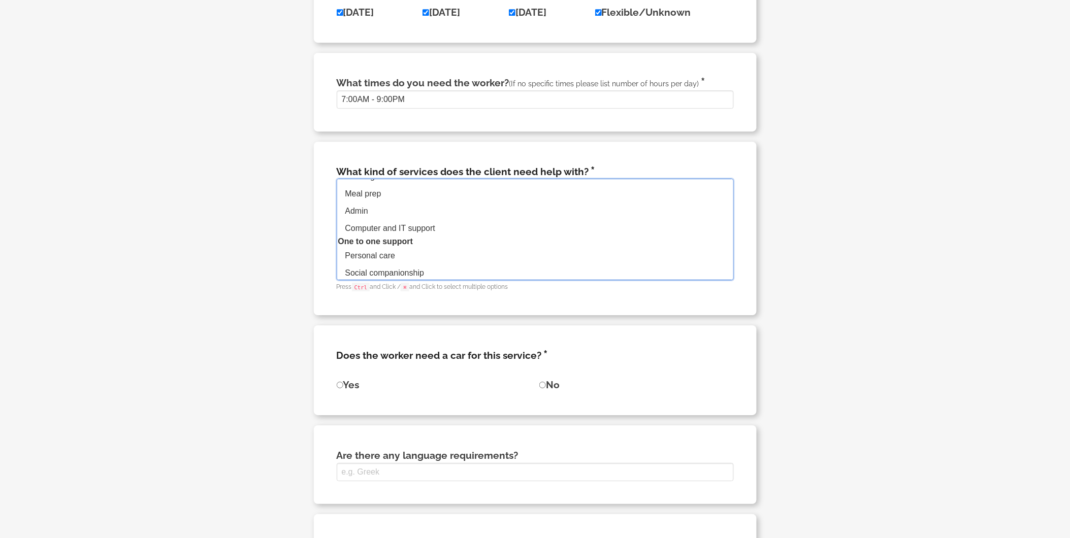
click at [433, 203] on option "Meal prep" at bounding box center [535, 193] width 396 height 17
click at [420, 208] on option "Personal care" at bounding box center [535, 199] width 396 height 17
click at [428, 204] on option "Grooming (hair, make-up etc.)" at bounding box center [535, 194] width 396 height 17
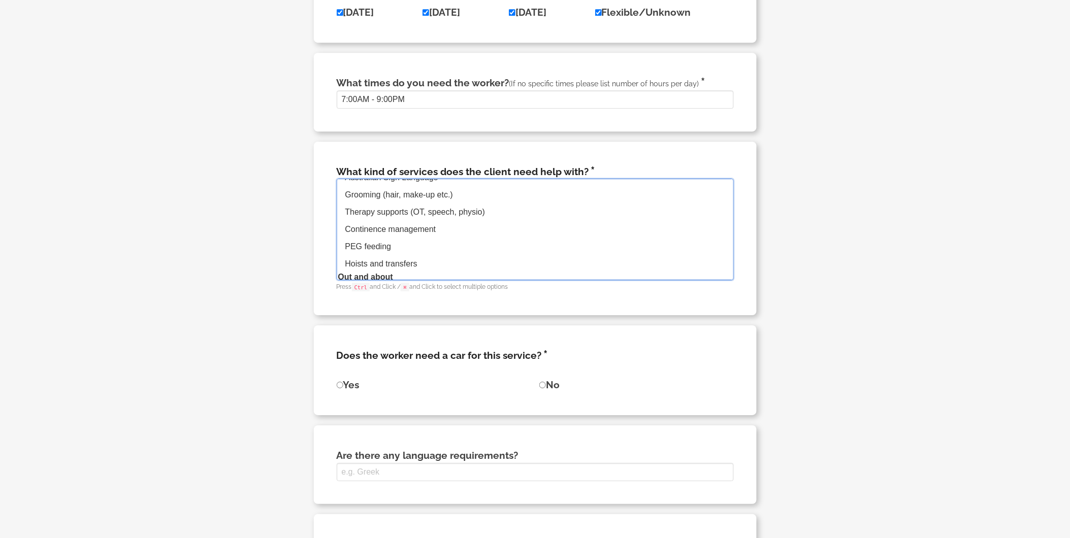
click at [460, 221] on option "Therapy supports (OT, speech, physio)" at bounding box center [535, 212] width 396 height 17
click at [417, 216] on option "Hoists and transfers" at bounding box center [535, 207] width 396 height 17
click at [425, 203] on option "Errands/outings" at bounding box center [535, 194] width 396 height 17
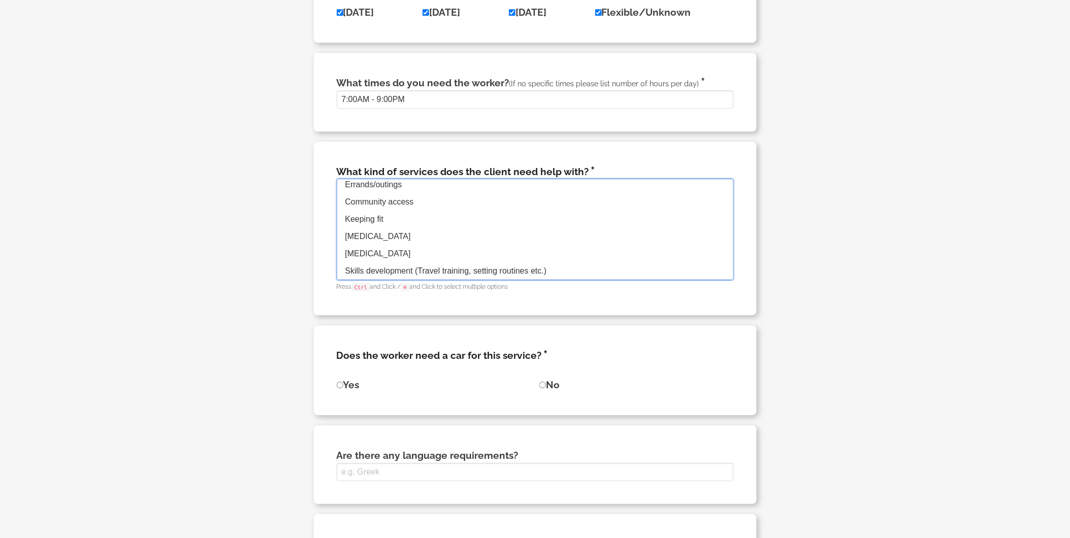
scroll to position [323, 0]
select select "Meal prep"
click at [424, 205] on option "Community access" at bounding box center [535, 202] width 396 height 17
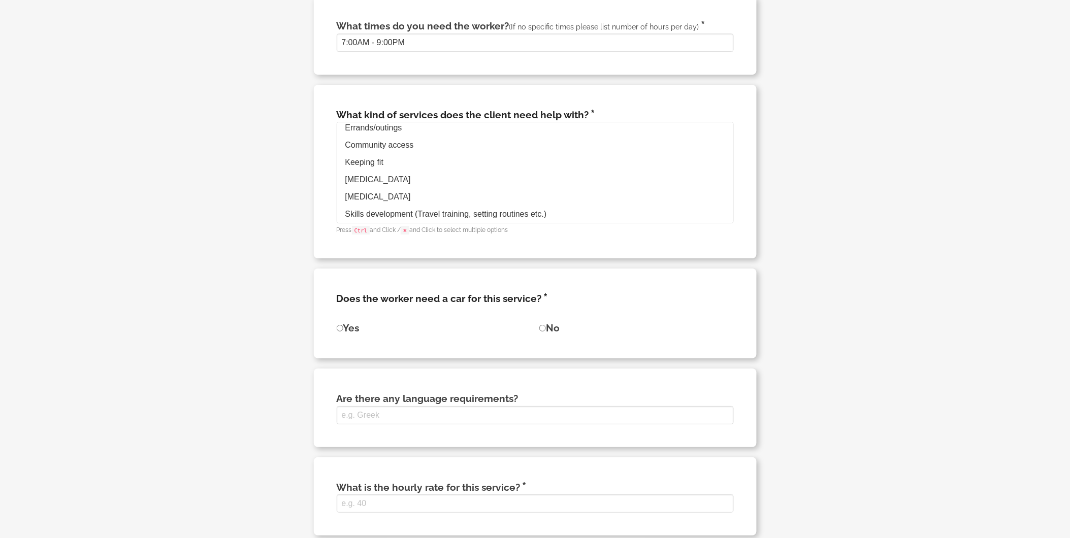
drag, startPoint x: 337, startPoint y: 338, endPoint x: 344, endPoint y: 334, distance: 8.2
click at [338, 333] on div "Does the worker need a car for this service? Yes No" at bounding box center [535, 313] width 443 height 89
click at [341, 332] on input "Yes" at bounding box center [340, 328] width 7 height 7
radio input "true"
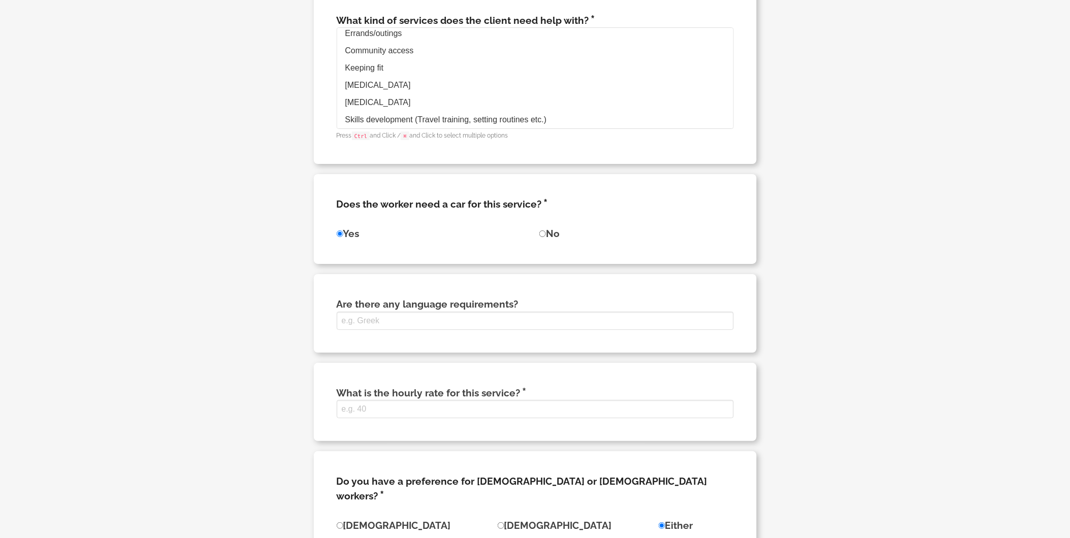
scroll to position [1230, 0]
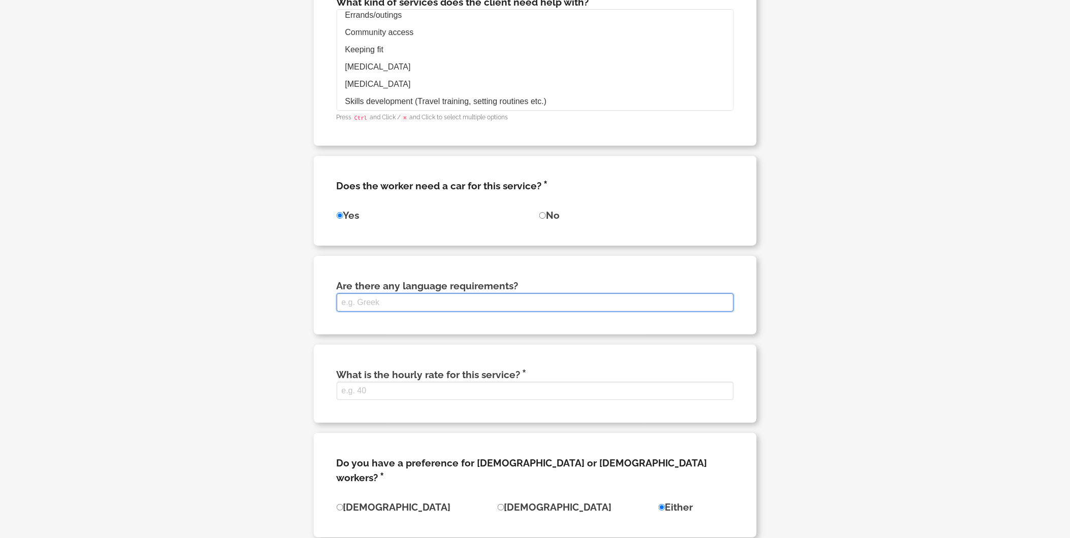
click at [418, 312] on input "Are there any language requirements?" at bounding box center [535, 303] width 397 height 18
type input "NILL"
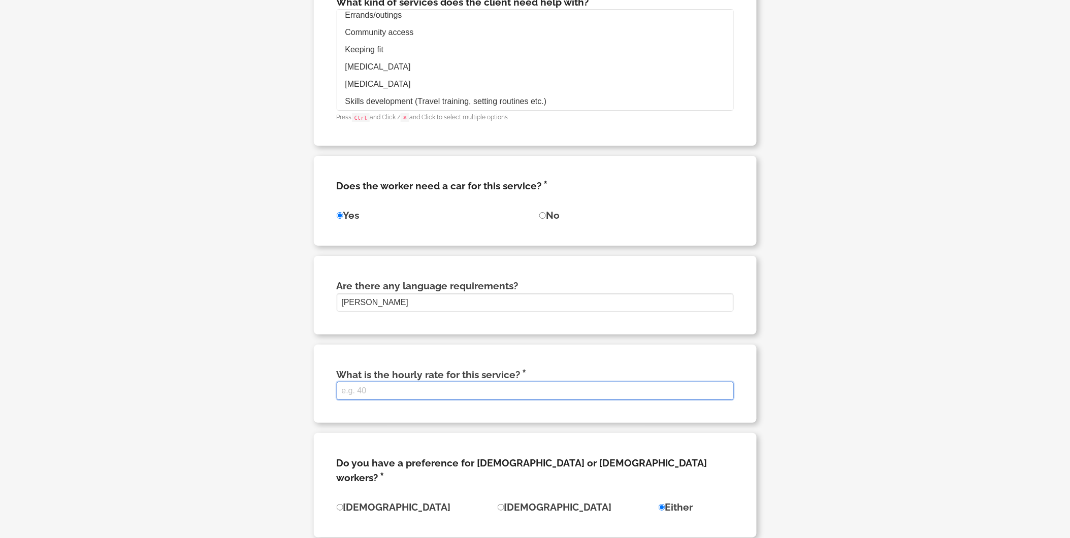
click at [438, 400] on input "What is the hourly rate for this service?" at bounding box center [535, 391] width 397 height 18
click at [442, 400] on input "What is the hourly rate for this service?" at bounding box center [535, 391] width 397 height 18
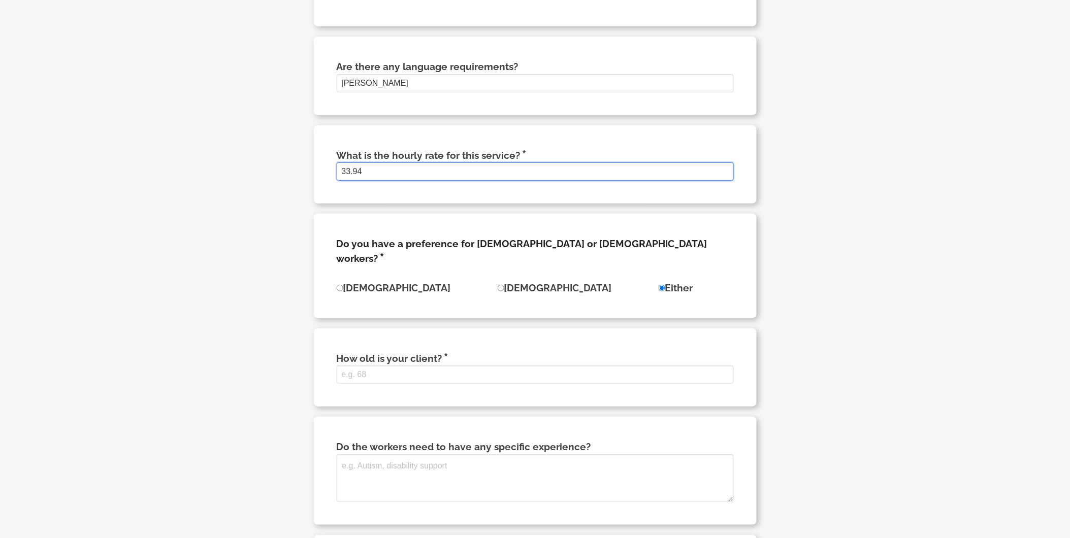
scroll to position [1456, 0]
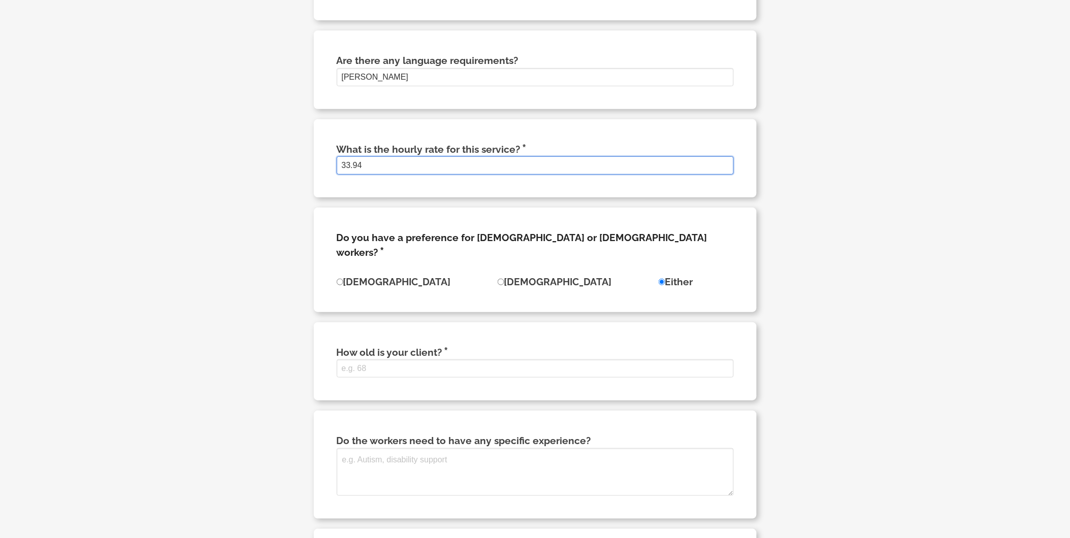
type input "33.94"
click at [498, 280] on input "Female" at bounding box center [501, 282] width 7 height 7
radio input "true"
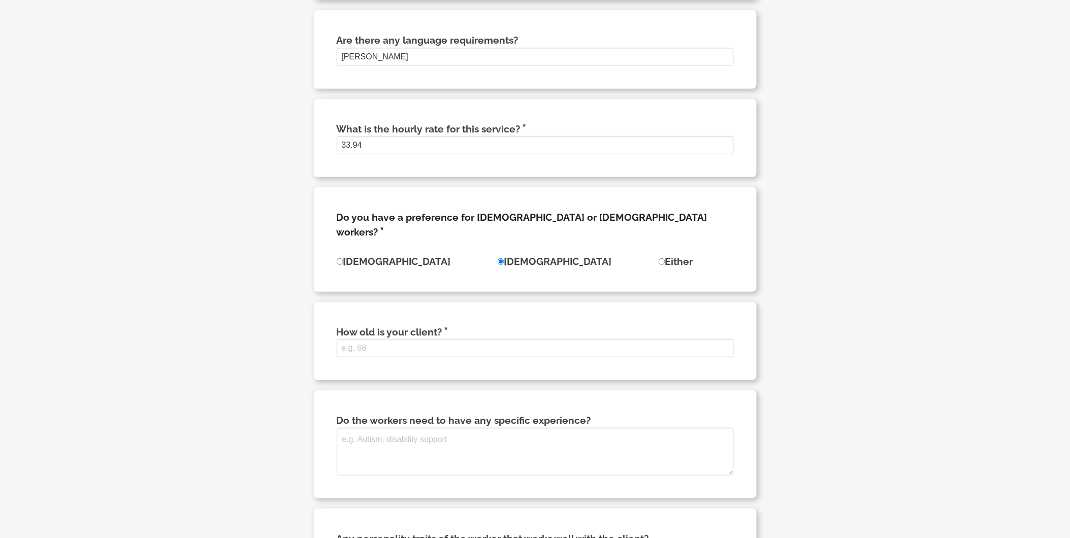
scroll to position [1512, 0]
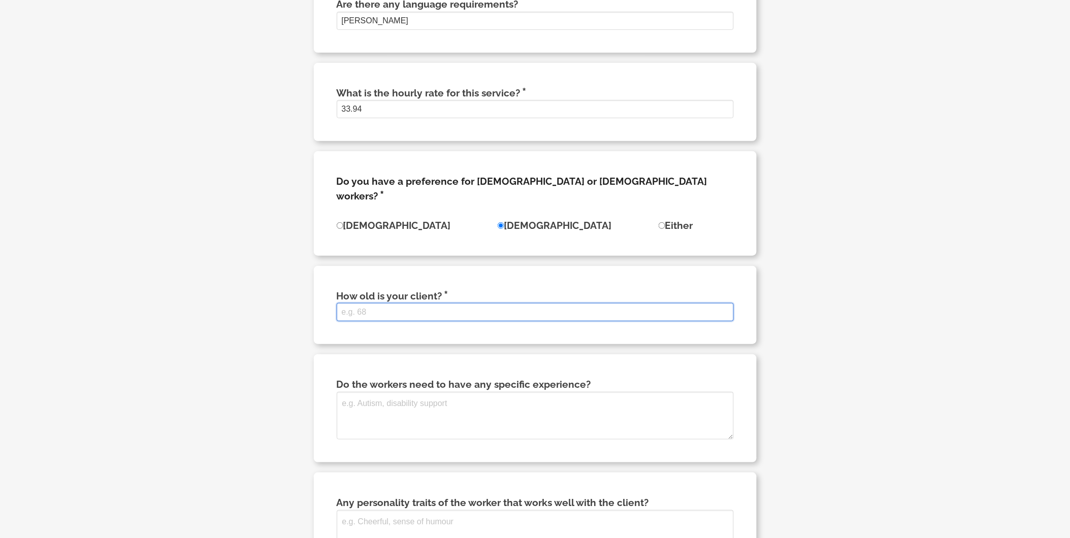
click at [465, 307] on input "How old is your client?" at bounding box center [535, 312] width 397 height 18
type input "64"
click at [841, 361] on div "Your email admin@henarisupport.com Your phone 0437496326 Has the client signed …" at bounding box center [535, 209] width 683 height 2867
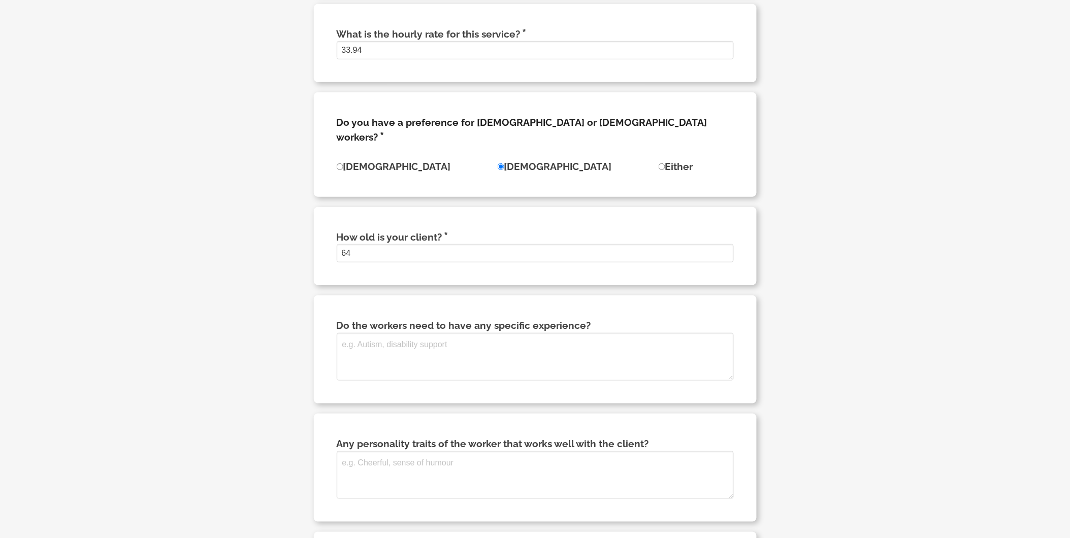
scroll to position [1625, 0]
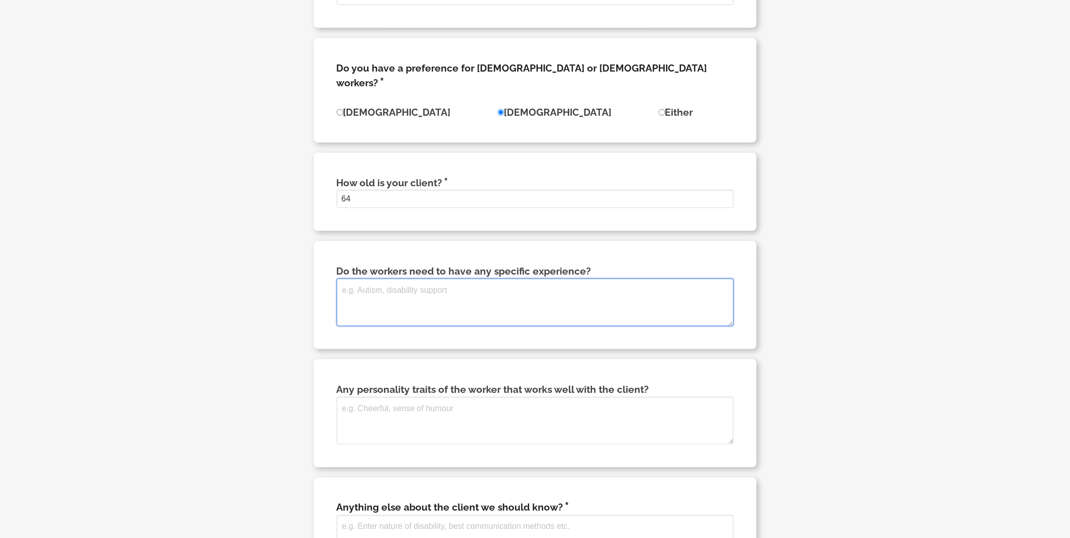
click at [559, 307] on textarea "Do the workers need to have any specific experience?" at bounding box center [535, 303] width 397 height 48
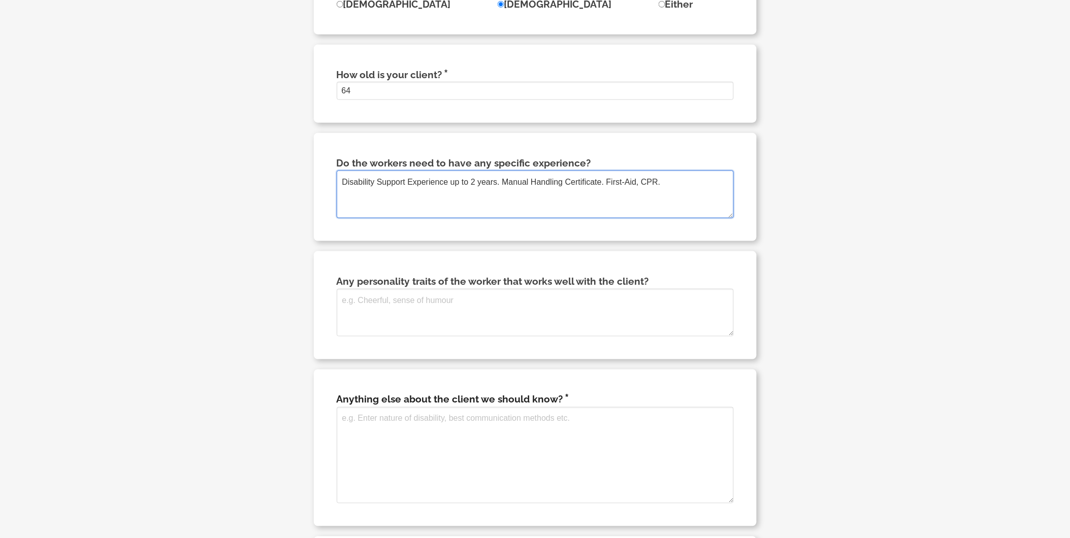
scroll to position [1738, 0]
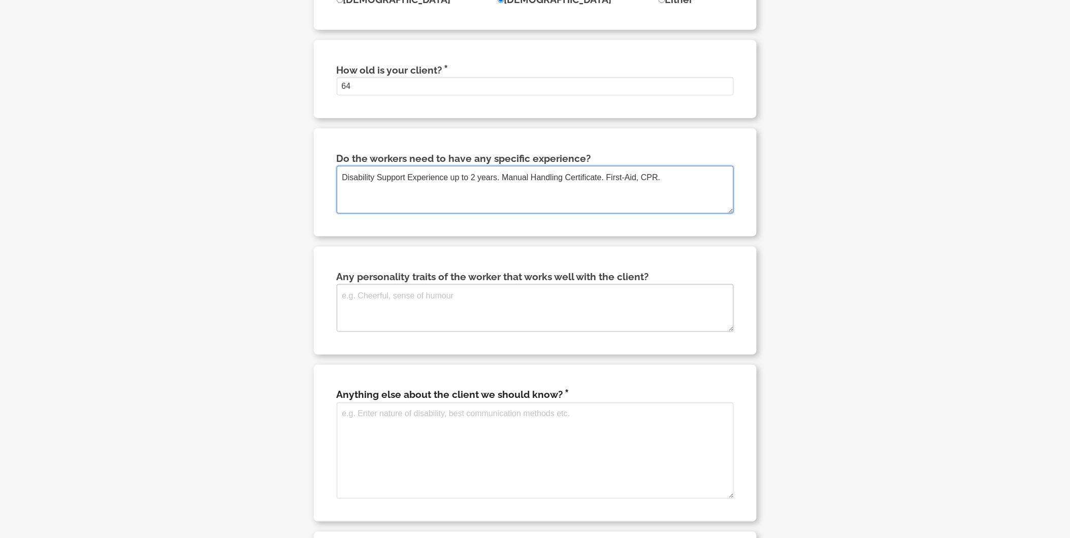
type textarea "Disability Support Experience up to 2 years. Manual Handling Certificate. First…"
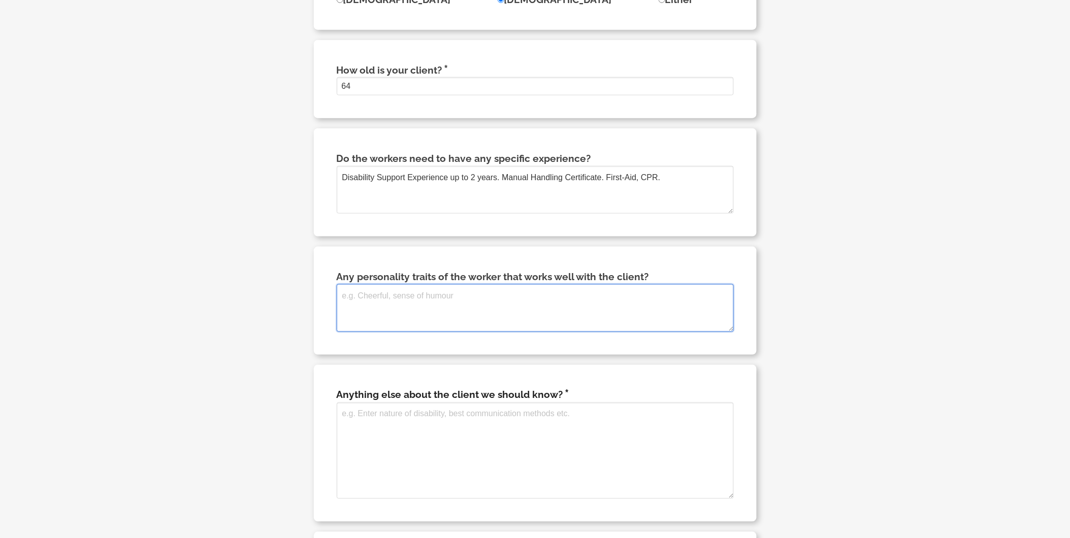
click at [556, 299] on textarea "Any personality traits of the worker that works well with the client?" at bounding box center [535, 308] width 397 height 48
drag, startPoint x: 423, startPoint y: 297, endPoint x: 430, endPoint y: 296, distance: 7.2
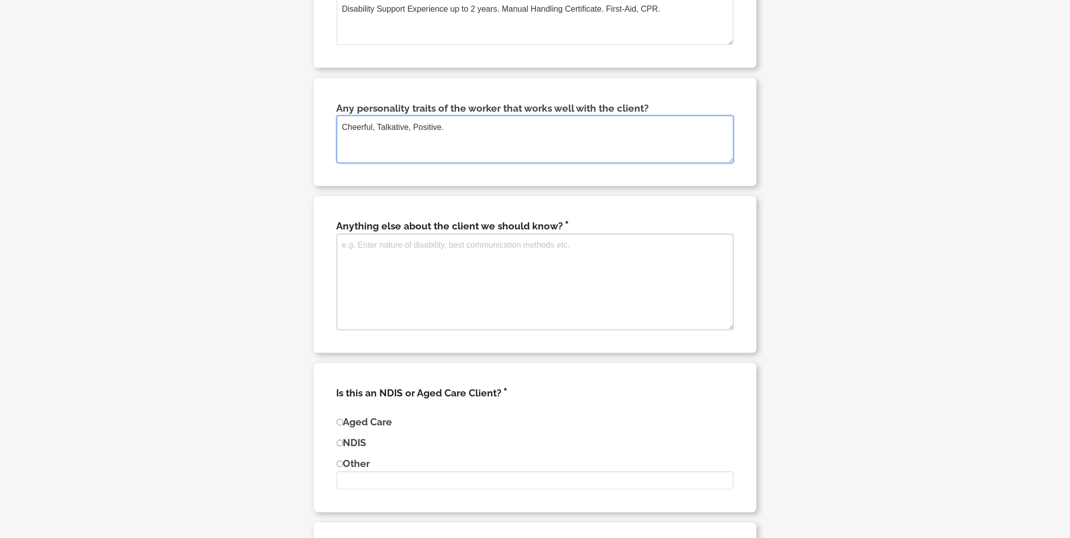
scroll to position [1907, 0]
type textarea "Cheerful, Talkative, Positive."
click at [514, 242] on textarea at bounding box center [535, 282] width 397 height 97
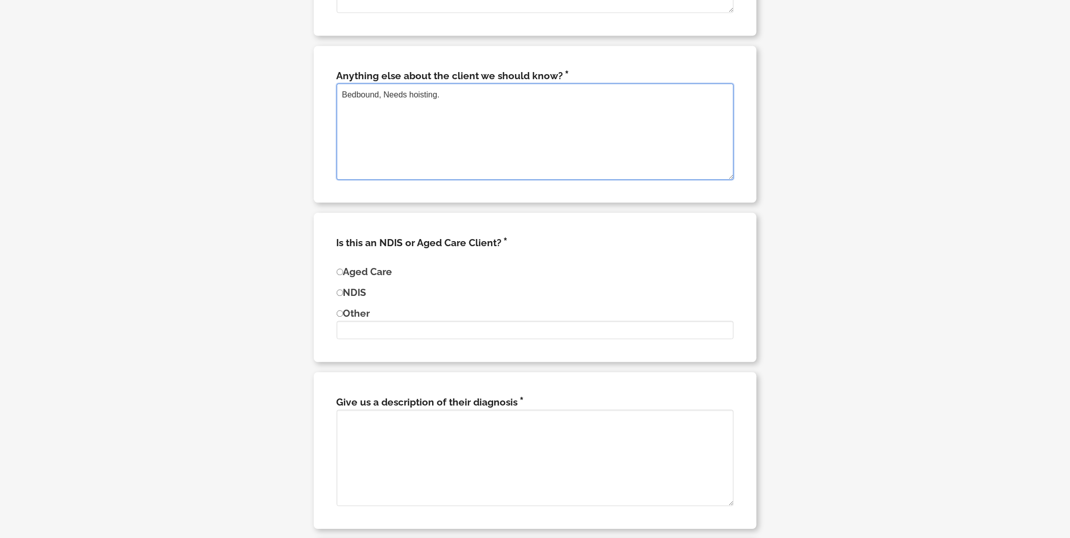
scroll to position [2077, 0]
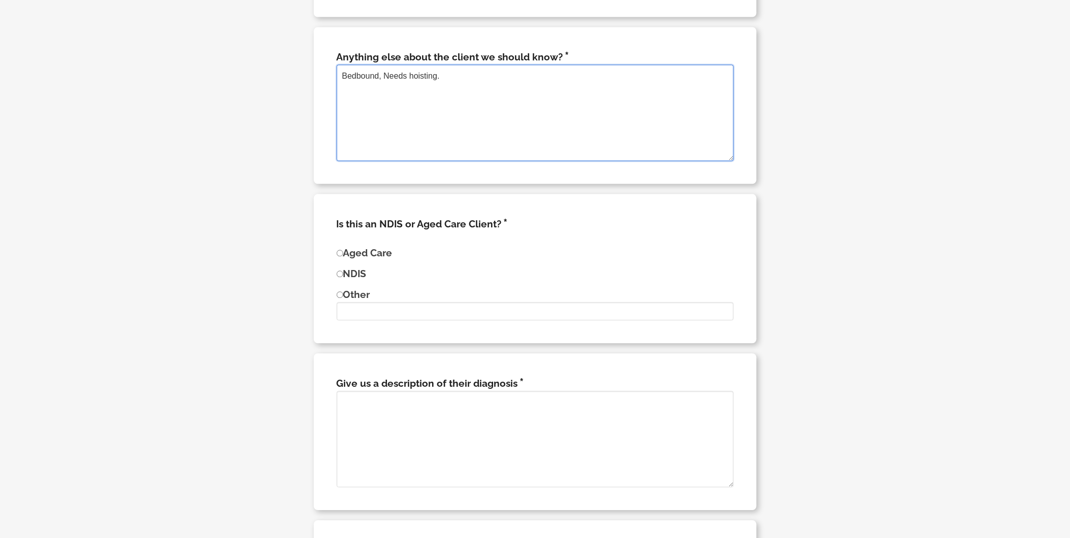
type textarea "Bedbound, Needs hoisting."
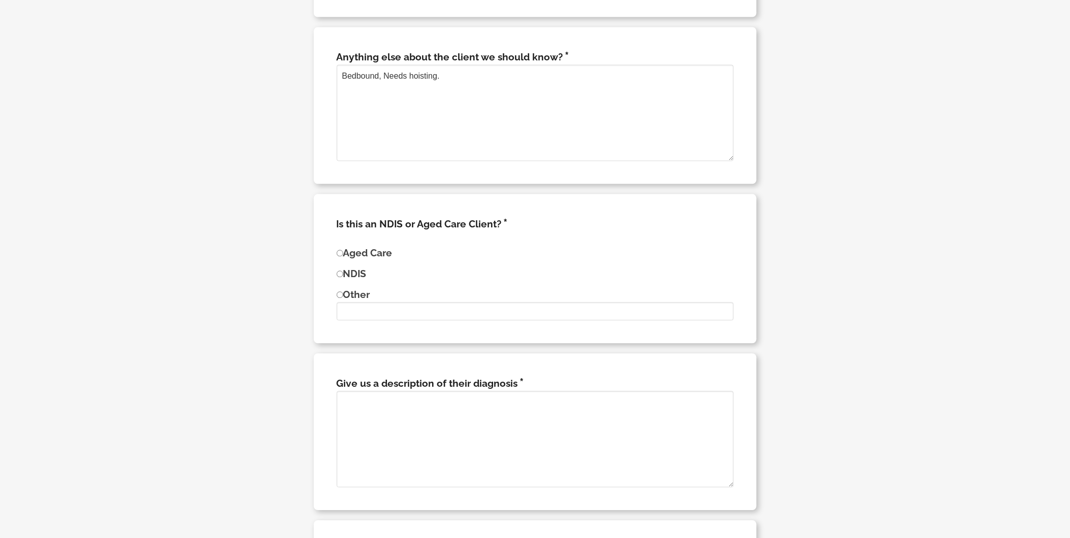
click at [342, 273] on input "NDIS" at bounding box center [340, 274] width 7 height 7
radio input "true"
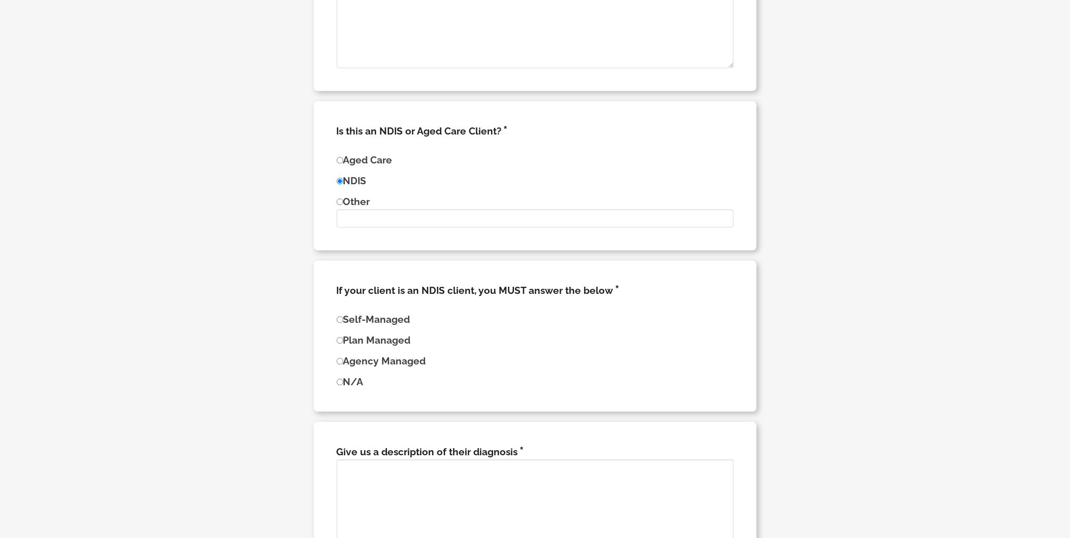
scroll to position [2190, 0]
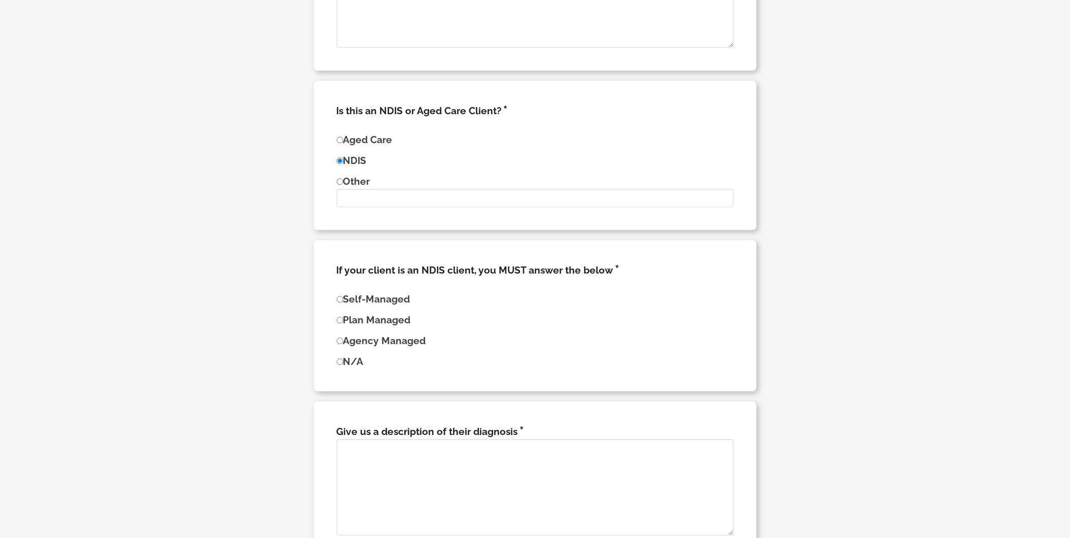
click at [341, 322] on input "Plan Managed" at bounding box center [340, 320] width 7 height 7
radio input "true"
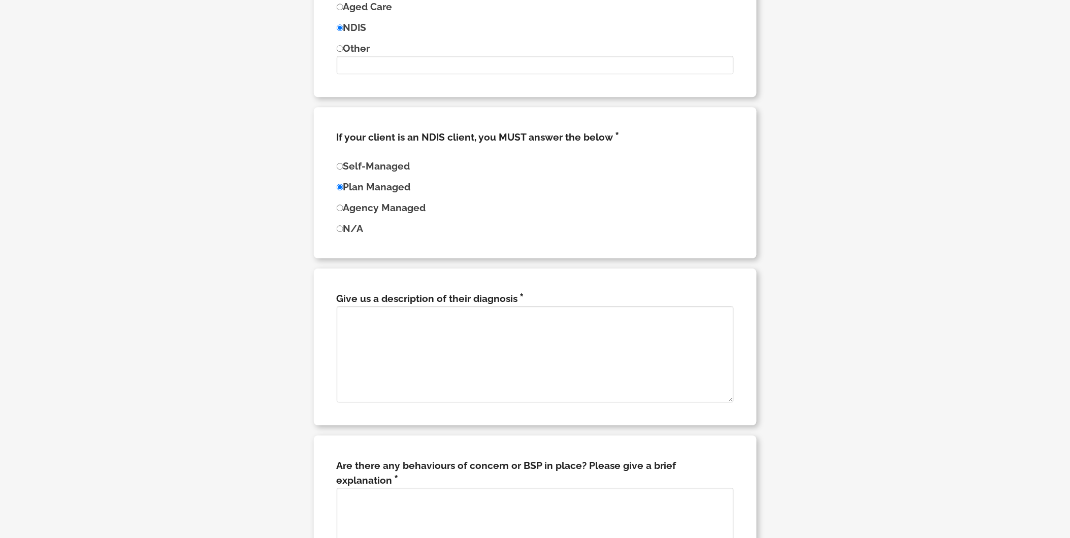
scroll to position [2359, 0]
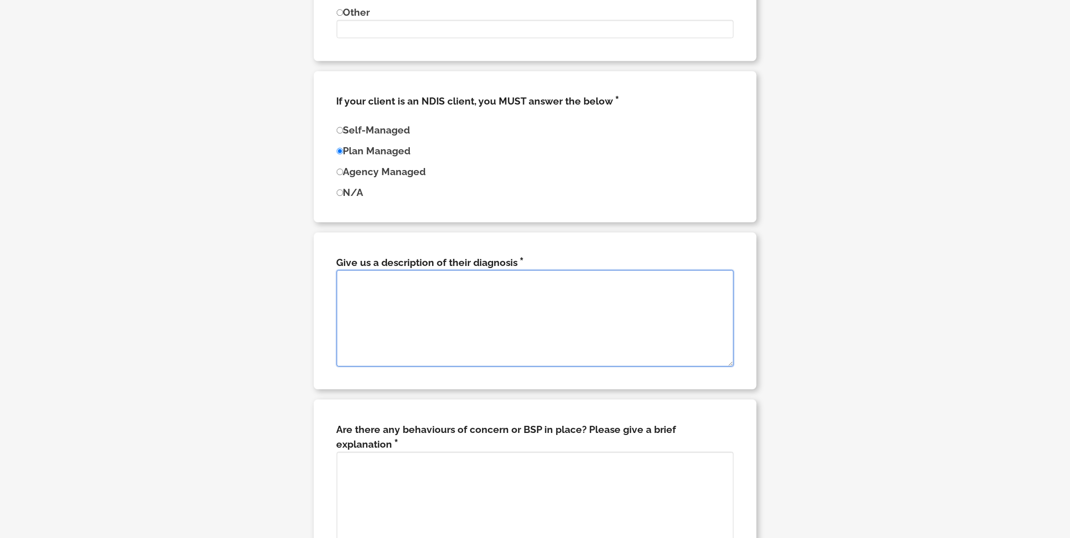
click at [459, 288] on textarea at bounding box center [535, 318] width 397 height 97
click at [518, 258] on h3 "Give us a description of their diagnosis" at bounding box center [535, 263] width 397 height 15
click at [488, 298] on textarea at bounding box center [535, 318] width 397 height 97
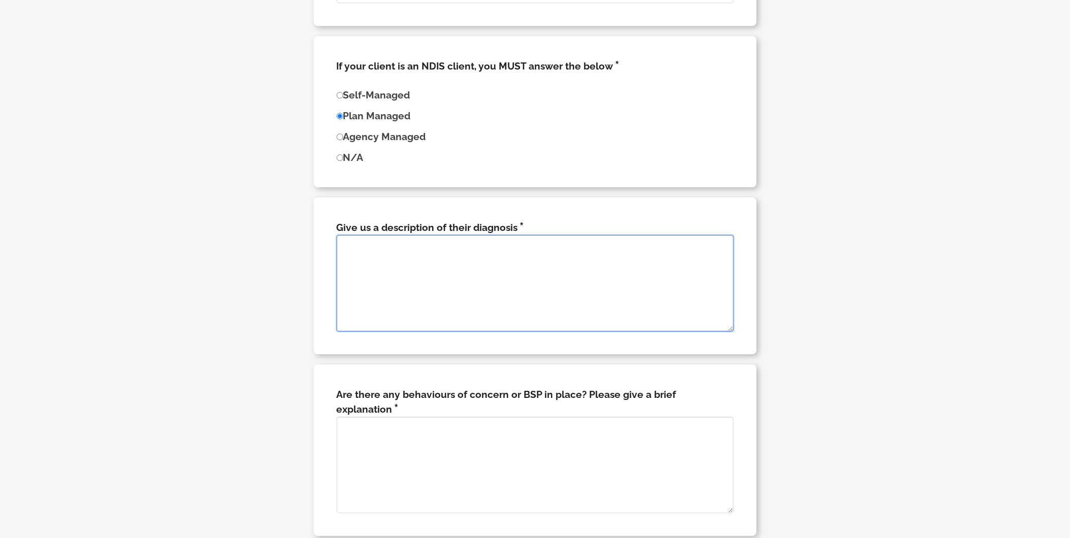
scroll to position [2472, 0]
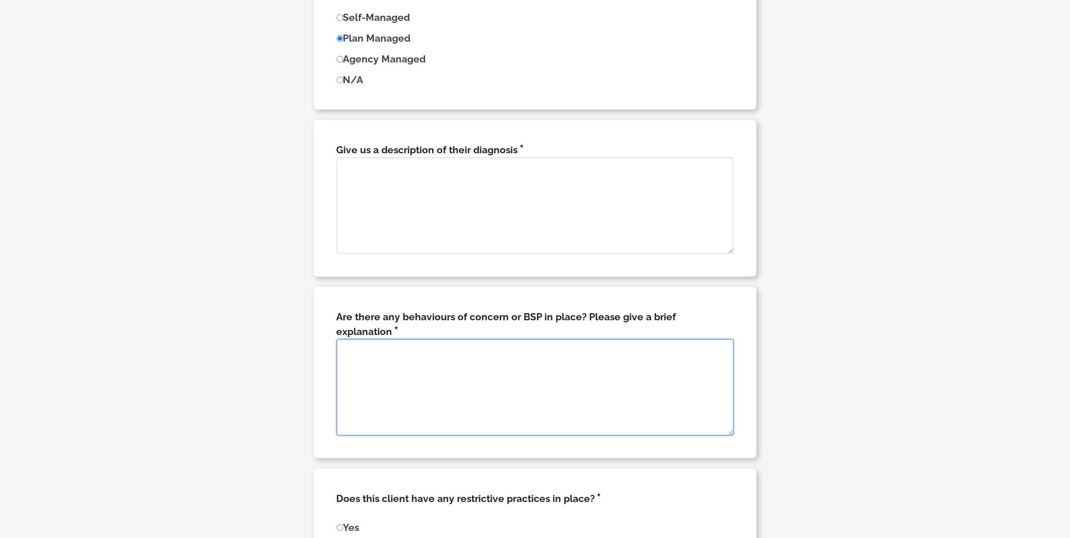
click at [475, 358] on textarea at bounding box center [535, 387] width 397 height 97
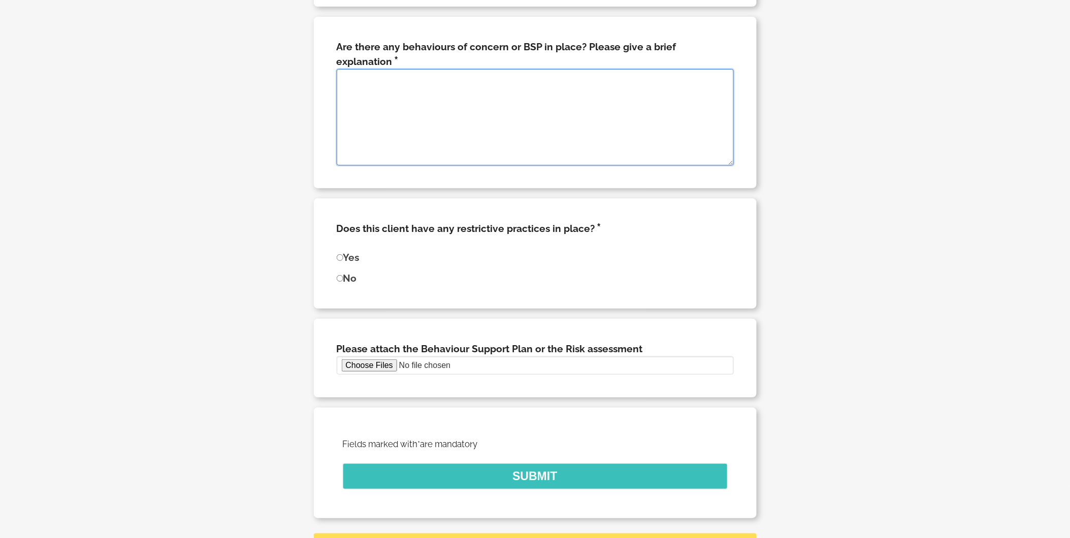
scroll to position [2754, 0]
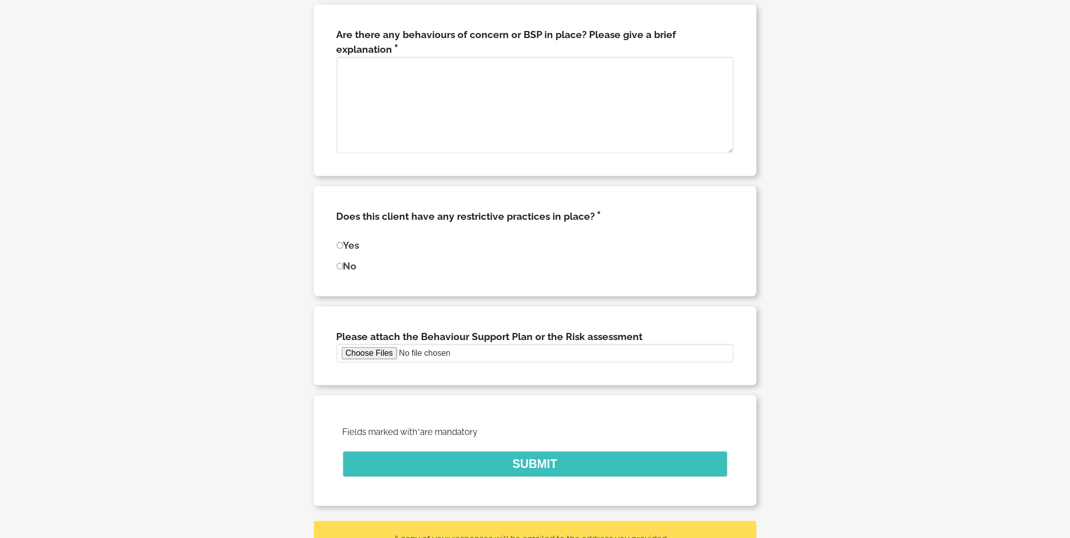
click at [593, 209] on h3 "Does this client have any restrictive practices in place?" at bounding box center [535, 216] width 397 height 15
click at [594, 209] on h3 "Does this client have any restrictive practices in place?" at bounding box center [535, 216] width 397 height 15
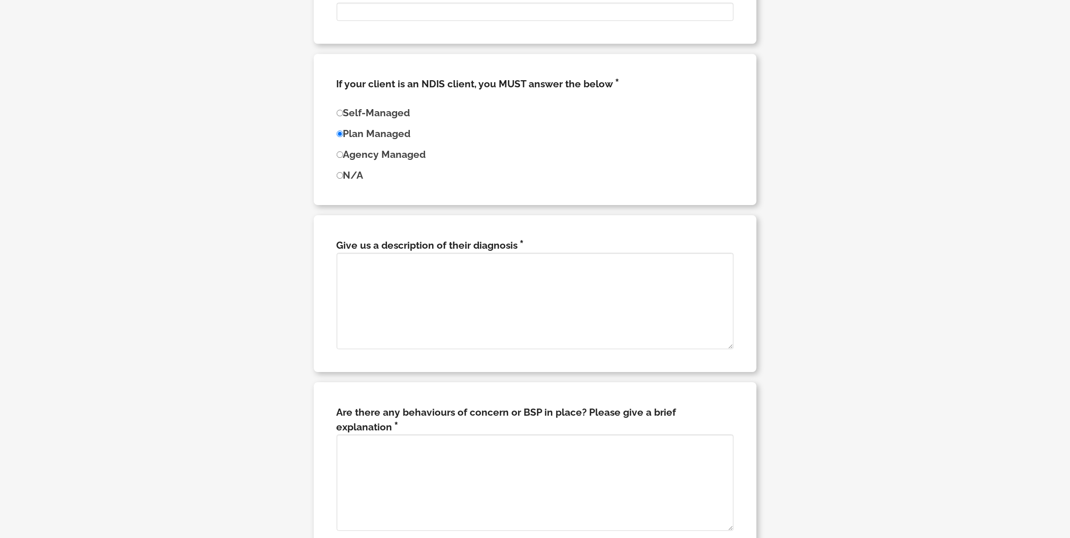
scroll to position [2472, 0]
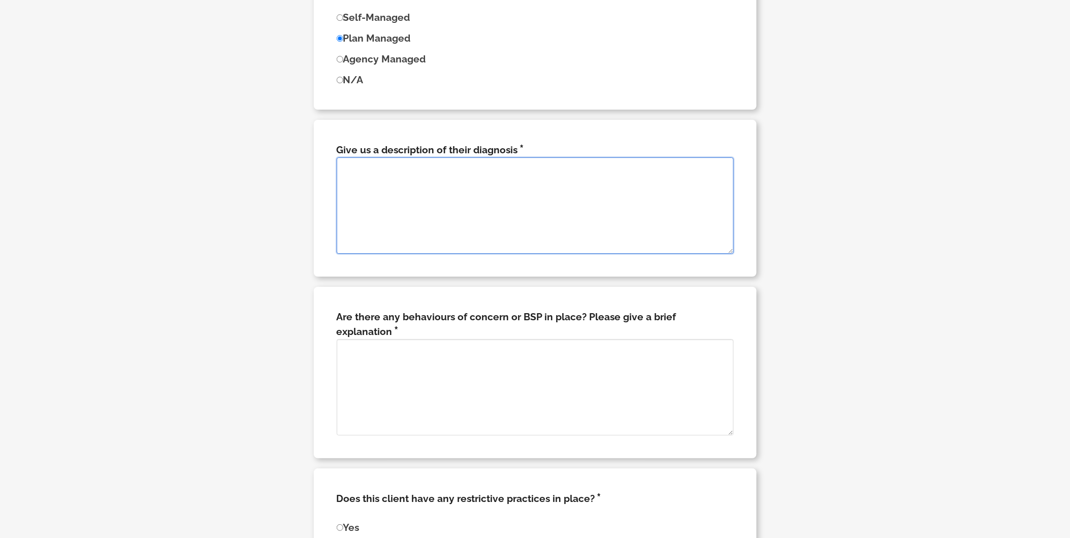
click at [450, 202] on textarea at bounding box center [535, 205] width 397 height 97
type textarea "U"
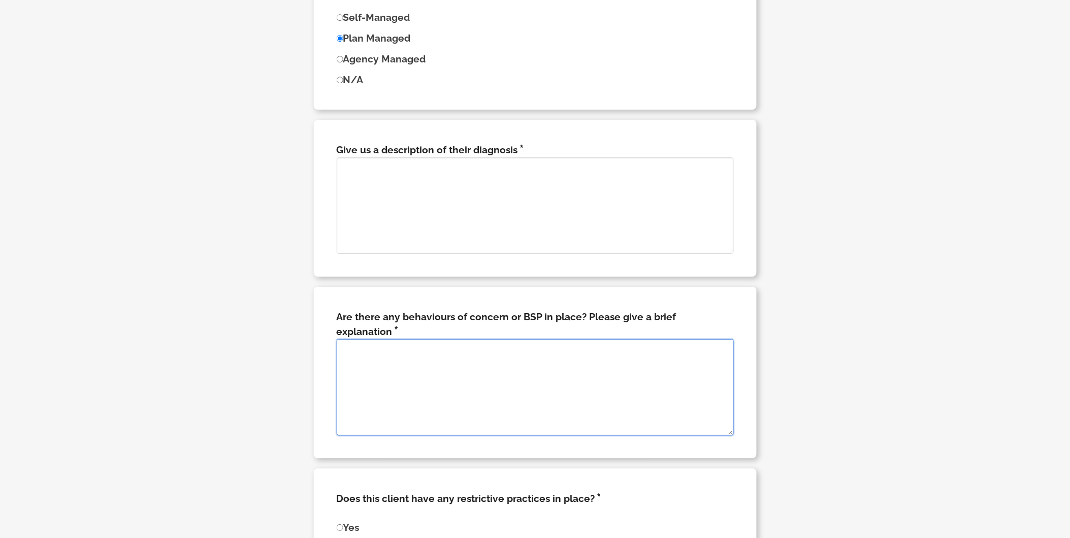
click at [429, 363] on textarea at bounding box center [535, 387] width 397 height 97
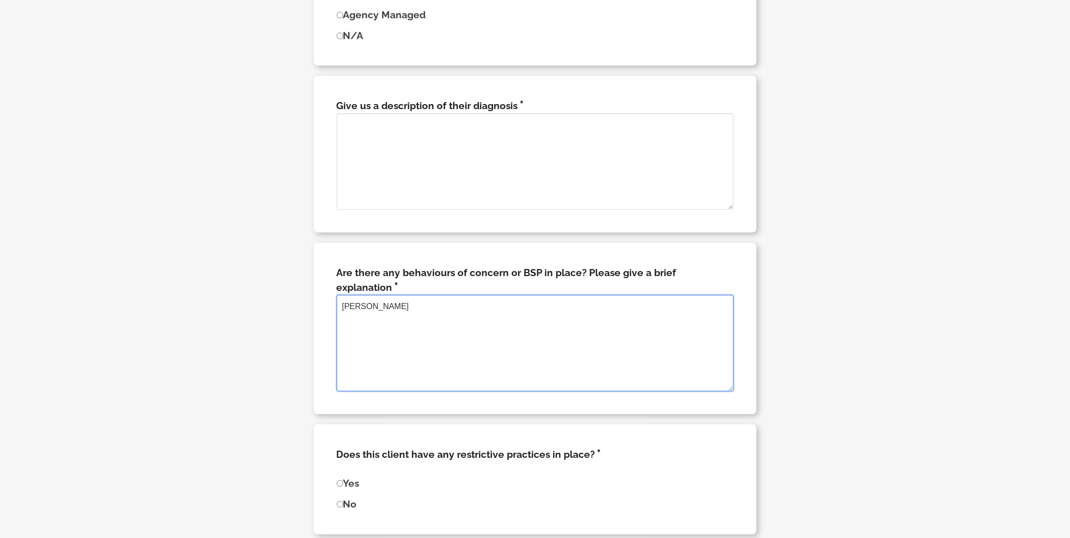
scroll to position [2584, 0]
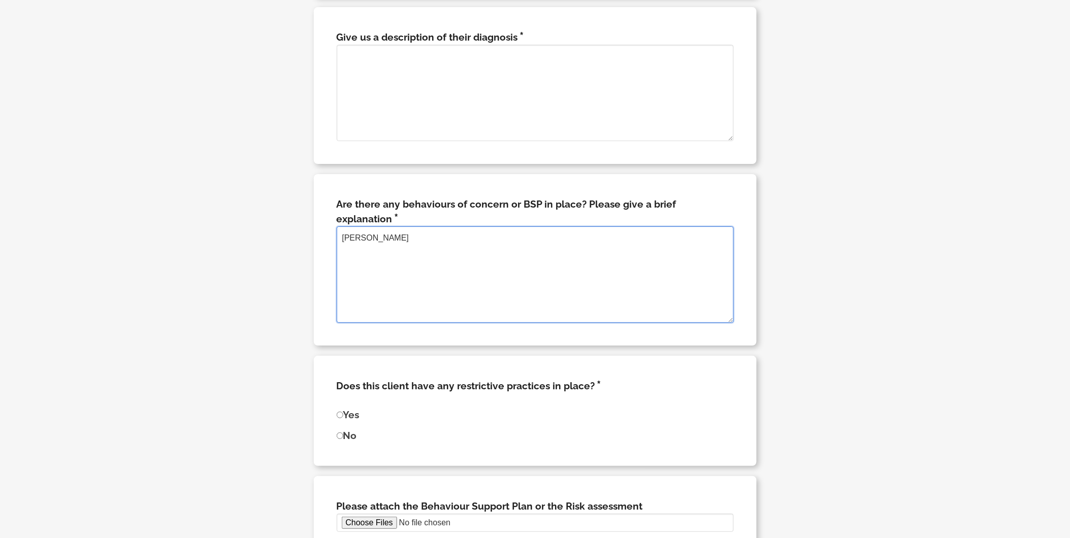
type textarea "Nill"
click at [338, 433] on input "No" at bounding box center [340, 436] width 7 height 7
radio input "true"
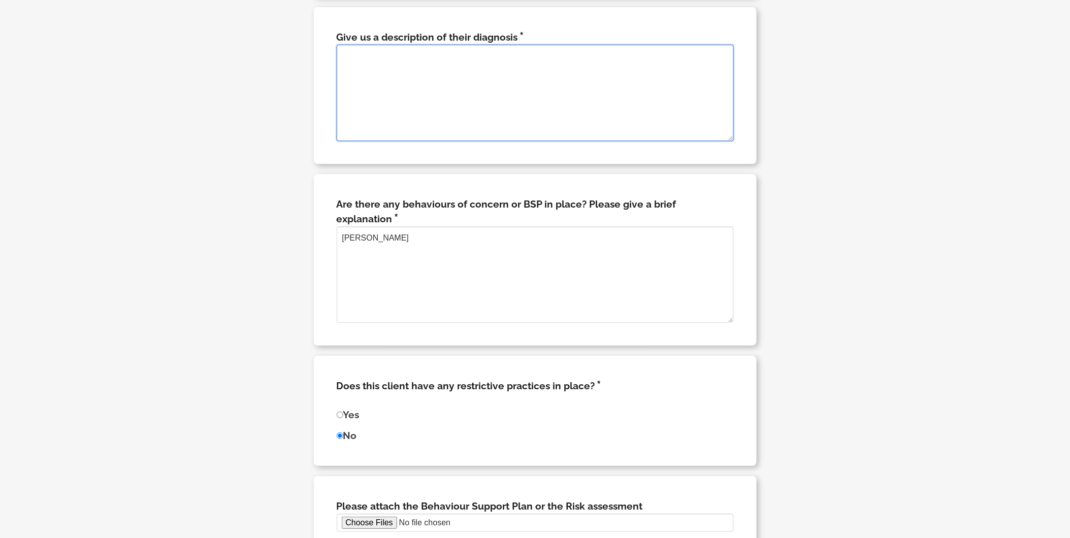
click at [440, 79] on textarea at bounding box center [535, 93] width 397 height 97
click at [336, 398] on div "Does this client have any restrictive practices in place? Yes No" at bounding box center [535, 411] width 443 height 110
click at [339, 412] on input "Yes" at bounding box center [340, 415] width 7 height 7
radio input "true"
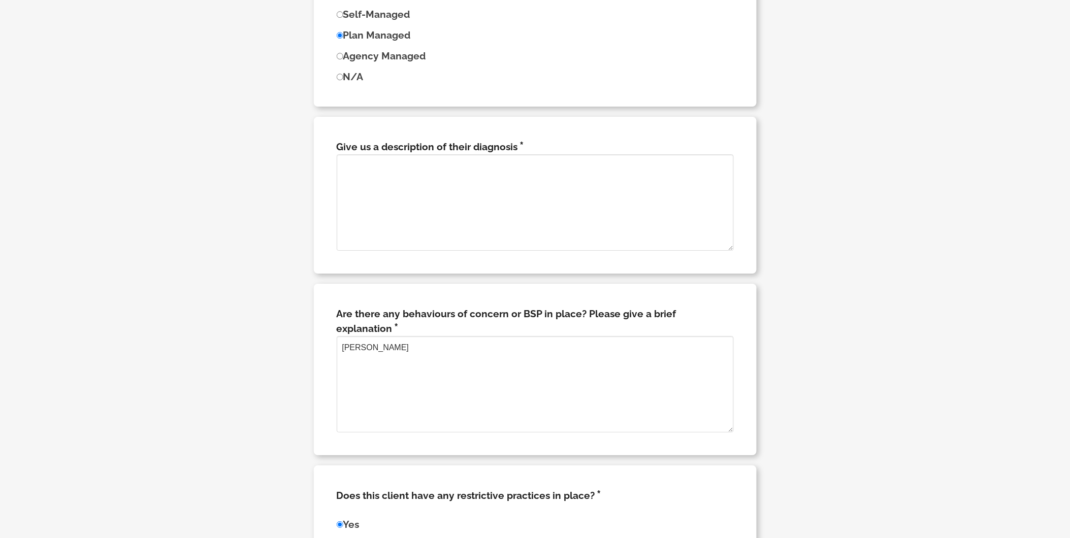
scroll to position [2472, 0]
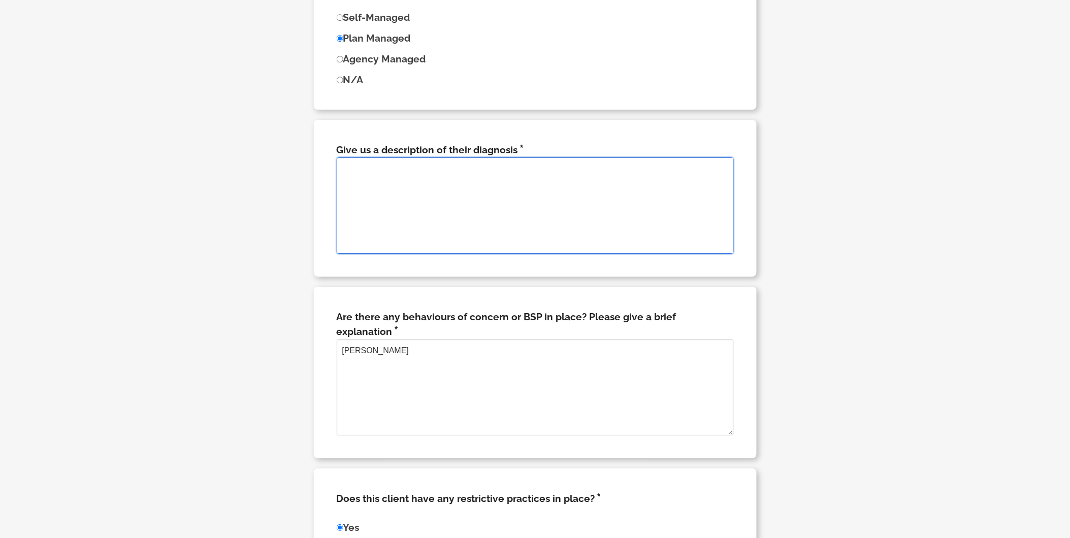
click at [454, 179] on textarea at bounding box center [535, 205] width 397 height 97
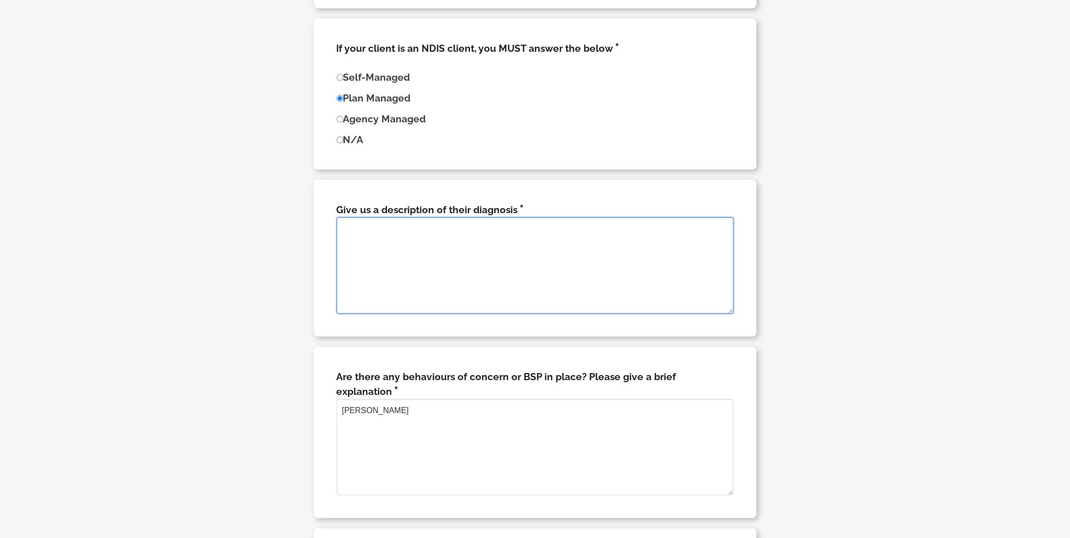
scroll to position [2415, 0]
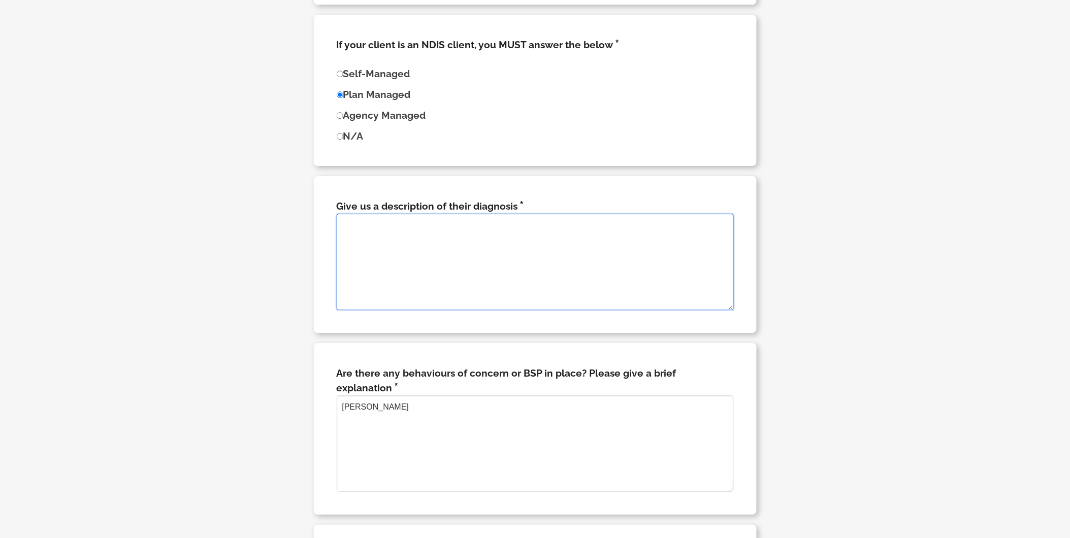
click at [462, 231] on textarea at bounding box center [535, 262] width 397 height 97
paste textarea "The client is bed-bound due to a combination of complex medical conditions that…"
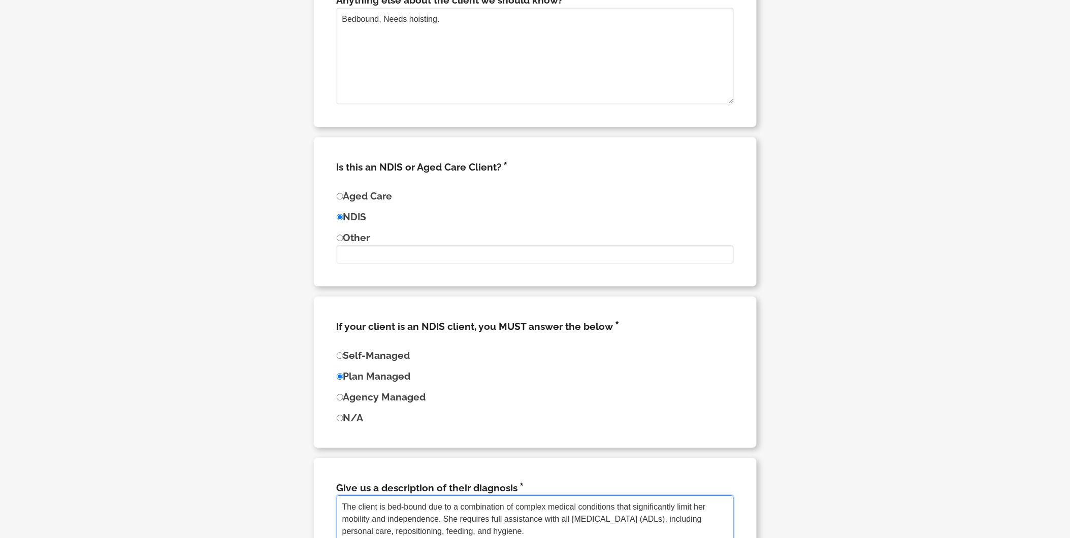
scroll to position [2359, 0]
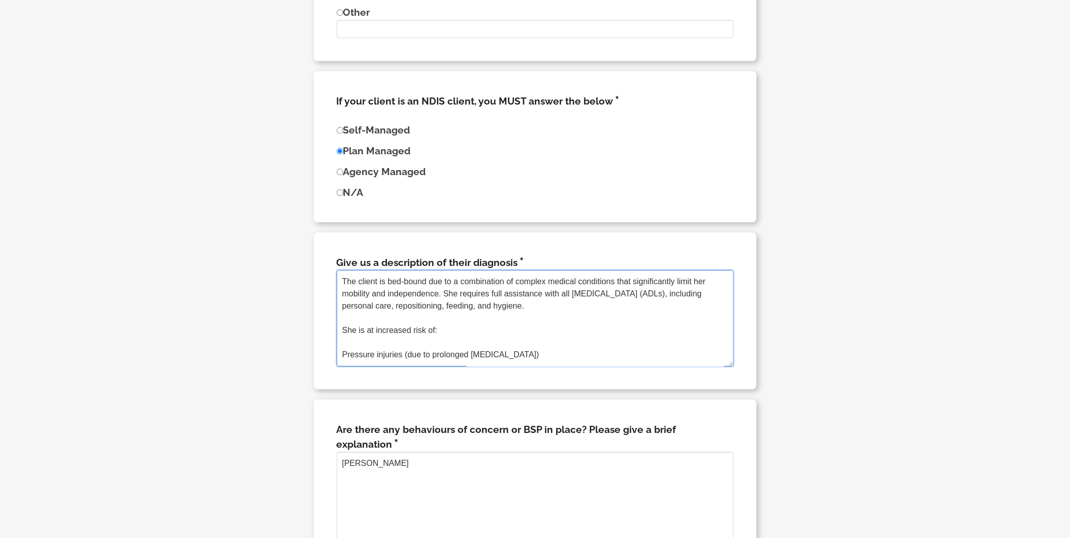
click at [399, 316] on textarea "The client is bed-bound due to a combination of complex medical conditions that…" at bounding box center [535, 318] width 397 height 97
click at [390, 348] on textarea "The client is bed-bound due to a combination of complex medical conditions that…" at bounding box center [535, 318] width 397 height 97
click at [383, 353] on textarea "The client is bed-bound due to a combination of complex medical conditions that…" at bounding box center [535, 318] width 397 height 97
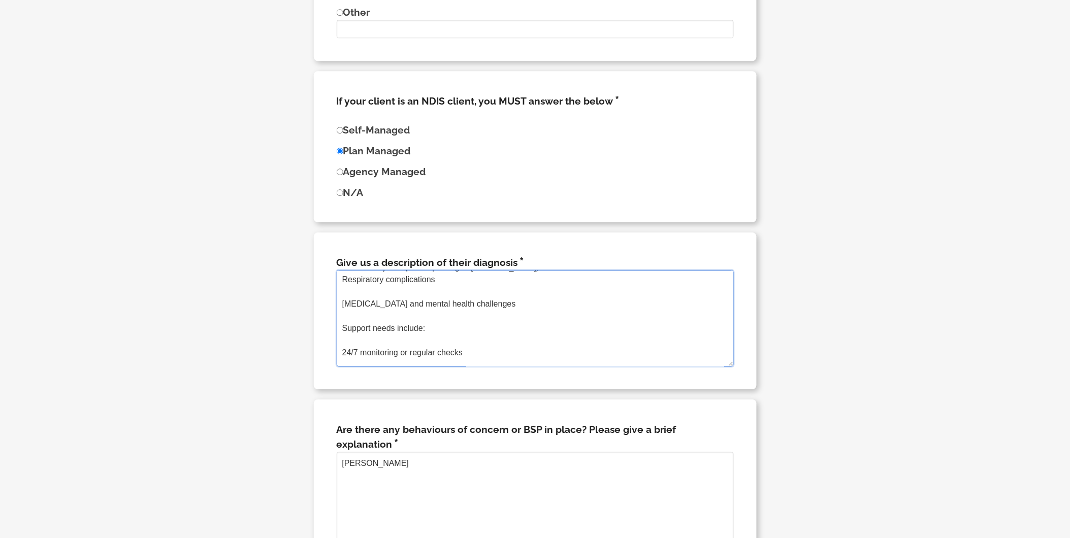
scroll to position [56, 0]
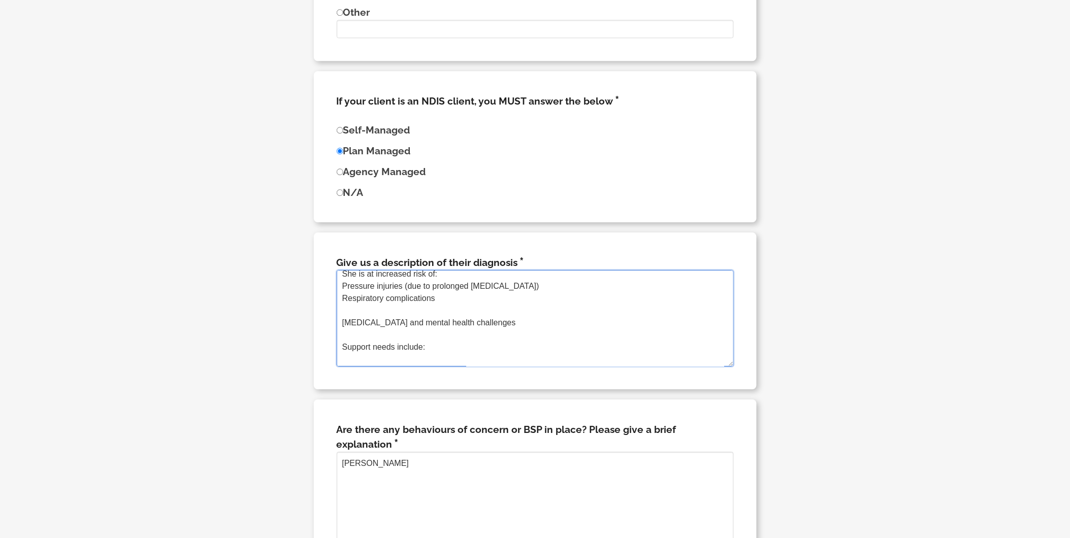
click at [373, 315] on textarea "The client is bed-bound due to a combination of complex medical conditions that…" at bounding box center [535, 318] width 397 height 97
click at [373, 324] on textarea "The client is bed-bound due to a combination of complex medical conditions that…" at bounding box center [535, 318] width 397 height 97
click at [376, 334] on textarea "The client is bed-bound due to a combination of complex medical conditions that…" at bounding box center [535, 318] width 397 height 97
click at [381, 348] on textarea "The client is bed-bound due to a combination of complex medical conditions that…" at bounding box center [535, 318] width 397 height 97
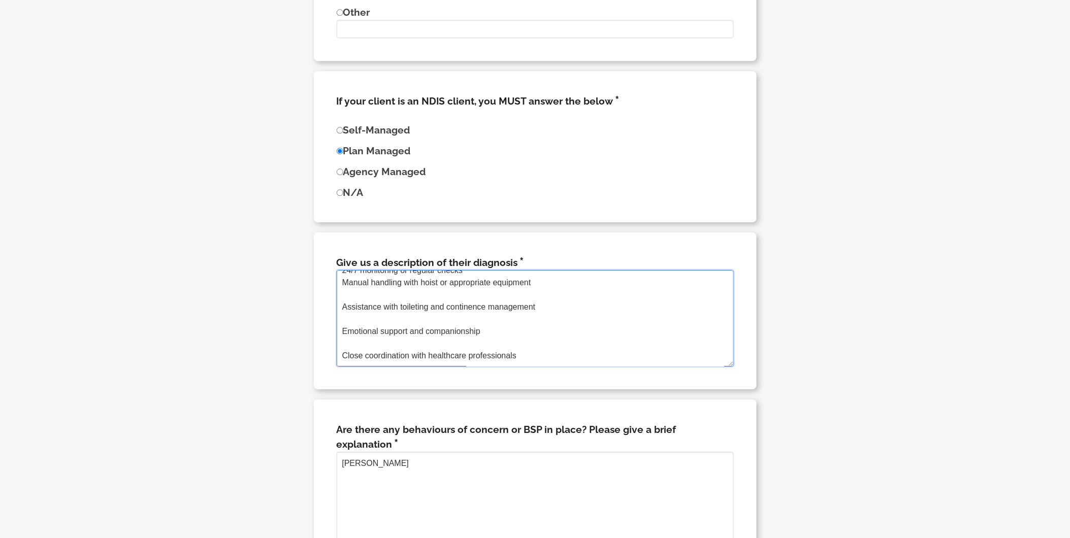
scroll to position [122, 0]
click at [385, 298] on textarea "The client is bed-bound due to a combination of complex medical conditions that…" at bounding box center [535, 318] width 397 height 97
click at [385, 322] on textarea "The client is bed-bound due to a combination of complex medical conditions that…" at bounding box center [535, 318] width 397 height 97
click at [385, 341] on textarea "The client is bed-bound due to a combination of complex medical conditions that…" at bounding box center [535, 318] width 397 height 97
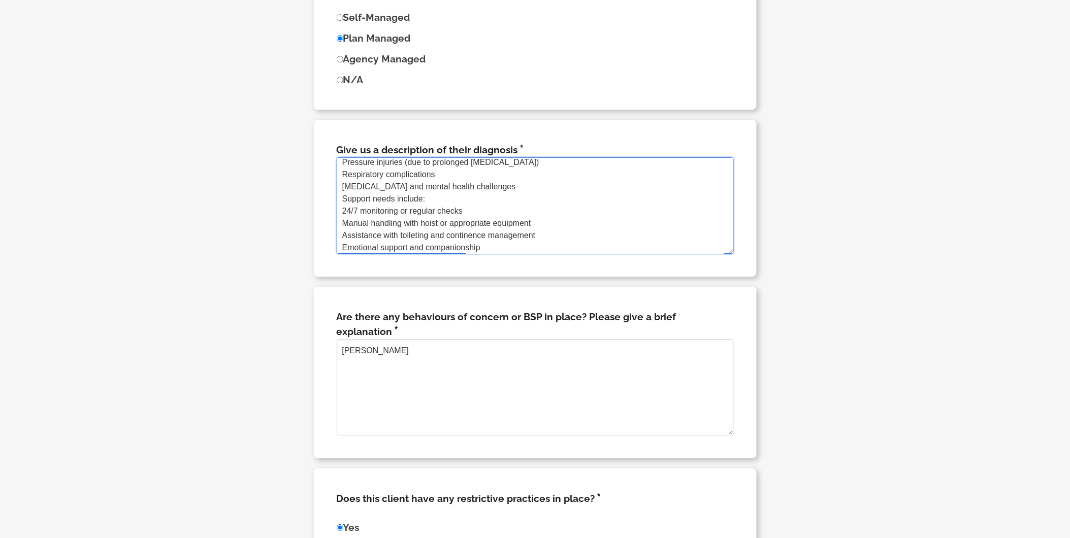
scroll to position [85, 0]
click at [341, 182] on textarea "The client is bed-bound due to a combination of complex medical conditions that…" at bounding box center [535, 205] width 397 height 97
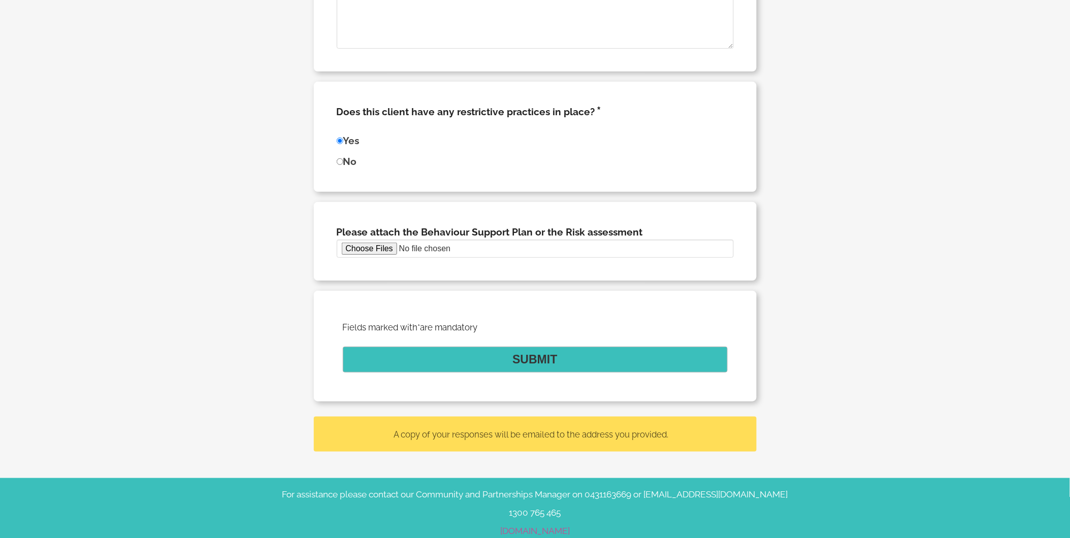
scroll to position [2860, 0]
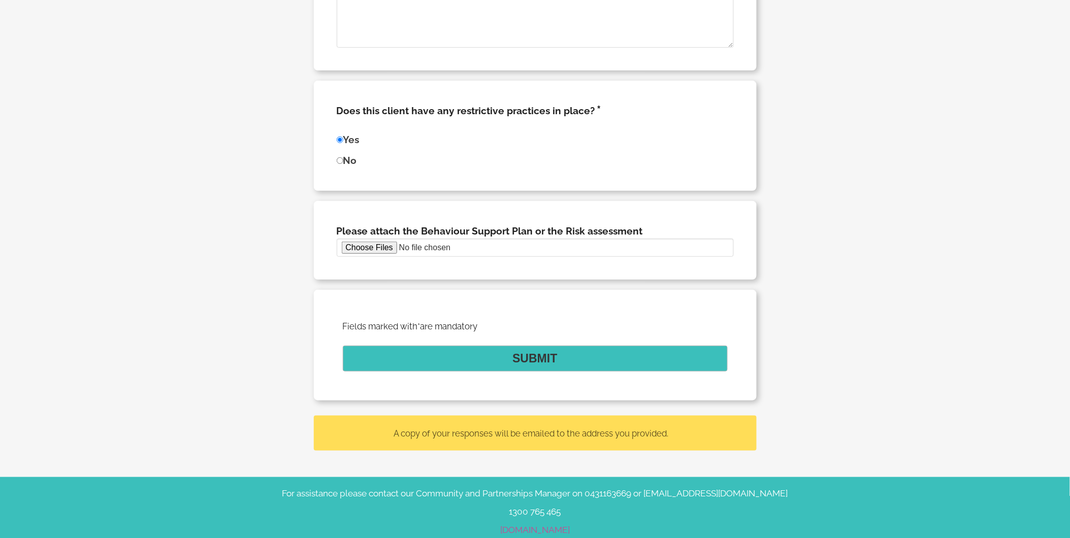
type textarea "The client is bed-bound due to a combination of complex medical conditions that…"
click at [446, 346] on button "Submit" at bounding box center [535, 359] width 385 height 26
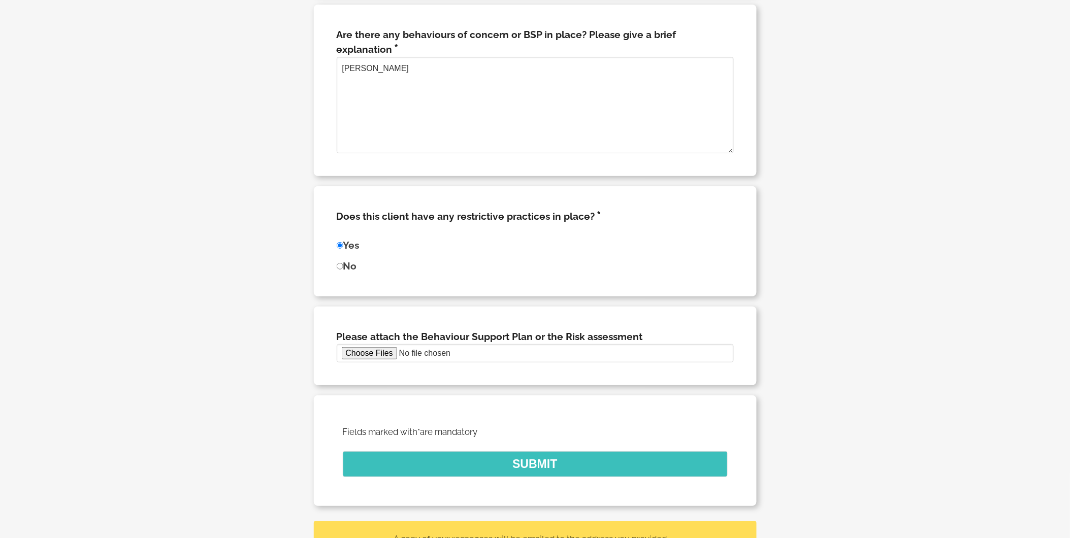
scroll to position [2634, 0]
